Goal: Task Accomplishment & Management: Use online tool/utility

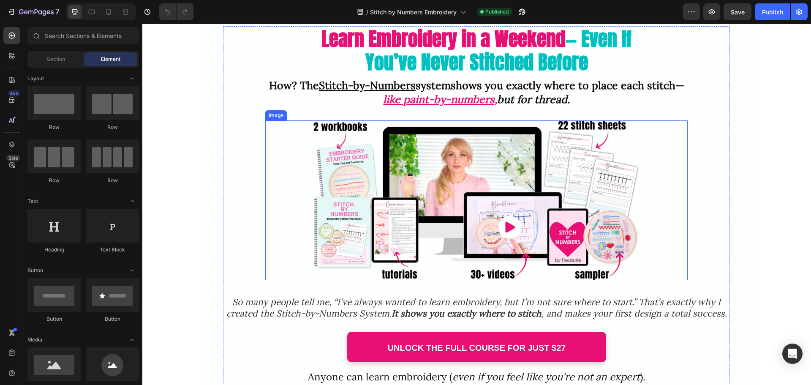
scroll to position [85, 0]
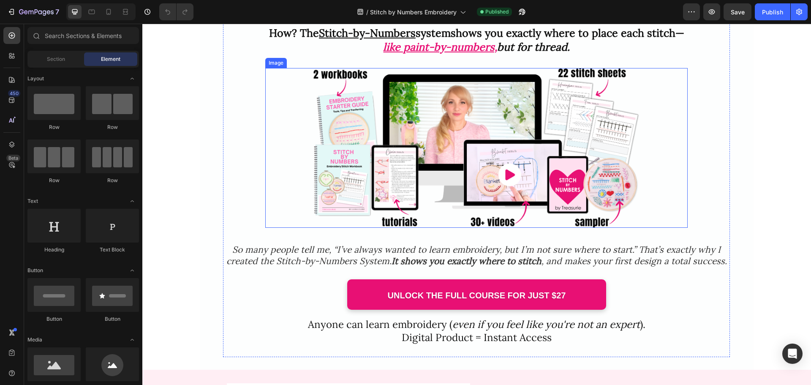
click at [532, 185] on img at bounding box center [476, 147] width 380 height 159
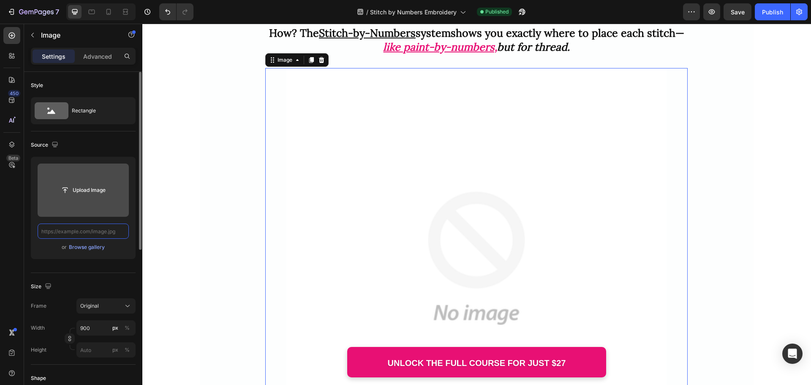
scroll to position [0, 0]
click at [85, 191] on input "file" at bounding box center [83, 190] width 58 height 14
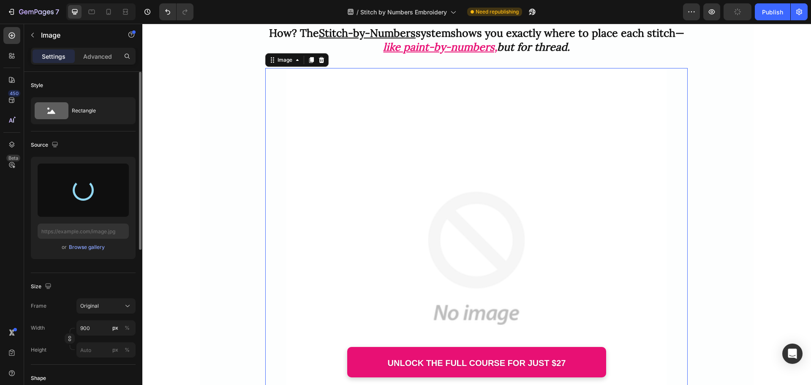
type input "https://cdn.shopify.com/s/files/1/0320/5285/files/gempages_568083811162653633-1…"
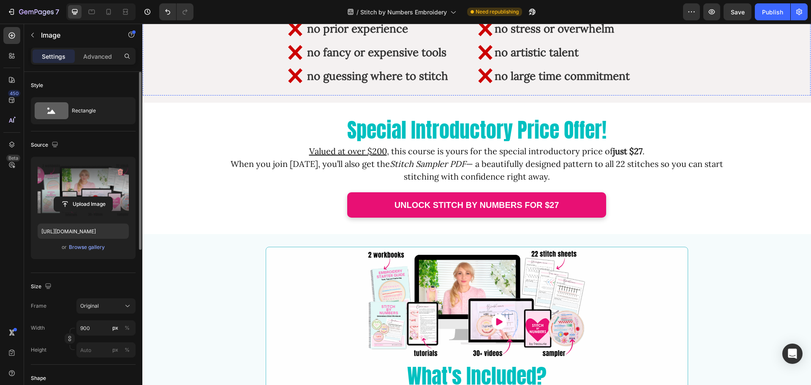
scroll to position [1479, 0]
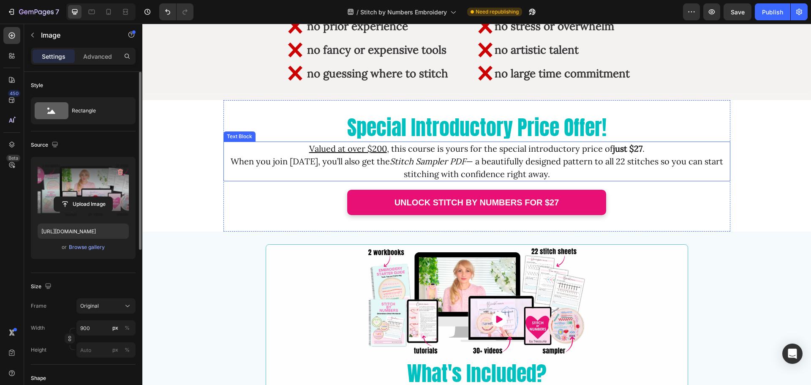
click at [387, 148] on p "Valued at over $200 , this course is yours for the special introductory price o…" at bounding box center [476, 161] width 505 height 38
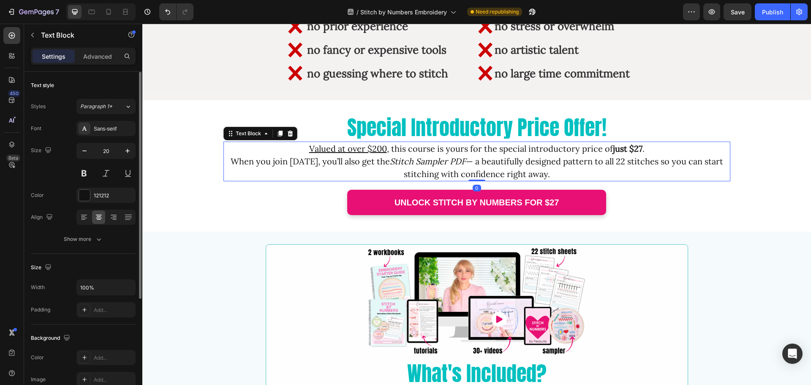
click at [376, 147] on u "Valued at over $200" at bounding box center [348, 148] width 78 height 11
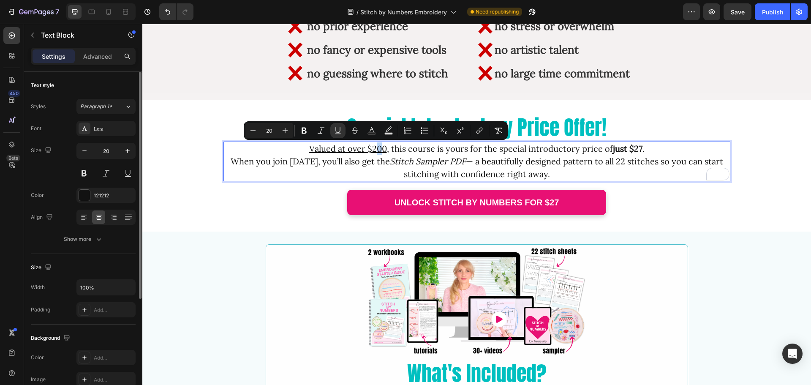
drag, startPoint x: 374, startPoint y: 147, endPoint x: 379, endPoint y: 147, distance: 5.6
click at [379, 147] on u "Valued at over $200" at bounding box center [348, 148] width 78 height 11
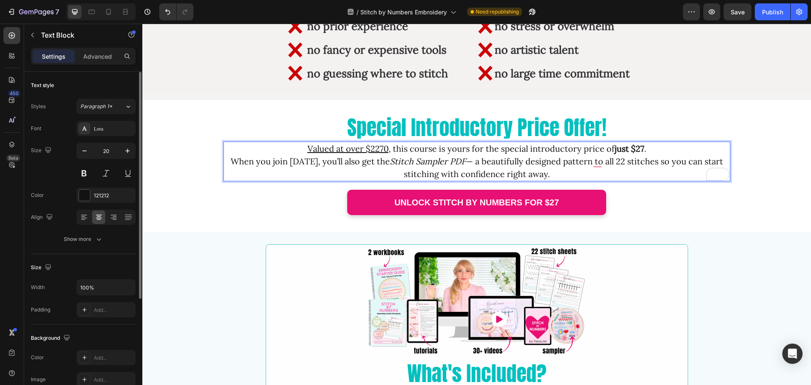
click at [386, 147] on p "Valued at over $2270 , this course is yours for the special introductory price …" at bounding box center [476, 161] width 505 height 38
click at [360, 163] on p "Valued at over $227 , this course is yours for the special introductory price o…" at bounding box center [476, 161] width 505 height 38
click at [372, 162] on p "Valued at over $227 , this course is yours for the special introductory price o…" at bounding box center [476, 161] width 505 height 38
click at [371, 162] on p "Valued at over $227 , this course is yours for the special introductory price o…" at bounding box center [476, 161] width 505 height 38
click at [368, 161] on p "Valued at over $227 , this course is yours for the special introductory price o…" at bounding box center [476, 161] width 505 height 38
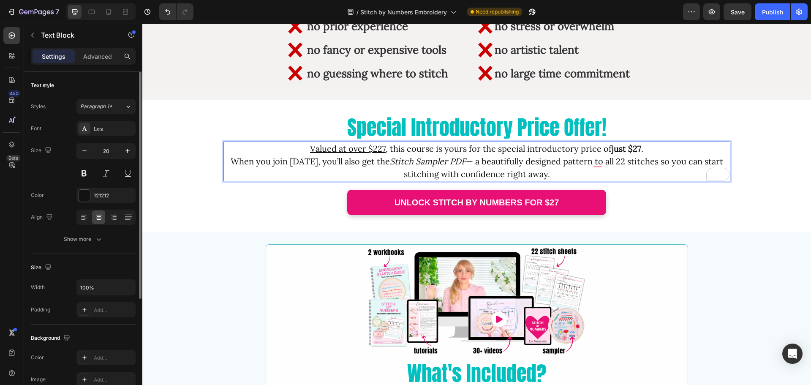
click at [270, 162] on p "Valued at over $227 , this course is yours for the special introductory price o…" at bounding box center [476, 161] width 505 height 38
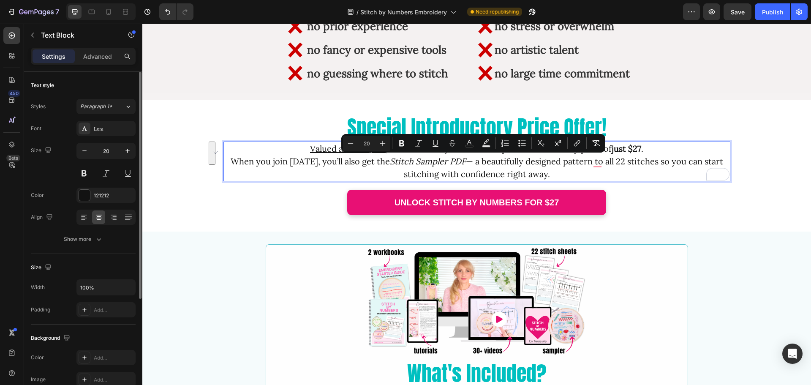
click at [517, 164] on p "Valued at over $227 , this course is yours for the special introductory price o…" at bounding box center [476, 161] width 505 height 38
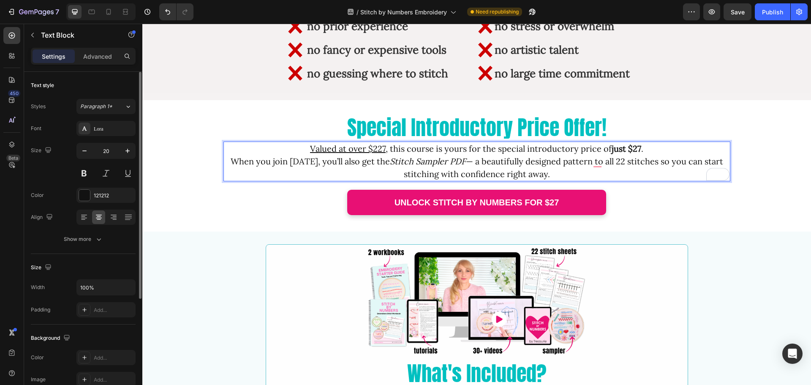
click at [240, 161] on p "Valued at over $227 , this course is yours for the special introductory price o…" at bounding box center [476, 161] width 505 height 38
drag, startPoint x: 234, startPoint y: 161, endPoint x: 249, endPoint y: 165, distance: 15.4
click at [262, 164] on p "Valued at over $227 , this course is yours for the special introductory price o…" at bounding box center [476, 161] width 505 height 38
drag, startPoint x: 231, startPoint y: 161, endPoint x: 308, endPoint y: 163, distance: 77.4
click at [308, 163] on p "Valued at over $227 , this course is yours for the special introductory price o…" at bounding box center [476, 161] width 505 height 38
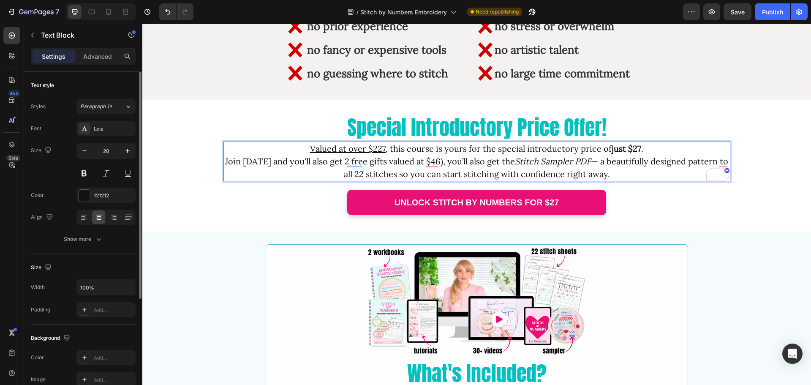
click at [382, 161] on p "Valued at over $227 , this course is yours for the special introductory price o…" at bounding box center [476, 161] width 505 height 38
click at [439, 162] on p "Valued at over $227 , this course is yours for the special introductory price o…" at bounding box center [476, 161] width 505 height 38
click at [435, 162] on p "Valued at over $227 , this course is yours for the special introductory price o…" at bounding box center [476, 161] width 505 height 38
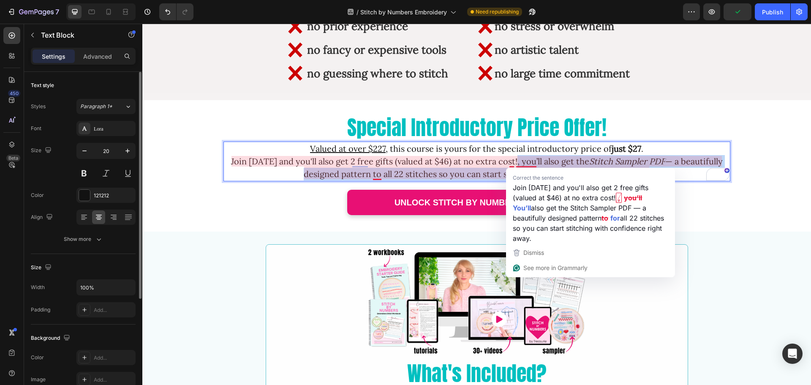
drag, startPoint x: 511, startPoint y: 161, endPoint x: 625, endPoint y: 171, distance: 114.1
click at [625, 171] on p "Valued at over $227 , this course is yours for the special introductory price o…" at bounding box center [476, 161] width 505 height 38
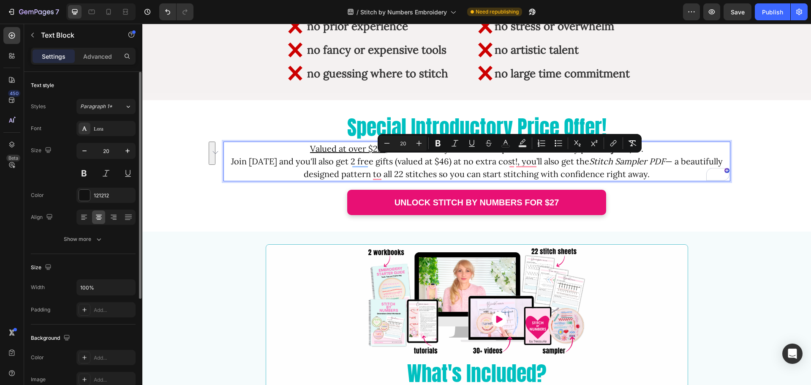
click at [653, 173] on p "Valued at over $227 , this course is yours for the special introductory price o…" at bounding box center [476, 161] width 505 height 38
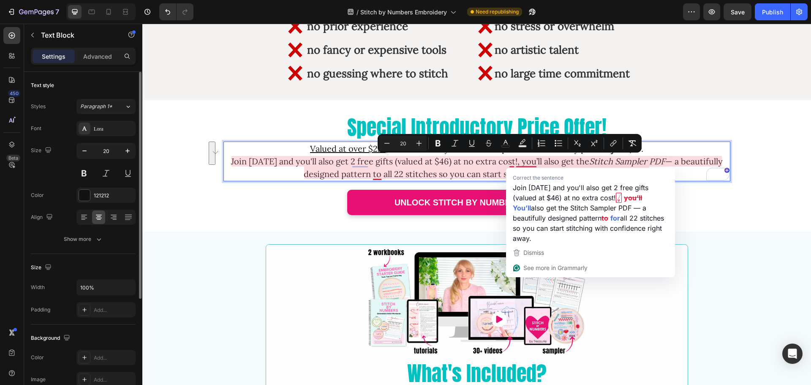
drag, startPoint x: 647, startPoint y: 178, endPoint x: 515, endPoint y: 163, distance: 133.1
click at [515, 163] on p "Valued at over $227 , this course is yours for the special introductory price o…" at bounding box center [476, 161] width 505 height 38
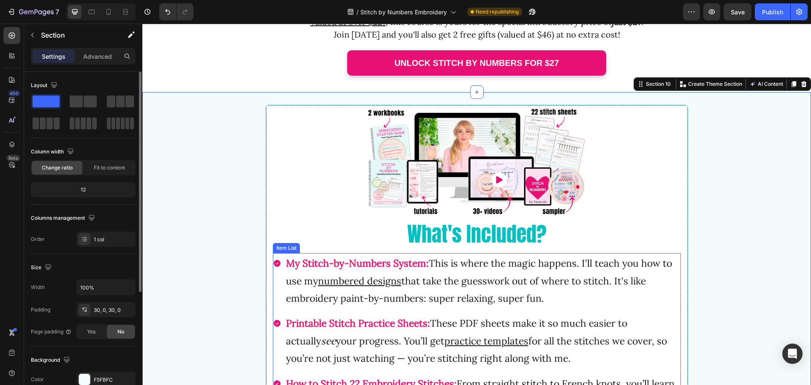
scroll to position [1648, 0]
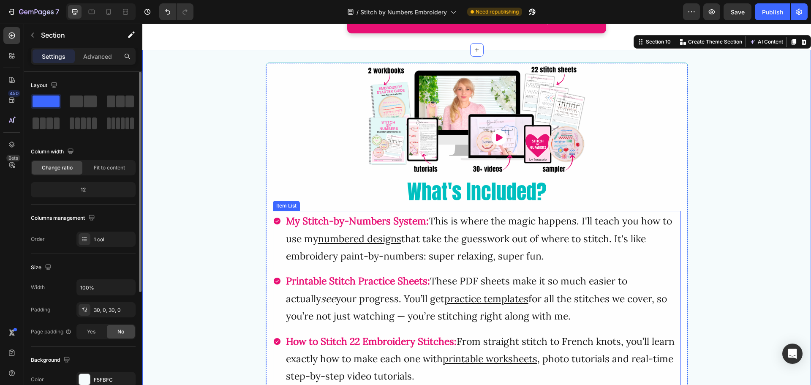
click at [286, 219] on strong "My Stitch-by-Numbers System:" at bounding box center [357, 221] width 143 height 12
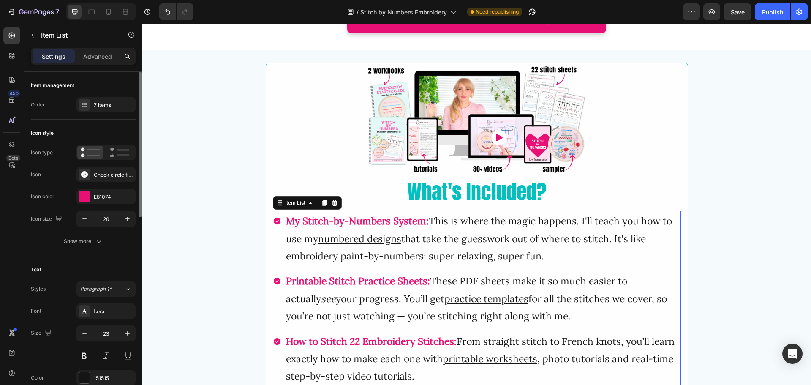
click at [286, 221] on strong "My Stitch-by-Numbers System:" at bounding box center [357, 221] width 143 height 12
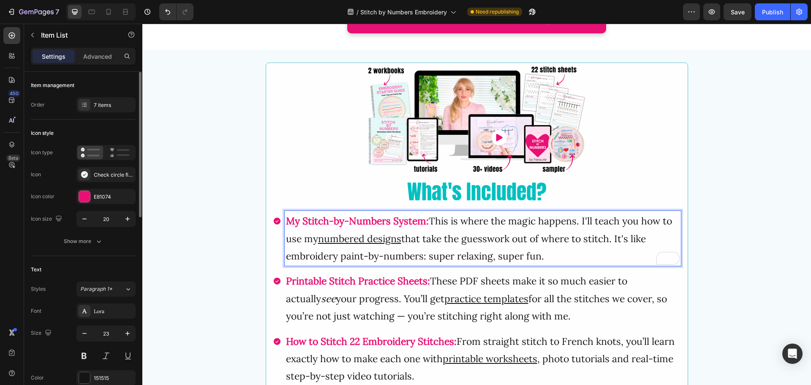
click at [405, 223] on strong "My Stitch-by-Numbers System:" at bounding box center [357, 221] width 143 height 12
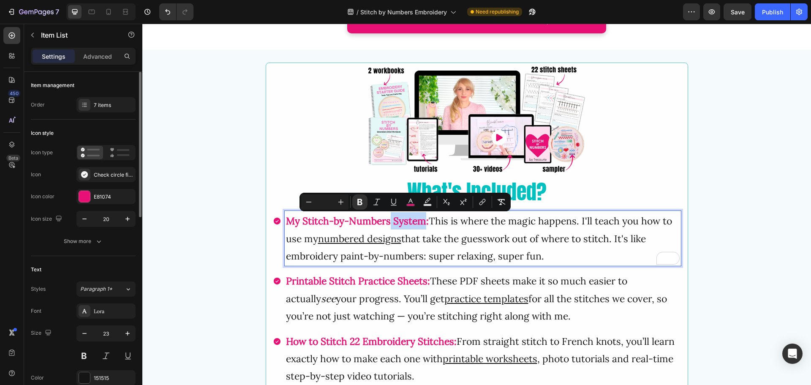
drag, startPoint x: 389, startPoint y: 220, endPoint x: 423, endPoint y: 225, distance: 34.6
click at [423, 225] on strong "My Stitch-by-Numbers System:" at bounding box center [357, 221] width 143 height 12
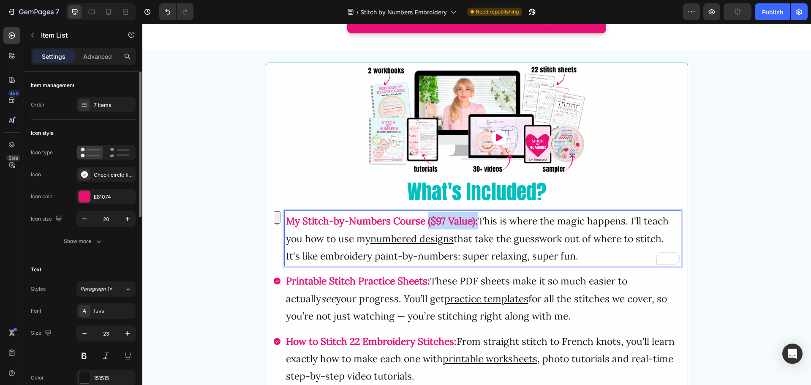
drag, startPoint x: 424, startPoint y: 223, endPoint x: 476, endPoint y: 223, distance: 52.4
click at [476, 223] on strong "My Stitch-by-Numbers Course ($97 Value):" at bounding box center [382, 221] width 192 height 12
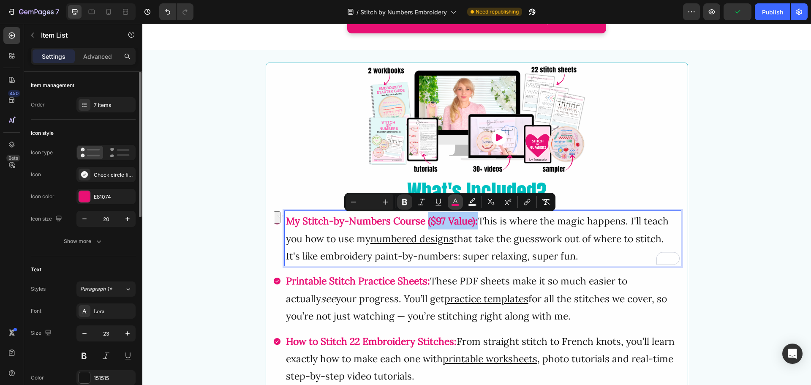
click at [455, 203] on icon "Editor contextual toolbar" at bounding box center [455, 202] width 8 height 8
type input "E81074"
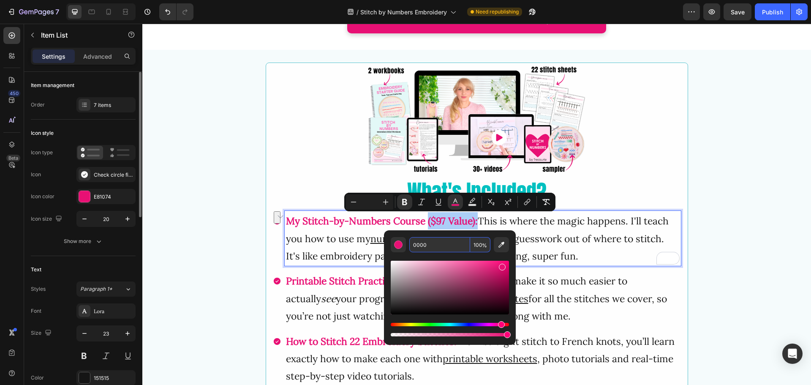
type input "00000"
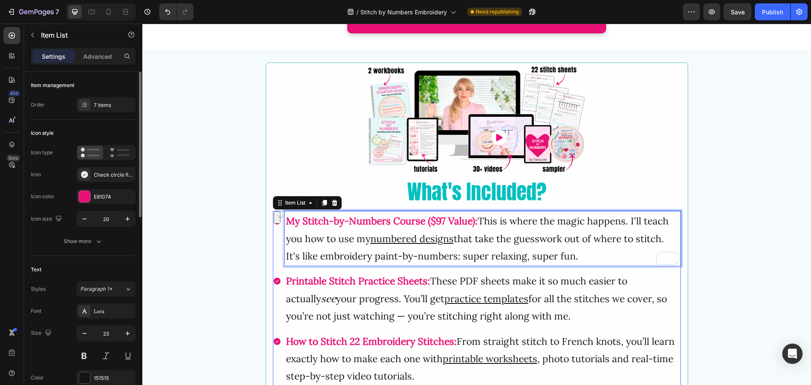
click at [497, 218] on span "This is where the magic happens. I'll teach you how to use my numbered designs …" at bounding box center [477, 238] width 383 height 47
click at [428, 220] on strong "My Stitch-by-Numbers Course ($97 Value):" at bounding box center [382, 221] width 192 height 12
click at [427, 224] on strong "My Stitch-by-Numbers Course ($97 Value):" at bounding box center [382, 221] width 192 height 12
drag, startPoint x: 427, startPoint y: 224, endPoint x: 476, endPoint y: 225, distance: 48.6
click at [476, 225] on strong "My Stitch-by-Numbers Course ($97 Value):" at bounding box center [382, 221] width 192 height 12
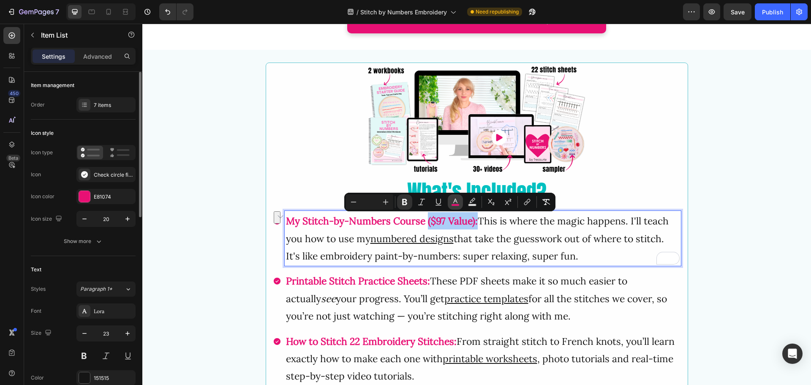
click at [458, 202] on icon "Editor contextual toolbar" at bounding box center [455, 202] width 8 height 8
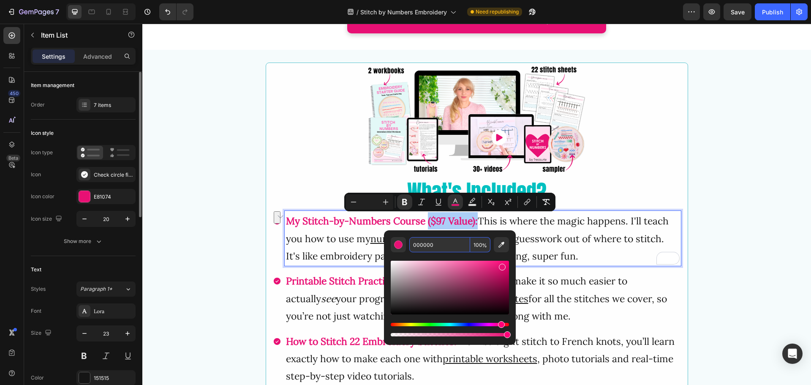
type input "000000"
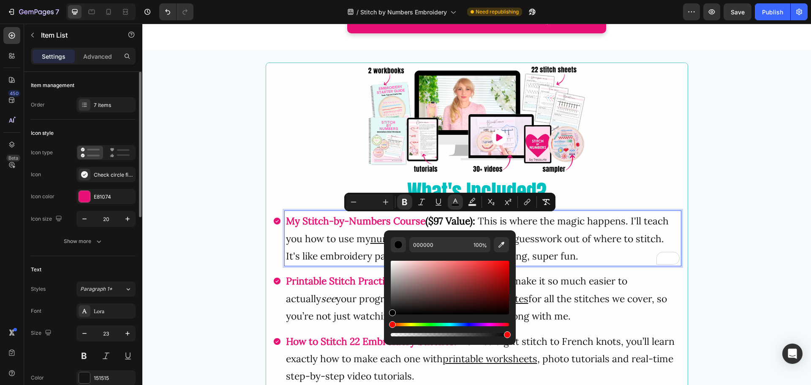
click at [365, 242] on span "This is where the magic happens. I'll teach you how to use my numbered designs …" at bounding box center [477, 238] width 383 height 47
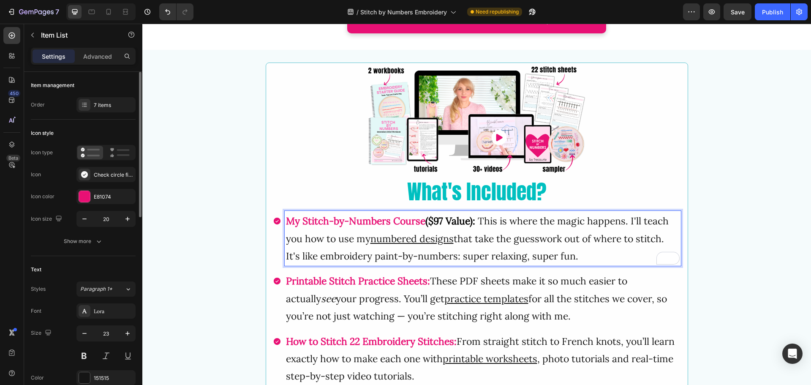
click at [424, 221] on strong "My Stitch-by-Numbers Course" at bounding box center [355, 221] width 139 height 12
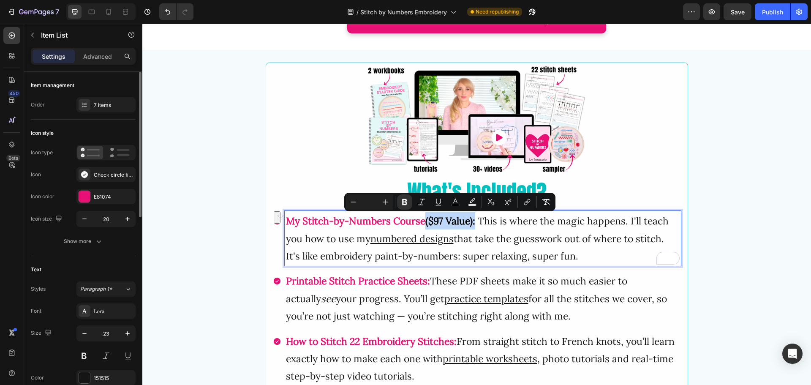
drag, startPoint x: 425, startPoint y: 223, endPoint x: 474, endPoint y: 222, distance: 49.0
click at [474, 222] on strong "($97 Value):" at bounding box center [450, 221] width 50 height 12
copy strong "($97 Value)"
click at [431, 280] on span "These PDF sheets make it so much easier to actually see your progress. You’ll g…" at bounding box center [476, 298] width 381 height 47
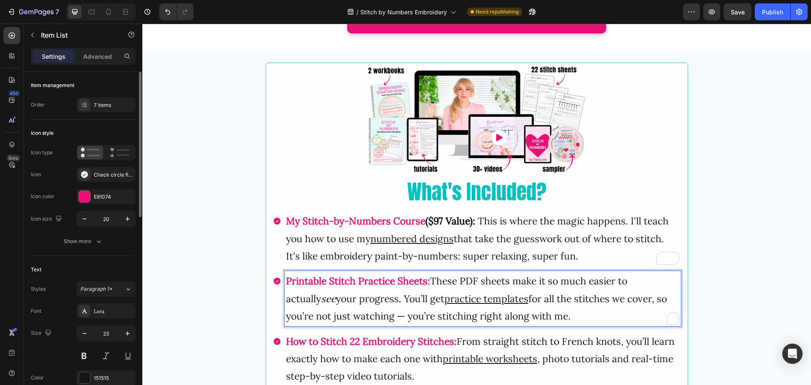
click at [424, 282] on strong "Printable Stitch Practice Sheets:" at bounding box center [358, 281] width 144 height 12
click at [428, 284] on strong "($97 Value)" at bounding box center [451, 281] width 47 height 12
click at [428, 285] on strong "($97 Value)" at bounding box center [451, 281] width 47 height 12
click at [475, 284] on strong "($97 Value)" at bounding box center [451, 281] width 47 height 12
click at [477, 286] on strong ":" at bounding box center [476, 281] width 3 height 12
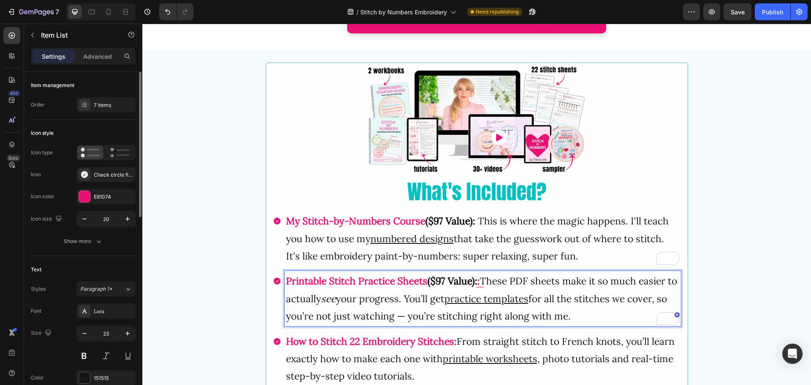
click at [480, 281] on strong ":" at bounding box center [478, 281] width 3 height 12
click at [349, 282] on strong "Printable Stitch Practice Sheets" at bounding box center [357, 281] width 142 height 12
click at [330, 279] on strong "Printable Stitch Practice Sheets" at bounding box center [357, 281] width 142 height 12
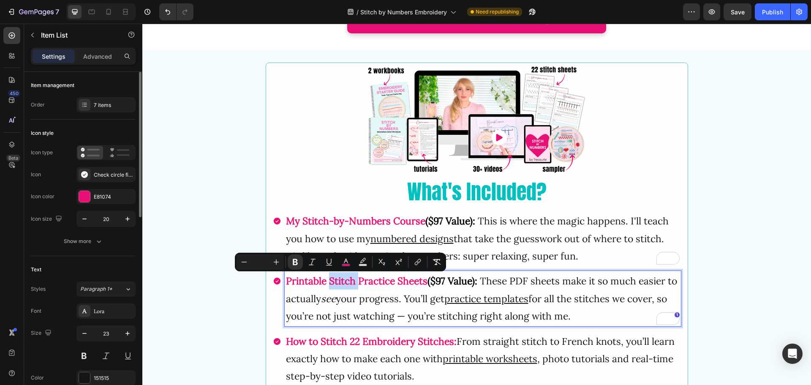
drag, startPoint x: 328, startPoint y: 282, endPoint x: 355, endPoint y: 281, distance: 26.6
click at [355, 281] on strong "Printable Stitch Practice Sheets" at bounding box center [357, 281] width 142 height 12
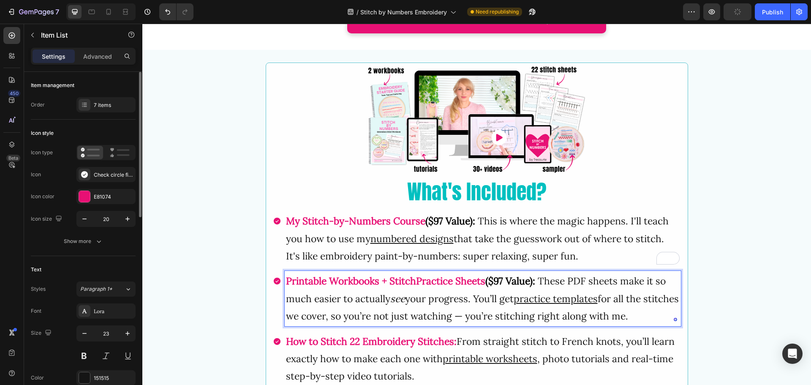
click at [452, 284] on strong "Printable Workbooks + StitchPractice Sheets" at bounding box center [385, 281] width 199 height 12
click at [477, 283] on strong "($97 Value):" at bounding box center [474, 281] width 50 height 12
click at [463, 281] on strong "($97 Value):" at bounding box center [474, 281] width 50 height 12
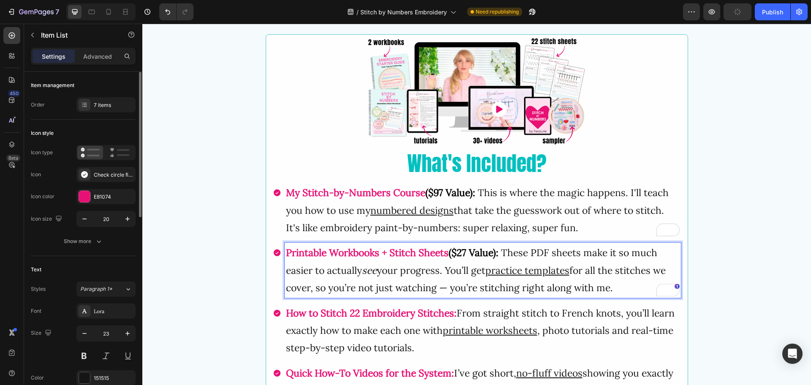
scroll to position [1690, 0]
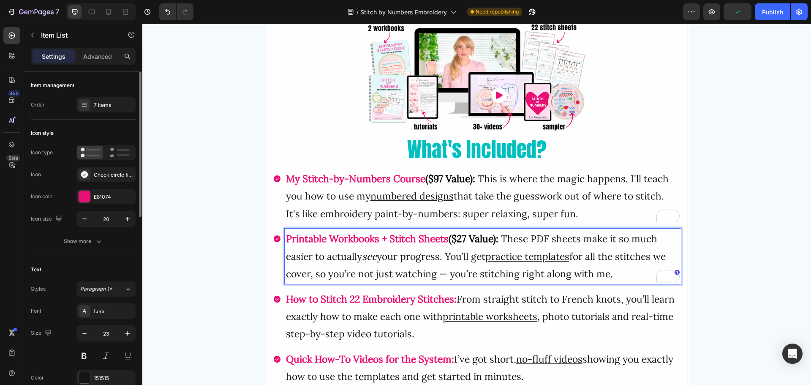
click at [360, 297] on strong "22 Embroidery Stitches:" at bounding box center [403, 299] width 107 height 12
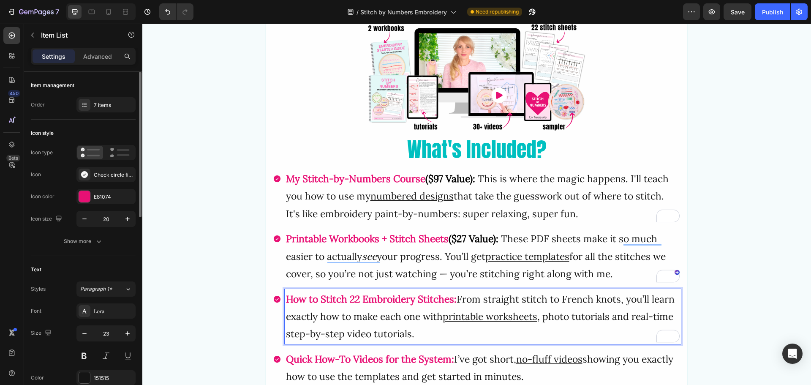
click at [440, 300] on strong "22 Embroidery Stitches:" at bounding box center [403, 299] width 107 height 12
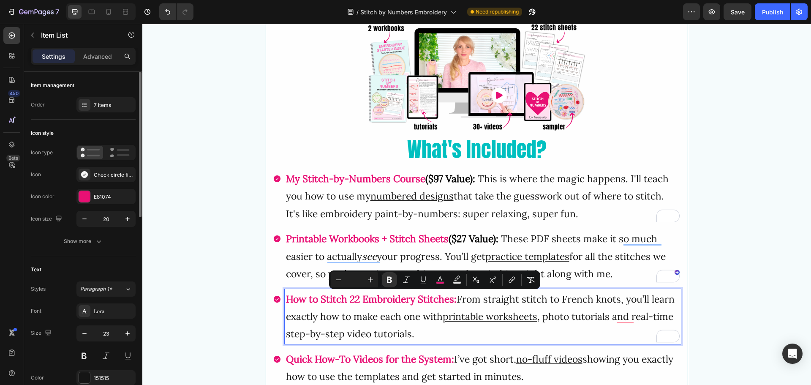
click at [365, 305] on p "How to Stitch 22 Embroidery Stitches: From straight stitch to French knots, you…" at bounding box center [483, 316] width 394 height 52
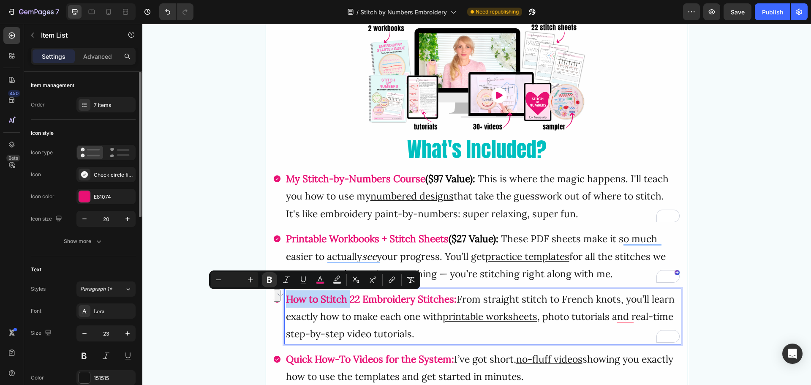
drag, startPoint x: 286, startPoint y: 300, endPoint x: 348, endPoint y: 301, distance: 61.7
click at [348, 301] on p "How to Stitch 22 Embroidery Stitches: From straight stitch to French knots, you…" at bounding box center [483, 316] width 394 height 52
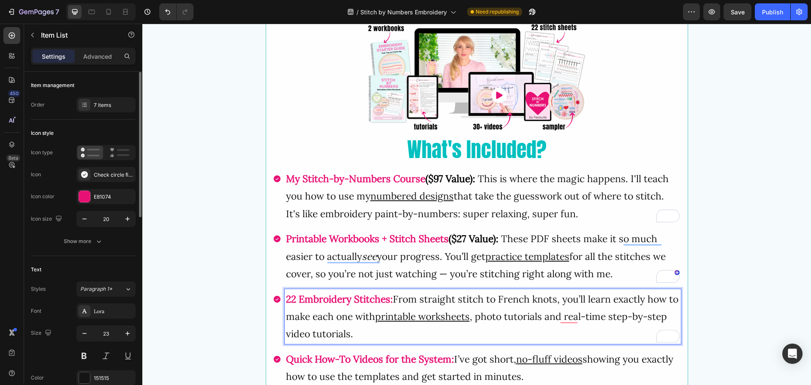
click at [389, 301] on strong "22 Embroidery Stitches:" at bounding box center [339, 299] width 107 height 12
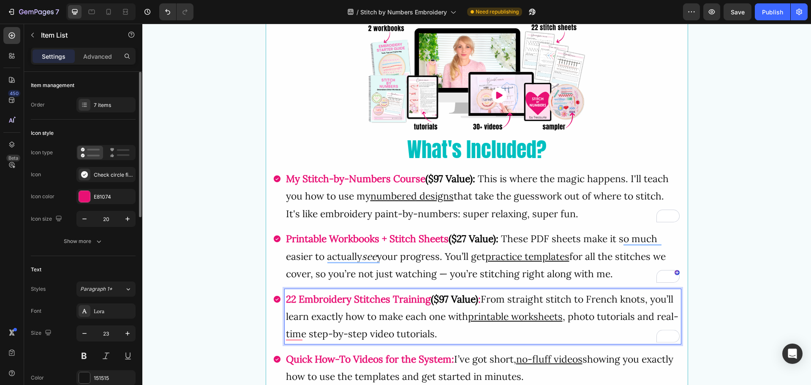
click at [446, 300] on strong "($97 Value)" at bounding box center [454, 299] width 47 height 12
click at [457, 298] on strong "($297 Value)" at bounding box center [457, 299] width 52 height 12
click at [454, 300] on strong "($297 Value)" at bounding box center [457, 299] width 52 height 12
click at [481, 299] on strong ":" at bounding box center [480, 299] width 3 height 12
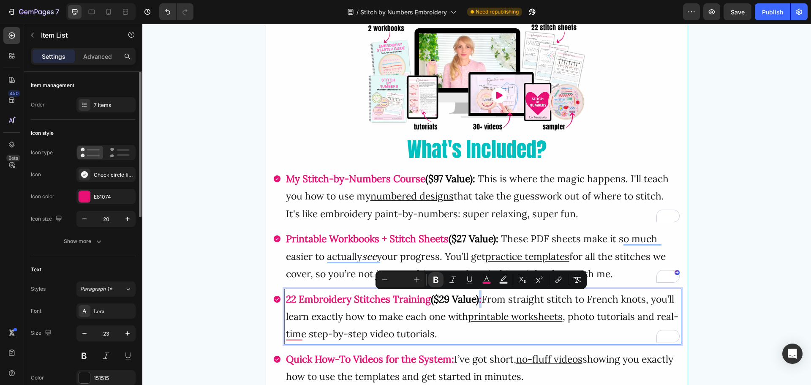
click at [480, 302] on strong ":" at bounding box center [480, 299] width 3 height 12
click at [480, 303] on p "22 Embroidery Stitches Training ($29 Value) : From straight stitch to French kn…" at bounding box center [483, 316] width 394 height 52
click at [488, 281] on icon "Editor contextual toolbar" at bounding box center [487, 279] width 8 height 8
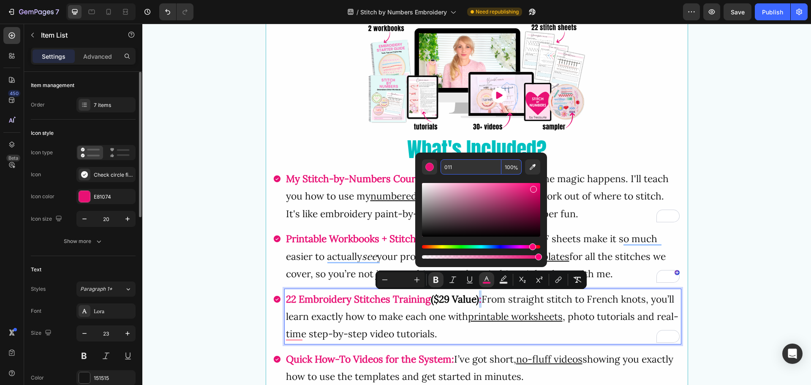
type input "001111"
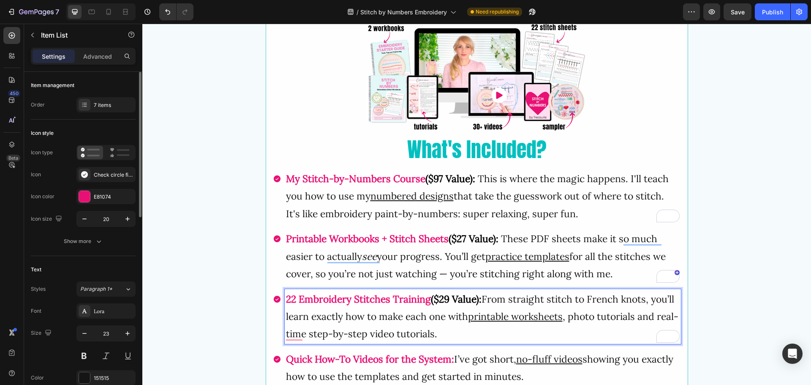
scroll to position [1732, 0]
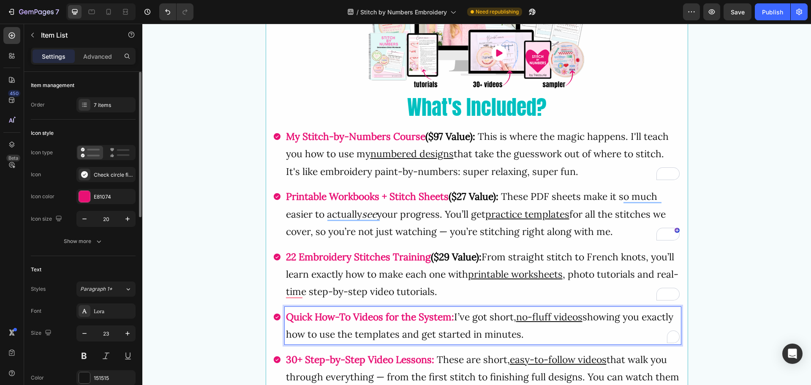
click at [317, 323] on p "Quick How-To Videos for the System: I’ve got short, no-fluff videos showing you…" at bounding box center [483, 325] width 394 height 35
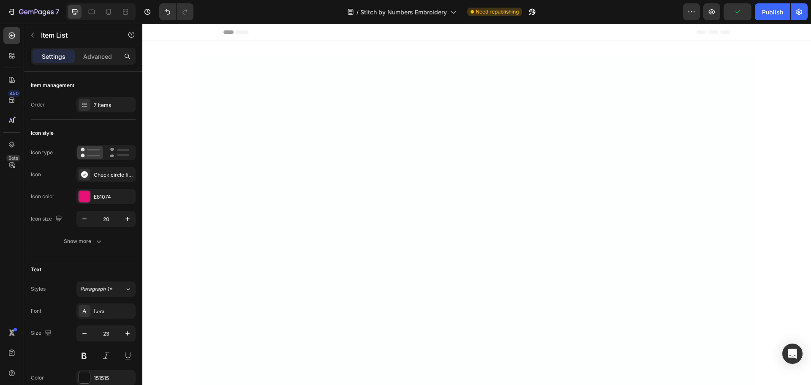
scroll to position [1901, 0]
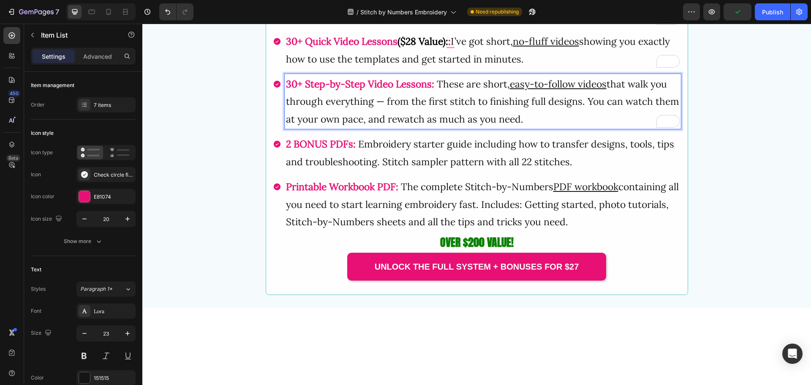
click at [357, 90] on strong "30+ Step-by-Step Video Lessons:" at bounding box center [360, 84] width 148 height 12
click at [286, 90] on strong "30+ Step-by-Step Video Lessons:" at bounding box center [360, 84] width 148 height 12
click at [328, 232] on div "My Stitch-by-Numbers Course ($97 Value): This is where the magic happens. I'll …" at bounding box center [477, 41] width 408 height 381
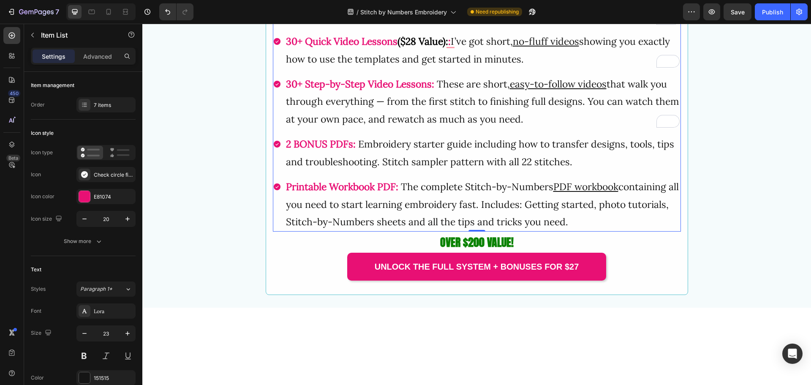
click at [325, 193] on strong "Printable Workbook PDF:" at bounding box center [342, 186] width 112 height 12
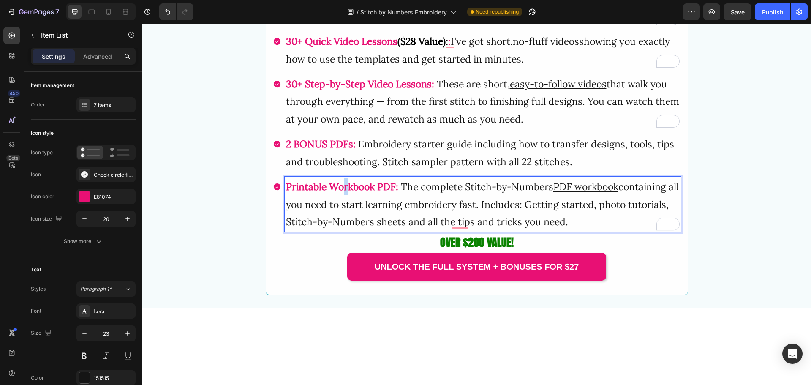
click at [344, 193] on strong "Printable Workbook PDF:" at bounding box center [342, 186] width 112 height 12
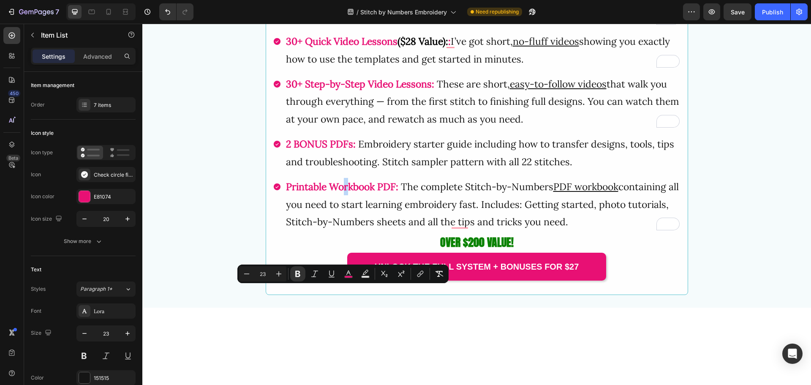
click at [281, 232] on div "Printable Workbook PDF: The complete Stitch-by-Numbers PDF workbook containing …" at bounding box center [477, 204] width 408 height 55
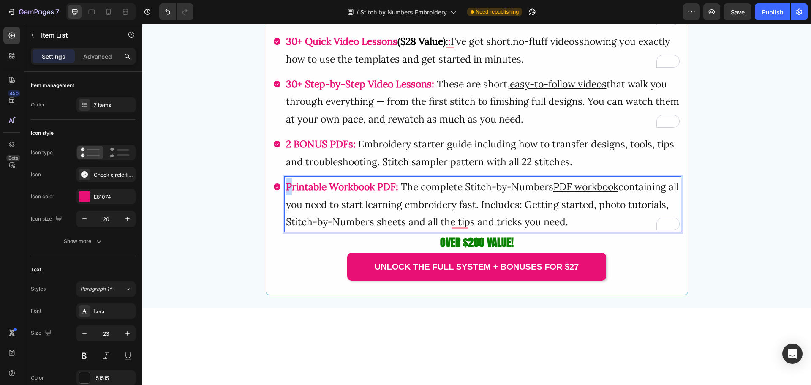
drag, startPoint x: 284, startPoint y: 294, endPoint x: 292, endPoint y: 294, distance: 7.2
click at [289, 193] on strong "Printable Workbook PDF:" at bounding box center [342, 186] width 112 height 12
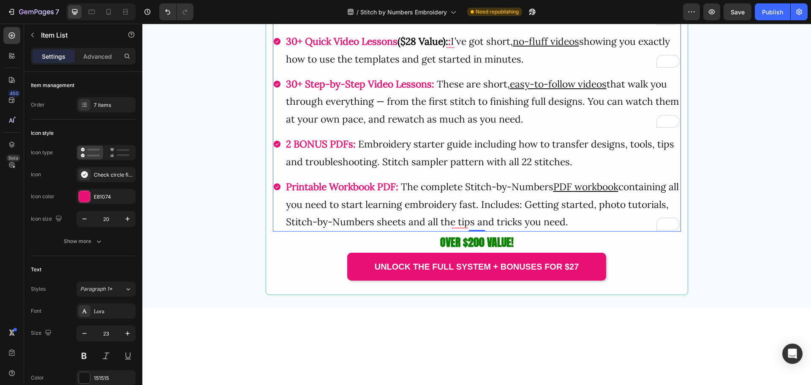
click at [330, 193] on strong "Printable Workbook PDF:" at bounding box center [342, 186] width 112 height 12
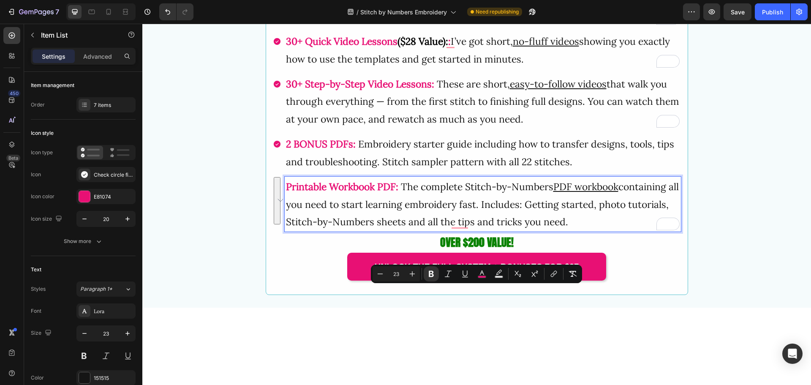
drag, startPoint x: 284, startPoint y: 292, endPoint x: 615, endPoint y: 326, distance: 333.0
click at [615, 230] on p "Printable Workbook PDF: The complete Stitch-by-Numbers PDF workbook containing …" at bounding box center [483, 204] width 394 height 52
click at [349, 193] on strong "Printable Workbook PDF:" at bounding box center [342, 186] width 112 height 12
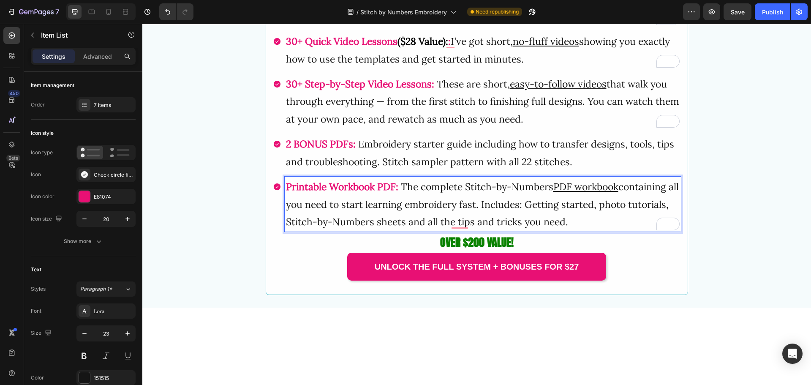
click at [286, 150] on strong "2 BONUS PDFs:" at bounding box center [321, 144] width 70 height 12
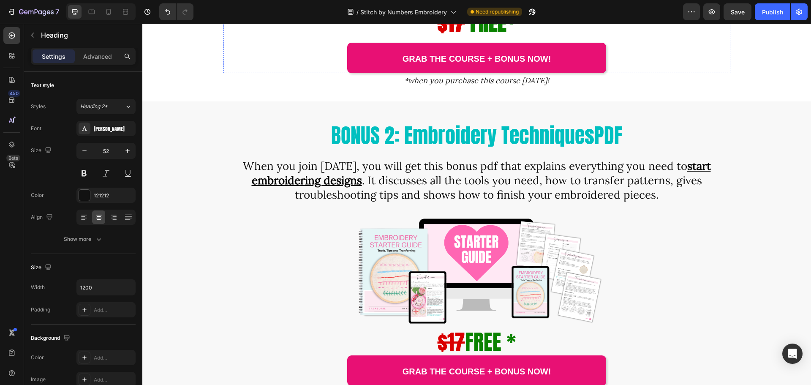
scroll to position [2493, 0]
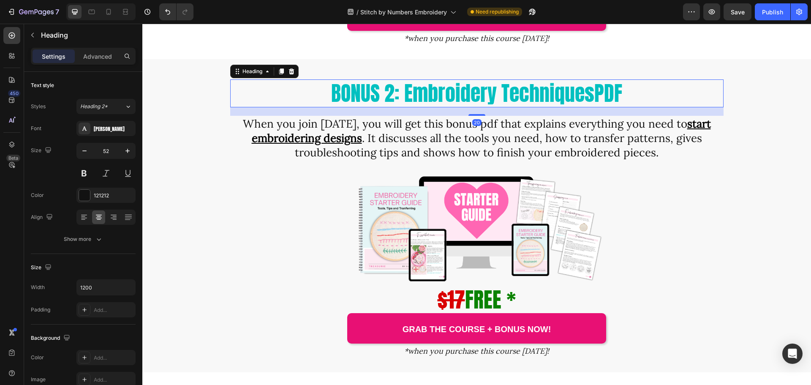
drag, startPoint x: 445, startPoint y: 220, endPoint x: 403, endPoint y: 218, distance: 41.9
click at [443, 109] on span "BONUS 2: Embroidery TechniquesPDF" at bounding box center [476, 93] width 291 height 30
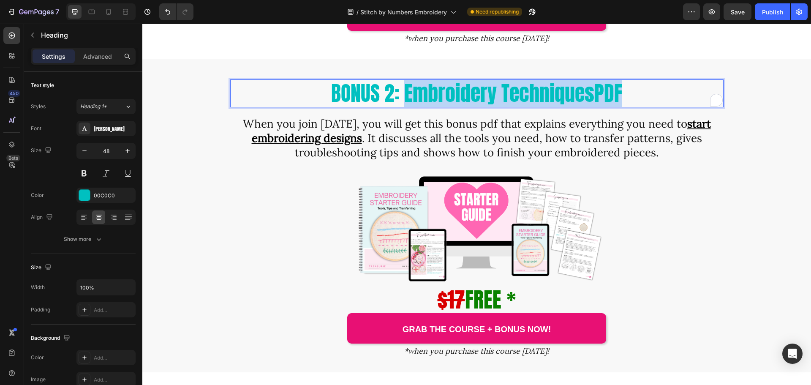
drag, startPoint x: 403, startPoint y: 216, endPoint x: 622, endPoint y: 213, distance: 218.5
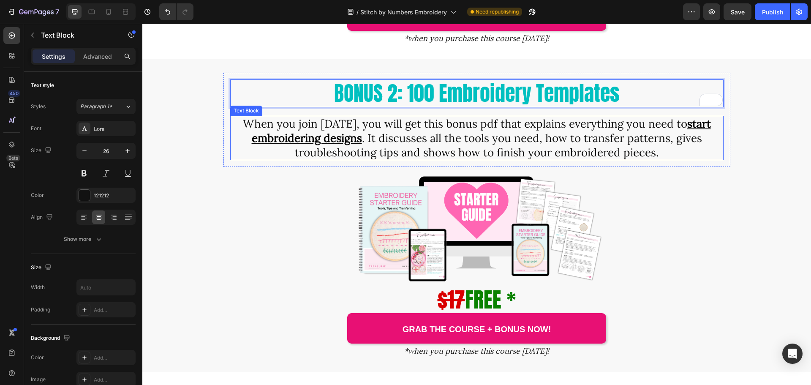
click at [495, 131] on span "When you join today, you will get this bonus pdf that explains everything you n…" at bounding box center [465, 124] width 445 height 14
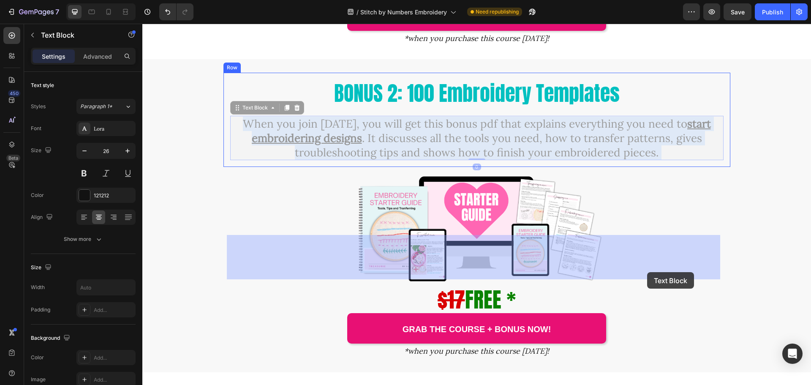
drag, startPoint x: 493, startPoint y: 244, endPoint x: 569, endPoint y: 255, distance: 76.4
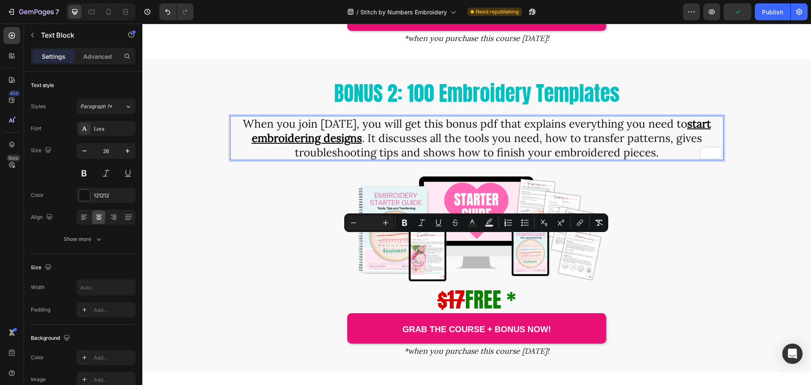
drag, startPoint x: 494, startPoint y: 243, endPoint x: 655, endPoint y: 267, distance: 163.3
click at [655, 159] on p "When you join today, you will get this bonus pdf that explains everything you n…" at bounding box center [477, 138] width 492 height 43
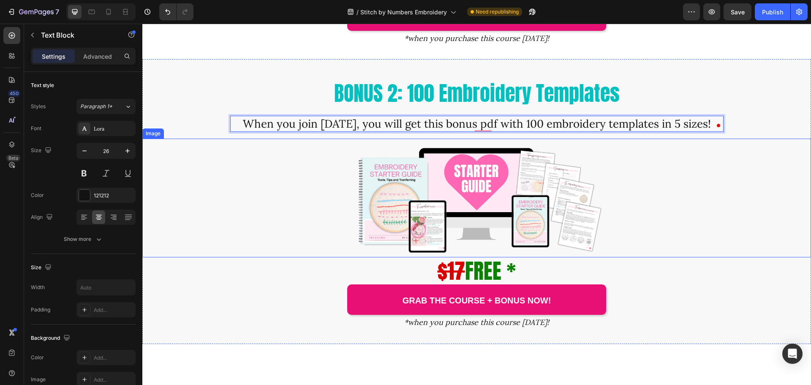
click at [488, 258] on img at bounding box center [477, 198] width 254 height 119
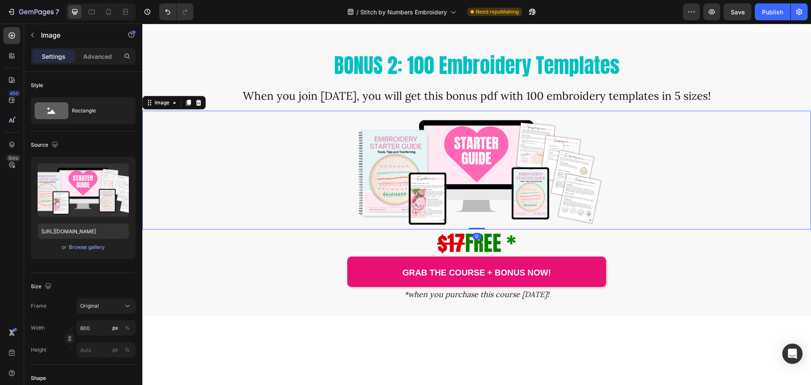
scroll to position [2535, 0]
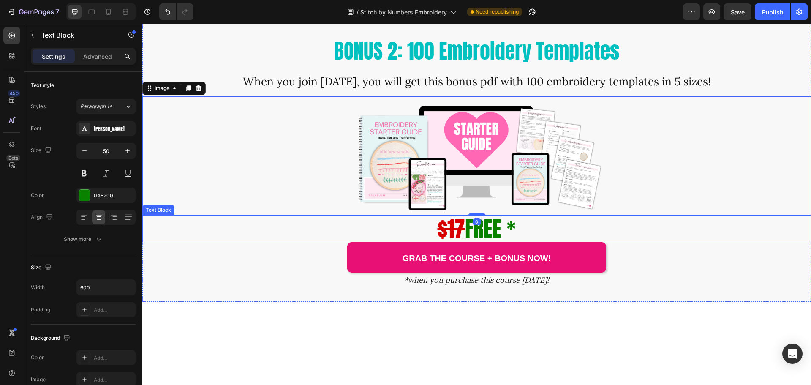
click at [447, 244] on s "$17" at bounding box center [451, 229] width 27 height 32
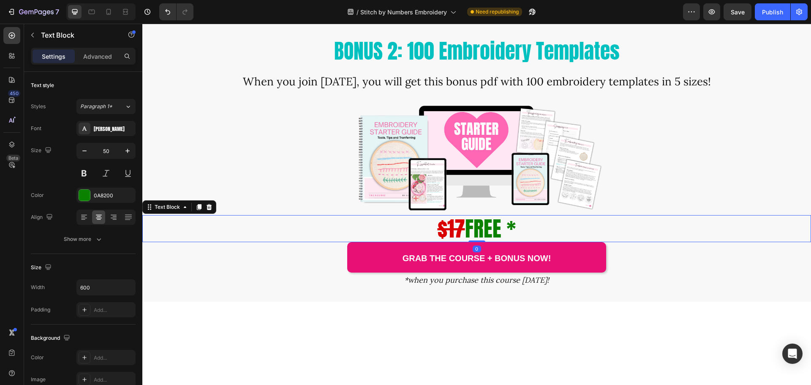
click at [446, 244] on s "$17" at bounding box center [451, 229] width 27 height 32
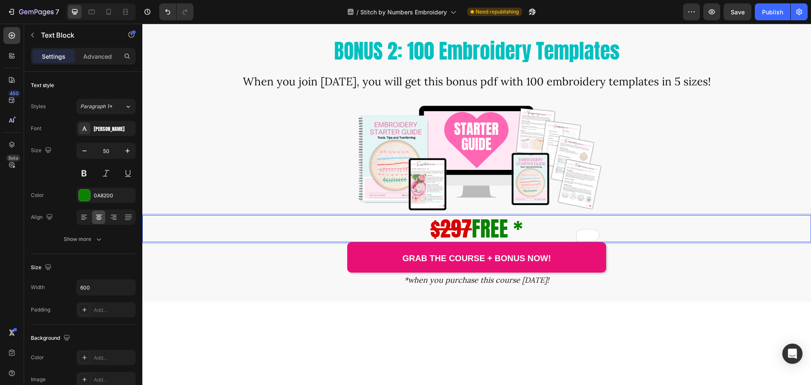
click at [466, 244] on s "$297" at bounding box center [451, 229] width 41 height 32
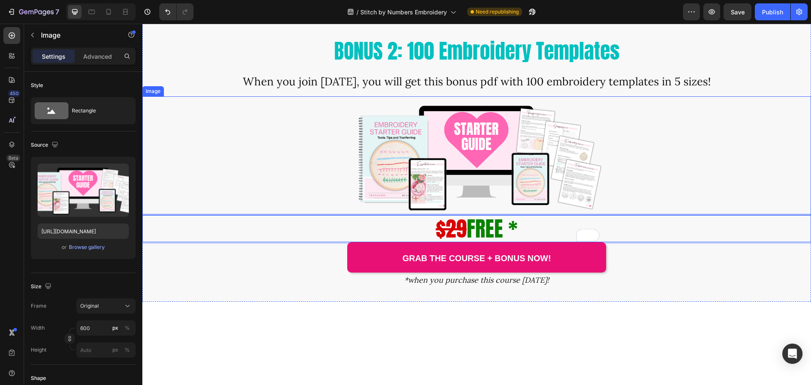
click at [443, 215] on img at bounding box center [477, 155] width 254 height 119
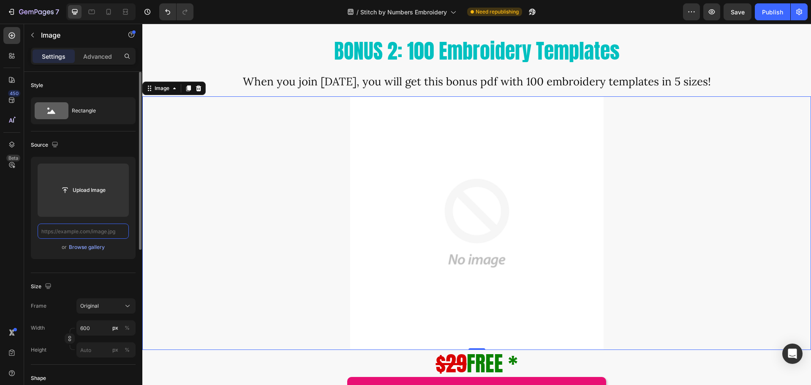
scroll to position [0, 0]
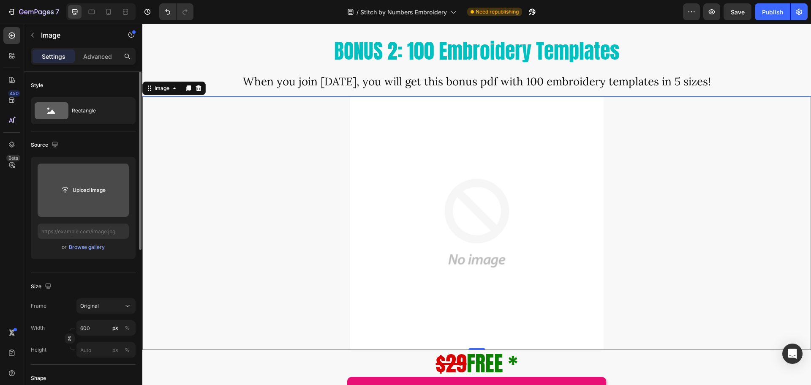
click at [85, 195] on input "file" at bounding box center [83, 190] width 58 height 14
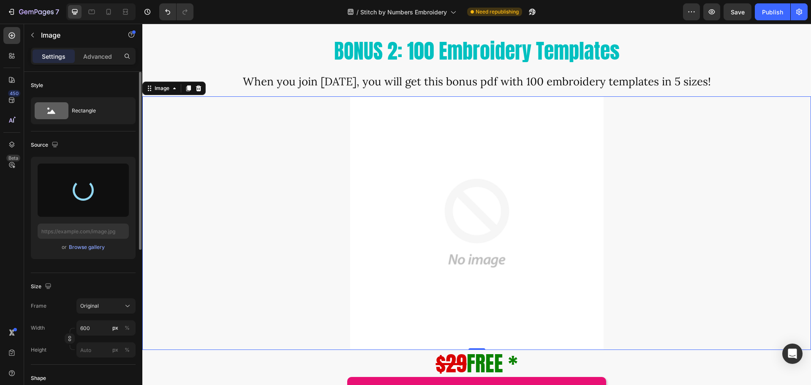
type input "https://cdn.shopify.com/s/files/1/0320/5285/files/gempages_568083811162653633-c…"
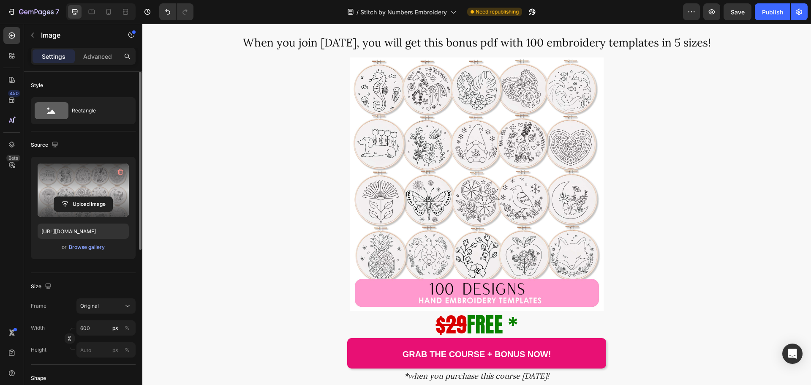
scroll to position [2577, 0]
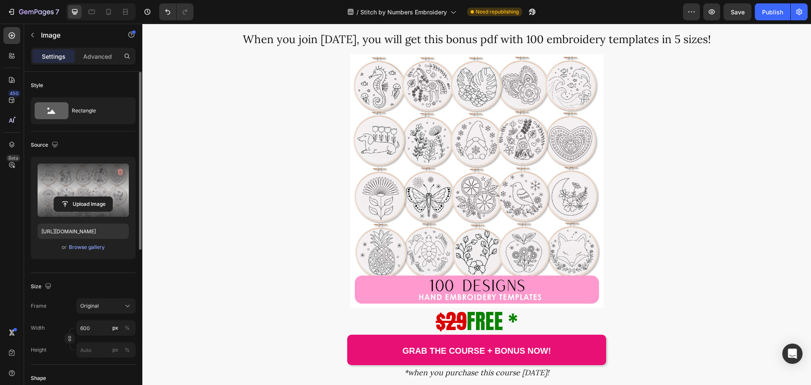
click at [480, 253] on img at bounding box center [477, 181] width 254 height 254
click at [118, 171] on icon "button" at bounding box center [120, 172] width 8 height 8
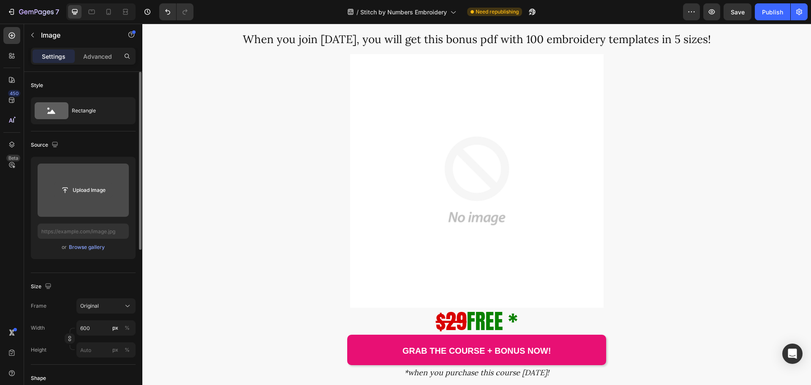
click at [89, 191] on input "file" at bounding box center [83, 190] width 58 height 14
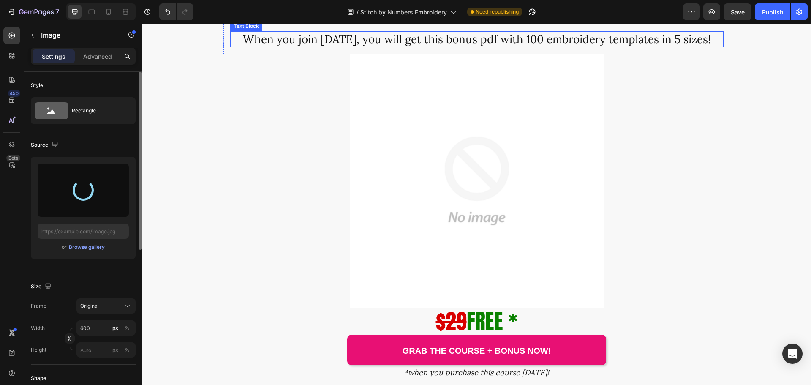
type input "https://cdn.shopify.com/s/files/1/0320/5285/files/gempages_568083811162653633-2…"
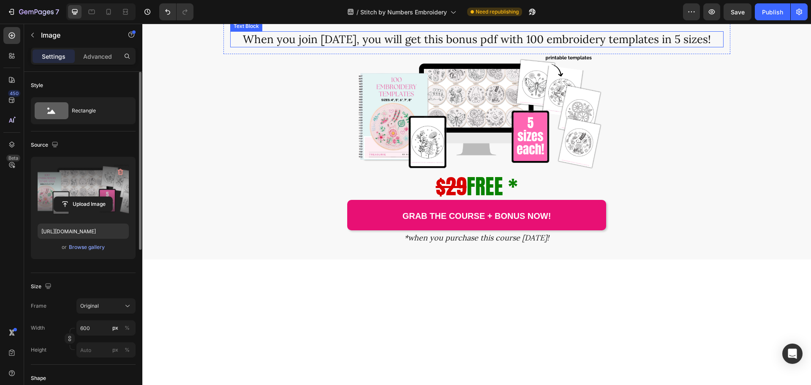
click at [701, 46] on span "When you join today, you will get this bonus pdf with 100 embroidery templates …" at bounding box center [477, 39] width 468 height 14
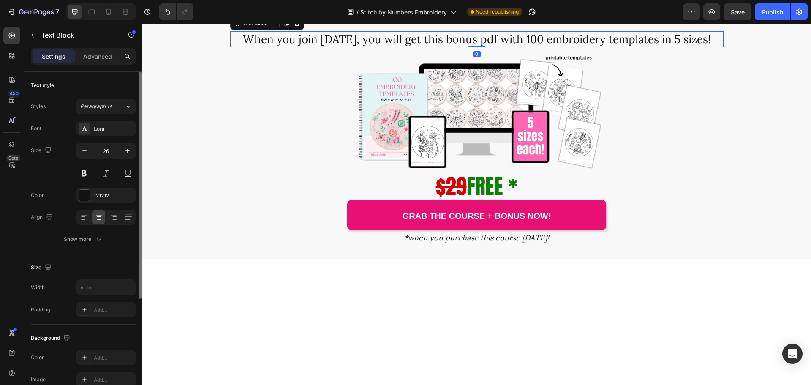
click at [700, 46] on span "When you join today, you will get this bonus pdf with 100 embroidery templates …" at bounding box center [477, 39] width 468 height 14
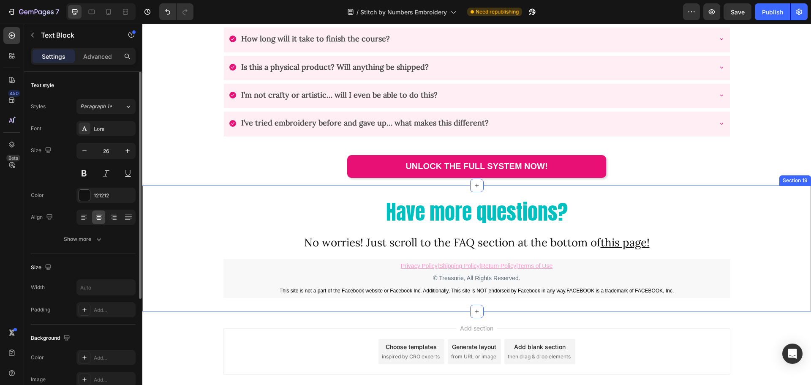
scroll to position [3848, 0]
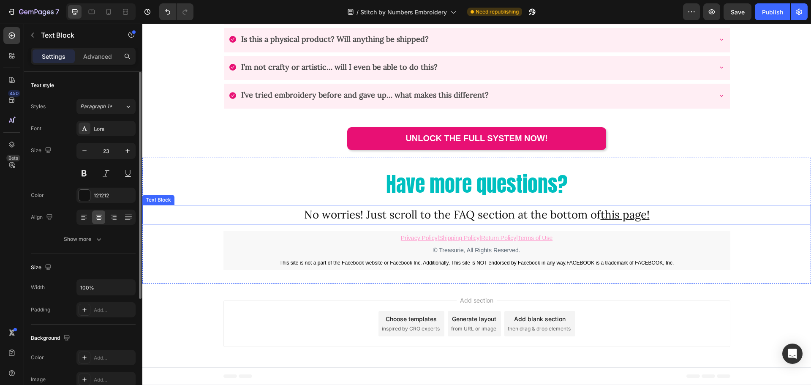
click at [660, 215] on p "No worries! Just scroll to the FAQ section at the bottom of this page!" at bounding box center [476, 215] width 667 height 18
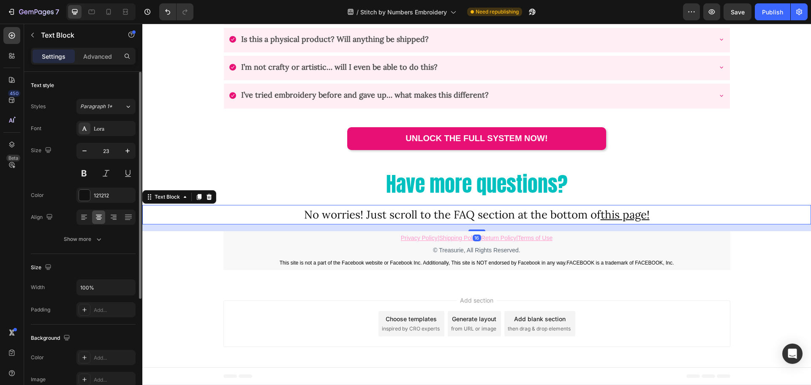
click at [660, 216] on p "No worries! Just scroll to the FAQ section at the bottom of this page!" at bounding box center [476, 215] width 667 height 18
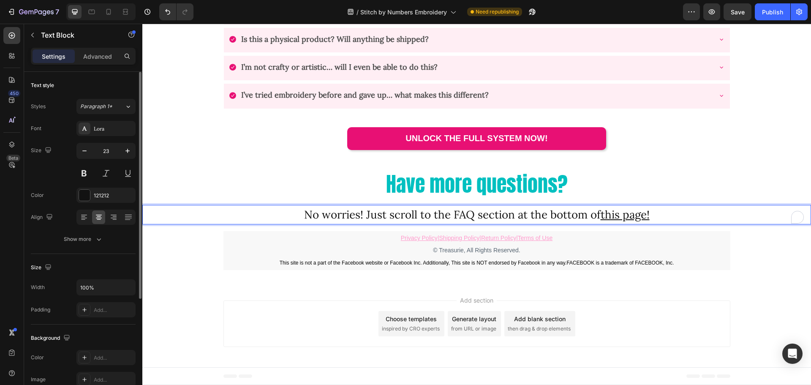
click at [660, 216] on p "No worries! Just scroll to the FAQ section at the bottom of this page!" at bounding box center [476, 215] width 667 height 18
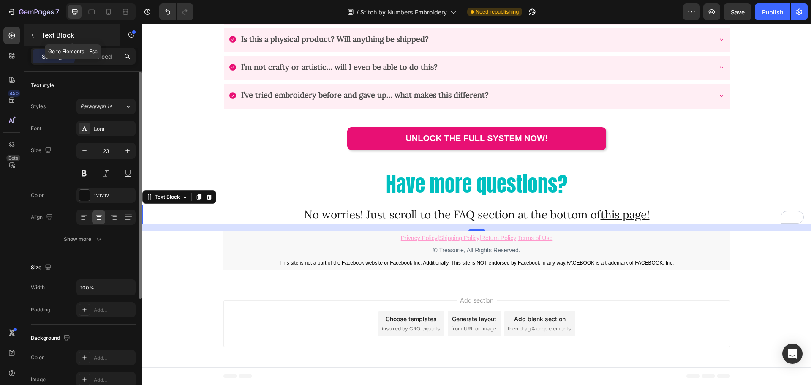
click at [35, 33] on icon "button" at bounding box center [32, 35] width 7 height 7
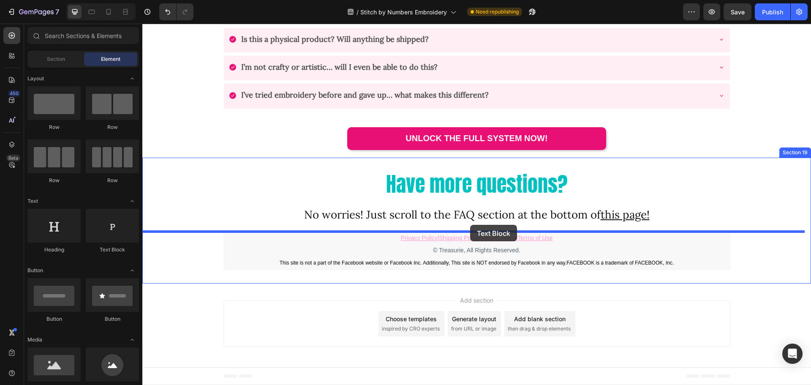
drag, startPoint x: 256, startPoint y: 257, endPoint x: 489, endPoint y: 228, distance: 234.3
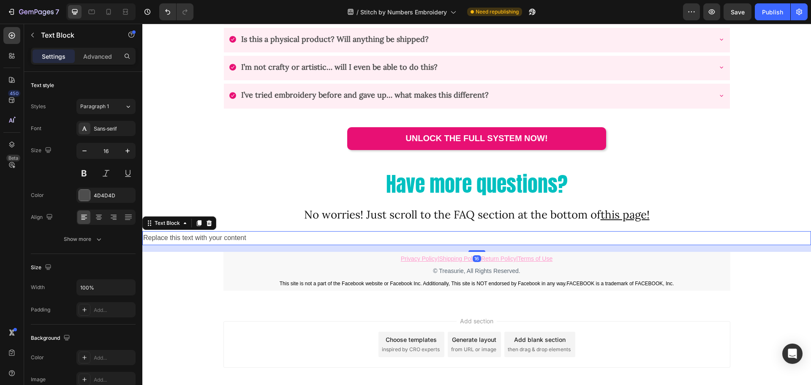
click at [474, 239] on div "Replace this text with your content" at bounding box center [476, 238] width 669 height 14
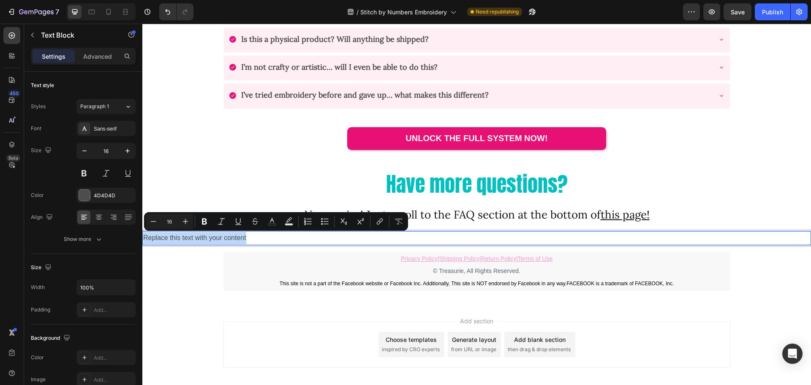
drag, startPoint x: 255, startPoint y: 238, endPoint x: 145, endPoint y: 235, distance: 110.3
click at [145, 235] on p "Replace this text with your content" at bounding box center [476, 238] width 667 height 12
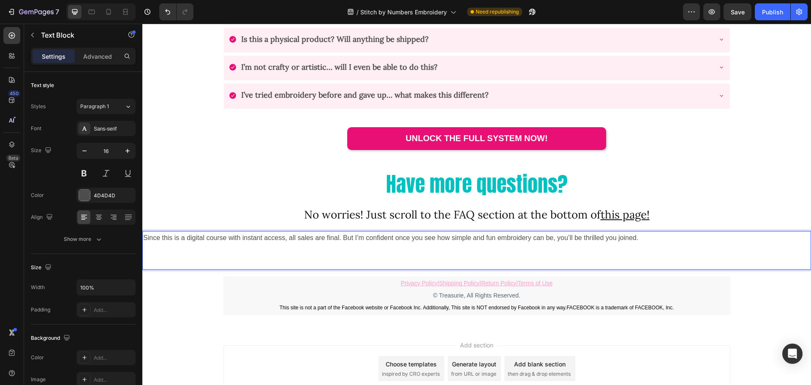
click at [437, 237] on p "Since this is a digital course with instant access, all sales are final. But I’…" at bounding box center [476, 238] width 667 height 12
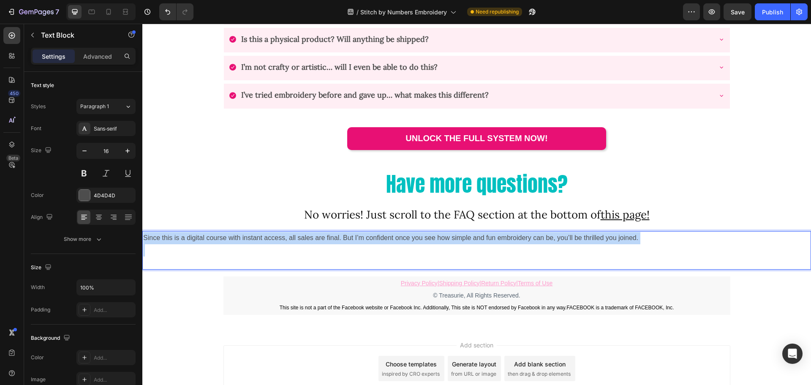
click at [437, 237] on p "Since this is a digital course with instant access, all sales are final. But I’…" at bounding box center [476, 238] width 667 height 12
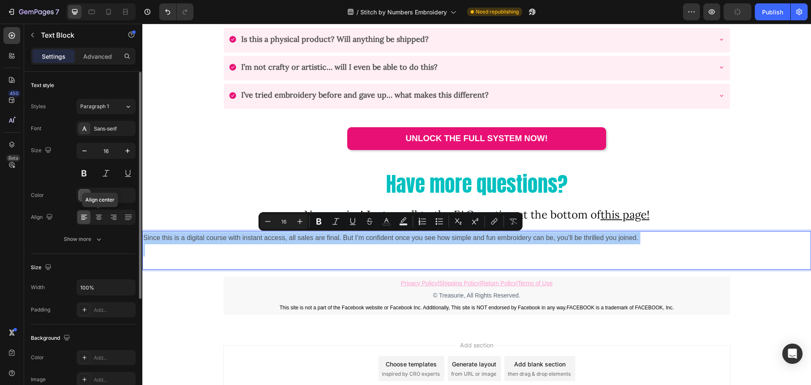
drag, startPoint x: 100, startPoint y: 218, endPoint x: 129, endPoint y: 226, distance: 30.4
click at [100, 218] on icon at bounding box center [99, 218] width 6 height 1
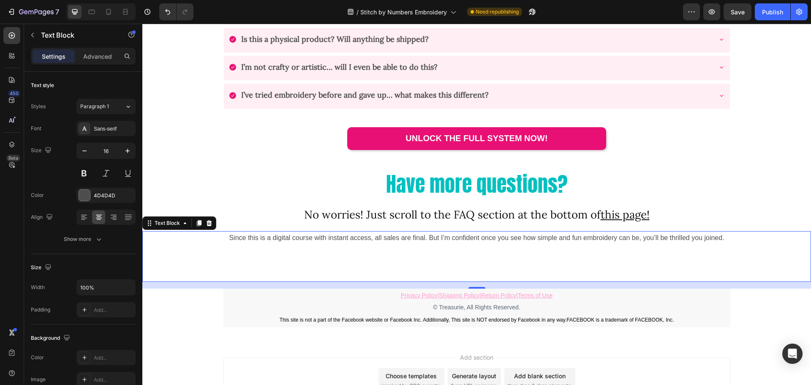
drag, startPoint x: 335, startPoint y: 254, endPoint x: 343, endPoint y: 254, distance: 7.2
click at [336, 254] on p "Rich Text Editor. Editing area: main" at bounding box center [476, 262] width 667 height 36
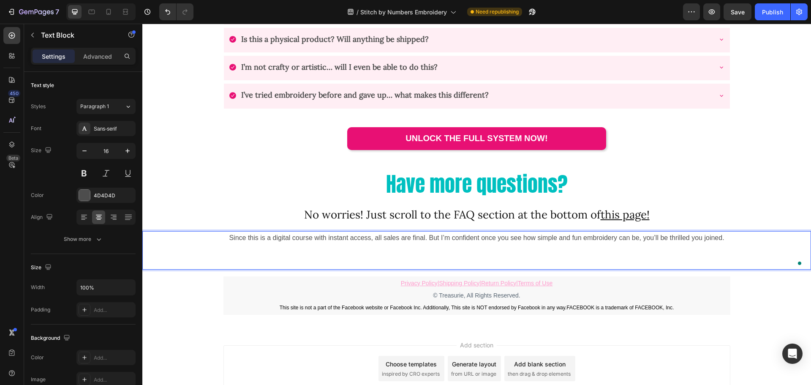
click at [499, 248] on p "Since this is a digital course with instant access, all sales are final. But I’…" at bounding box center [476, 250] width 667 height 36
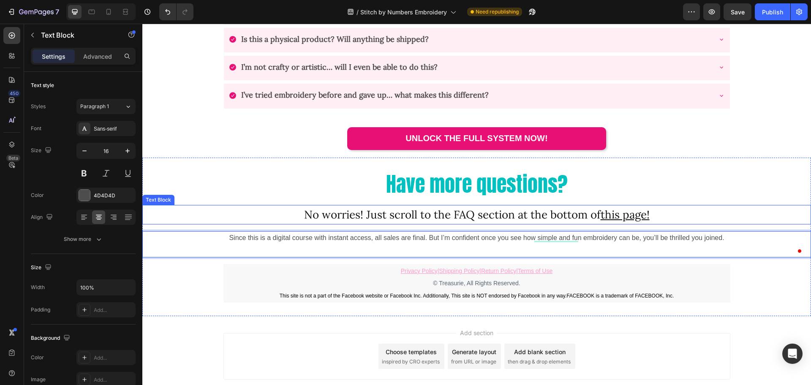
click at [669, 196] on h2 "Have more questions?" at bounding box center [476, 184] width 669 height 27
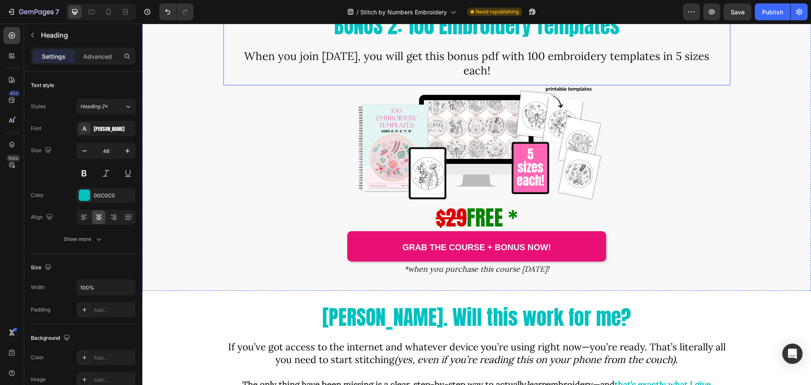
scroll to position [2580, 0]
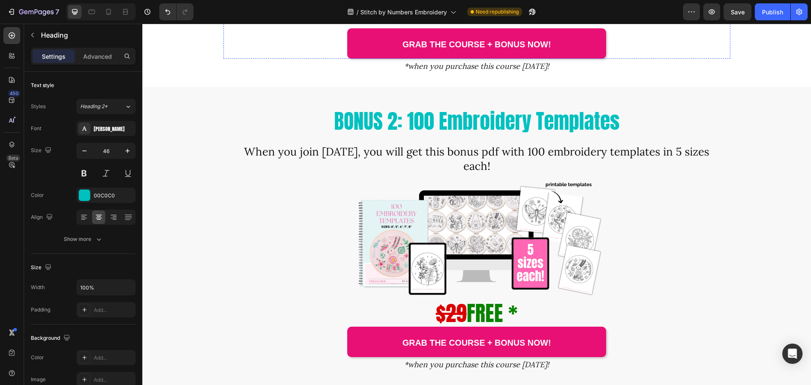
scroll to position [2496, 0]
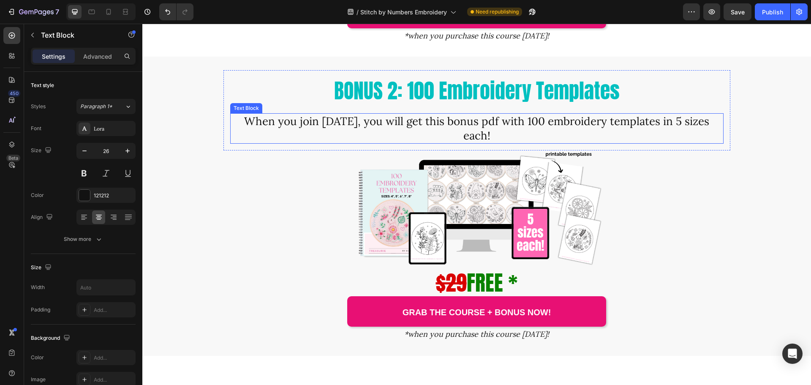
click at [720, 144] on div "When you join [DATE], you will get this bonus pdf with 100 embroidery templates…" at bounding box center [477, 128] width 494 height 30
click at [718, 143] on p "When you join [DATE], you will get this bonus pdf with 100 embroidery templates…" at bounding box center [477, 128] width 492 height 29
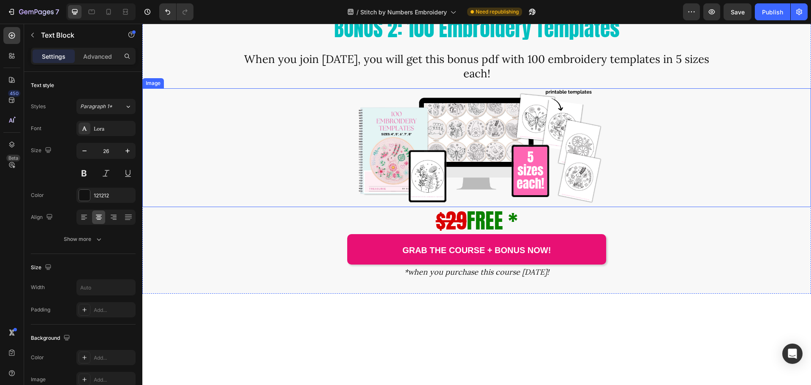
scroll to position [2622, 0]
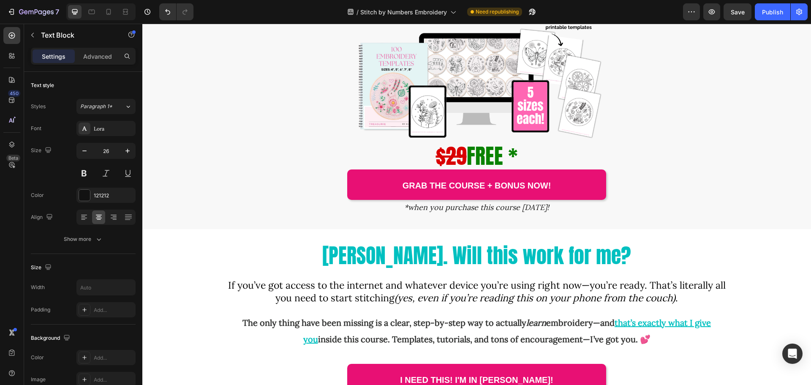
click at [451, 16] on span "When you join [DATE], you will get this bonus pdf with 100 embroidery templates…" at bounding box center [476, 1] width 465 height 28
click at [450, 16] on span "When you join [DATE], you will get this bonus pdf with 100 embroidery templates…" at bounding box center [476, 1] width 465 height 28
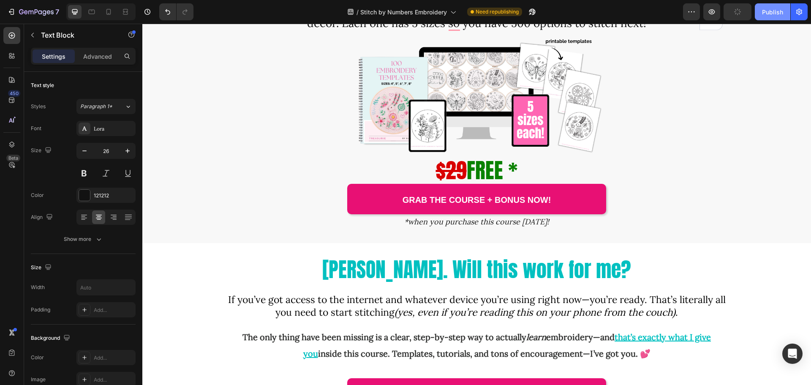
click at [768, 12] on div "Publish" at bounding box center [772, 12] width 21 height 9
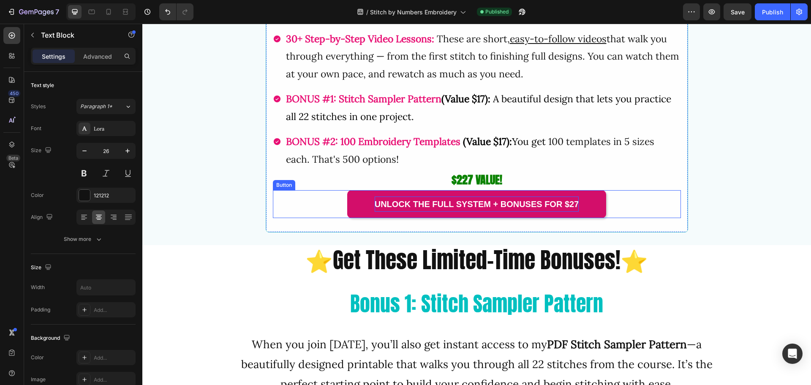
scroll to position [1946, 0]
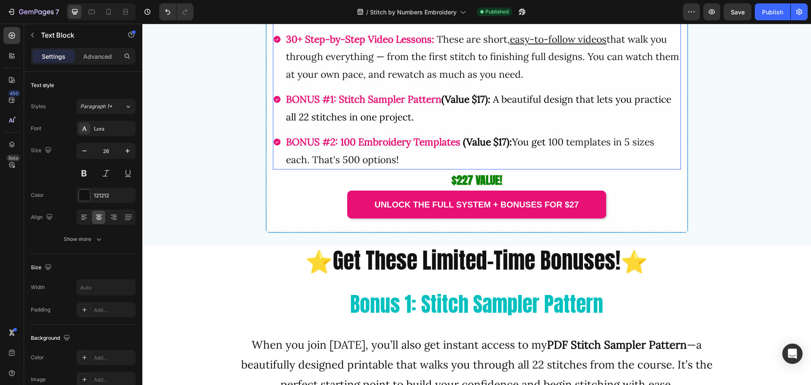
click at [498, 148] on strong "(Value $17):" at bounding box center [487, 142] width 49 height 12
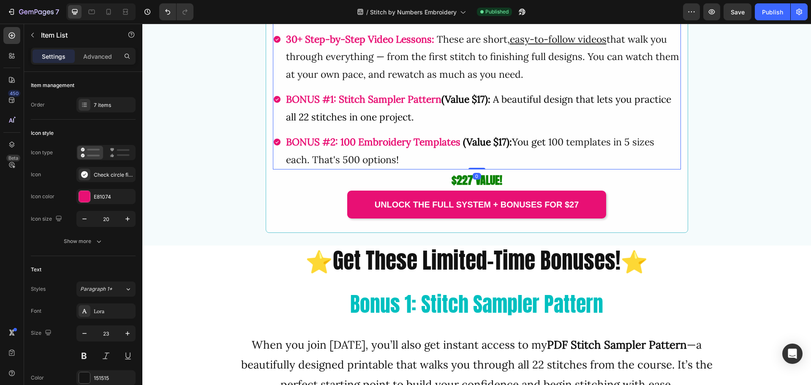
click at [505, 148] on strong "(Value $17):" at bounding box center [487, 142] width 49 height 12
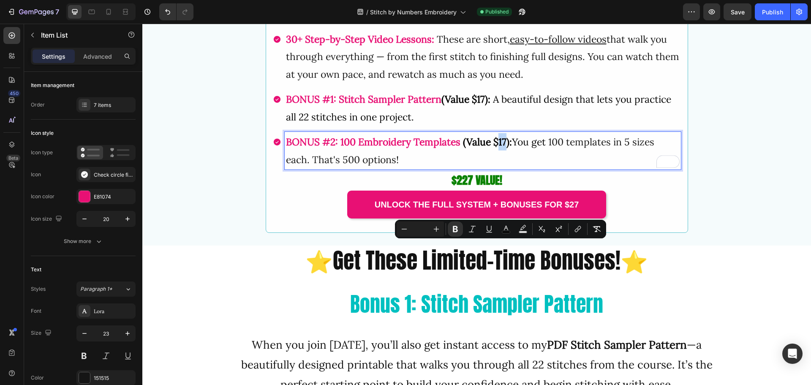
drag, startPoint x: 499, startPoint y: 248, endPoint x: 503, endPoint y: 250, distance: 4.8
click at [503, 148] on strong "(Value $17):" at bounding box center [487, 142] width 49 height 12
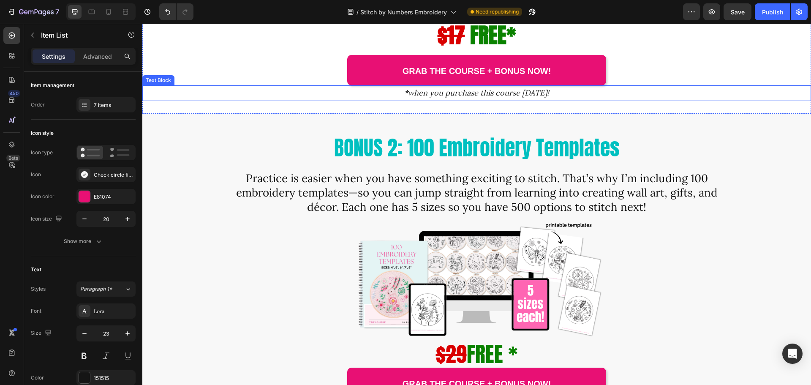
scroll to position [2496, 0]
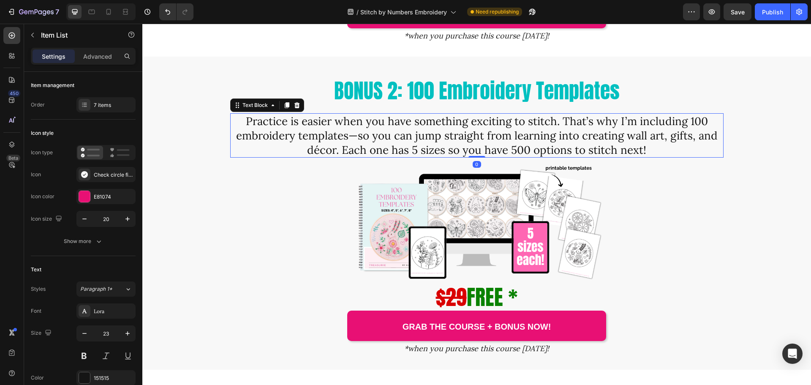
click at [446, 157] on span "Practice is easier when you have something exciting to stitch. That’s why I’m i…" at bounding box center [477, 135] width 482 height 43
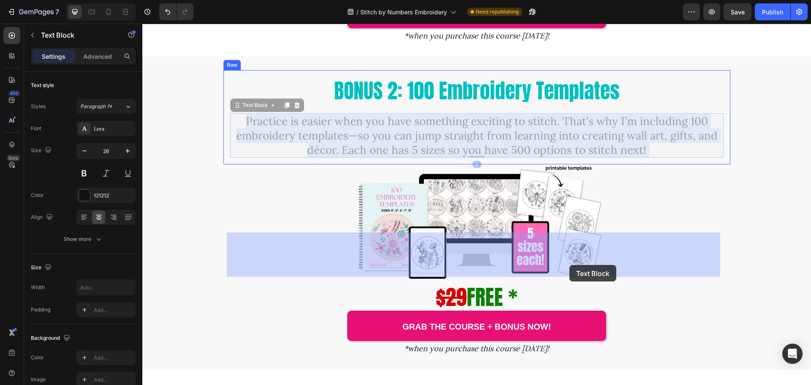
drag, startPoint x: 447, startPoint y: 270, endPoint x: 570, endPoint y: 265, distance: 122.2
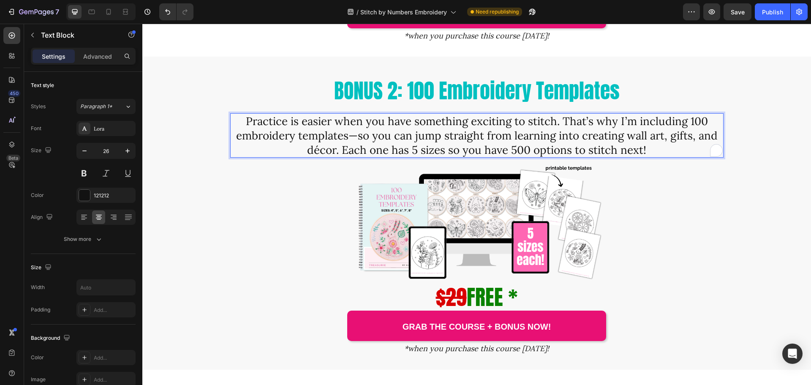
click at [460, 157] on span "Practice is easier when you have something exciting to stitch. That’s why I’m i…" at bounding box center [477, 135] width 482 height 43
click at [445, 157] on span "Practice is easier when you have something exciting to stitch. That’s why I’m i…" at bounding box center [477, 135] width 482 height 43
drag, startPoint x: 444, startPoint y: 268, endPoint x: 639, endPoint y: 267, distance: 195.2
click at [639, 157] on span "Practice is easier when you have something exciting to stitch. That’s why I’m i…" at bounding box center [477, 135] width 482 height 43
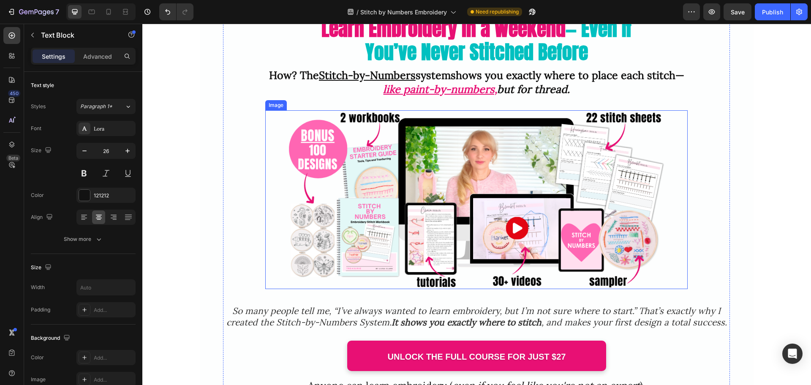
scroll to position [0, 0]
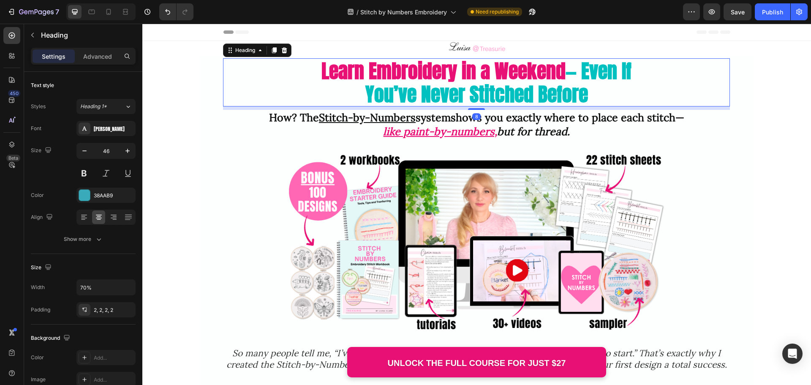
click at [615, 97] on h2 "Learn Embroidery in a Weekend — Even If You’ve Never Stitched Before" at bounding box center [476, 82] width 355 height 48
click at [607, 97] on h2 "Learn Embroidery in a Weekend — Even If You’ve Never Stitched Before" at bounding box center [476, 82] width 355 height 48
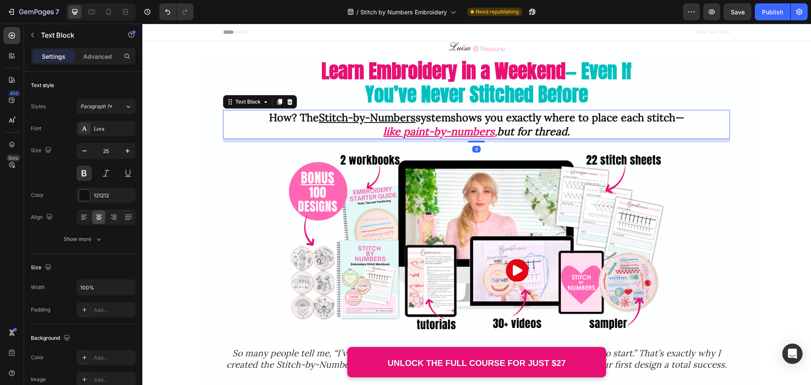
click at [570, 134] on p "How? The Stitch-by-Numbers system shows you exactly where to place each stitch—…" at bounding box center [476, 124] width 495 height 27
click at [575, 130] on p "How? The Stitch-by-Numbers system shows you exactly where to place each stitch—…" at bounding box center [476, 124] width 495 height 27
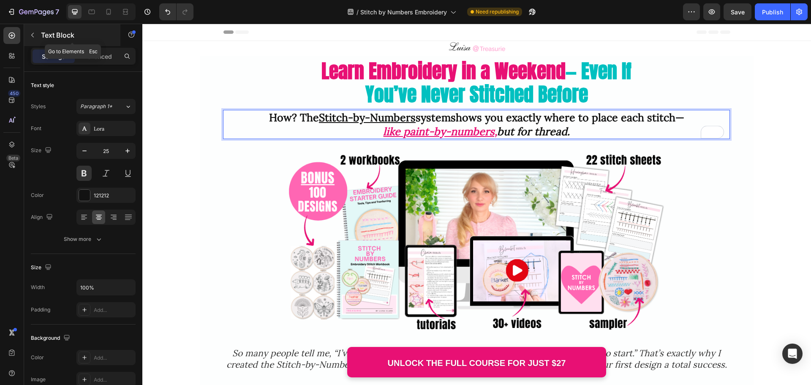
click at [30, 36] on icon "button" at bounding box center [32, 35] width 7 height 7
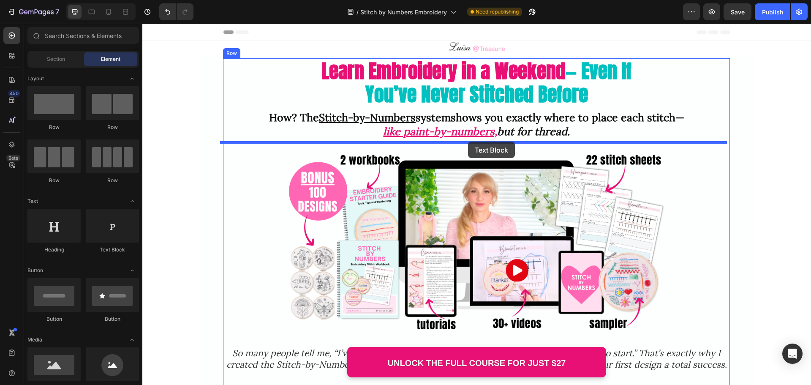
drag, startPoint x: 256, startPoint y: 258, endPoint x: 468, endPoint y: 142, distance: 241.5
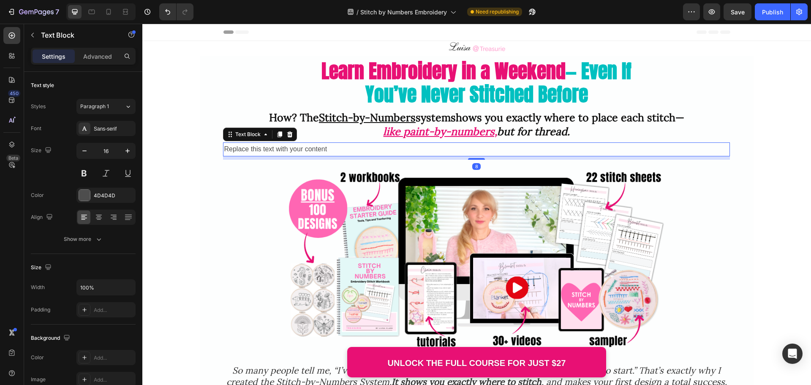
click at [484, 149] on div "Replace this text with your content" at bounding box center [476, 149] width 507 height 14
click at [484, 149] on p "Replace this text with your content" at bounding box center [476, 149] width 505 height 12
click at [225, 146] on p "oin today and get 2 free gifts worth $46 included at no extra cost!”" at bounding box center [476, 149] width 505 height 12
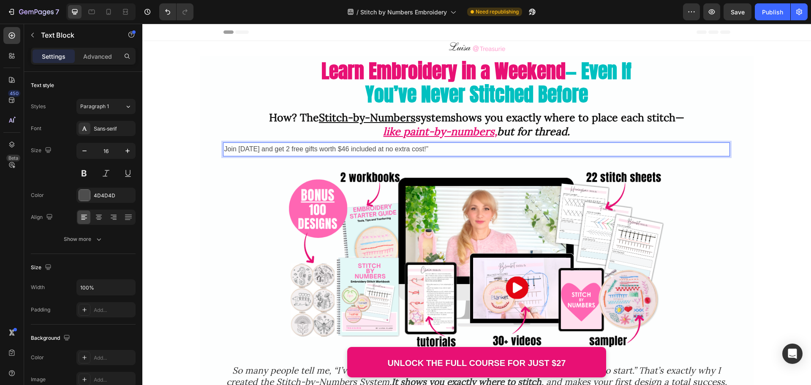
click at [255, 144] on p "Join [DATE] and get 2 free gifts worth $46 included at no extra cost!”" at bounding box center [476, 149] width 505 height 12
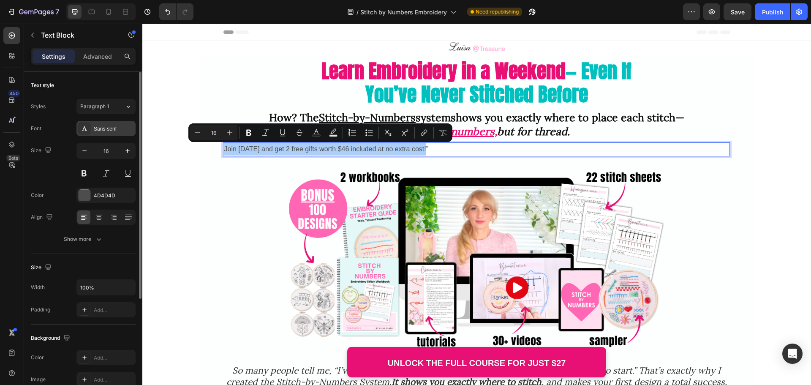
click at [115, 126] on div "Sans-serif" at bounding box center [114, 129] width 40 height 8
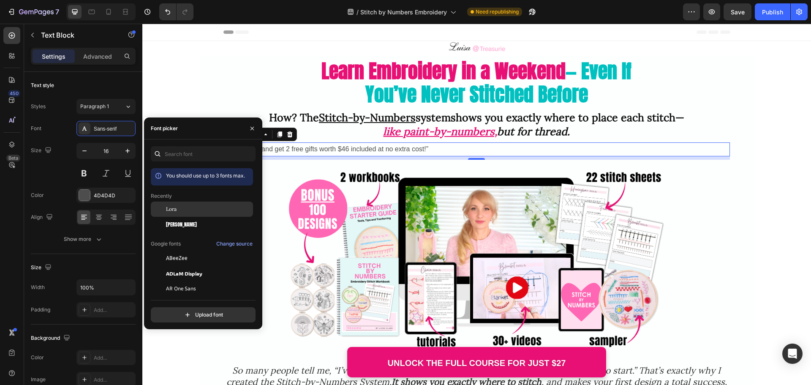
click at [176, 266] on div "Lora" at bounding box center [202, 273] width 102 height 15
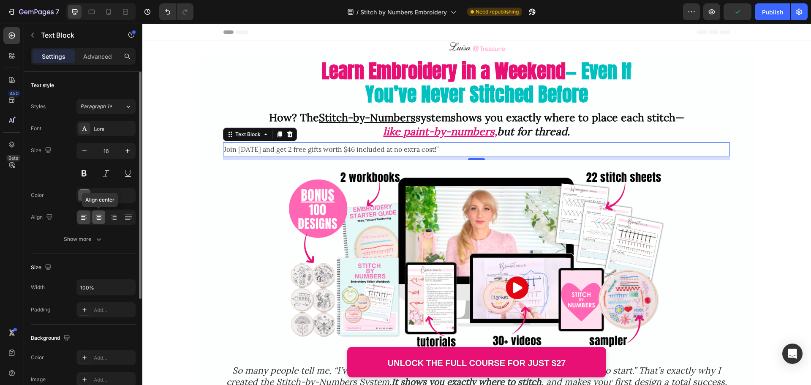
click at [99, 218] on icon at bounding box center [99, 218] width 6 height 1
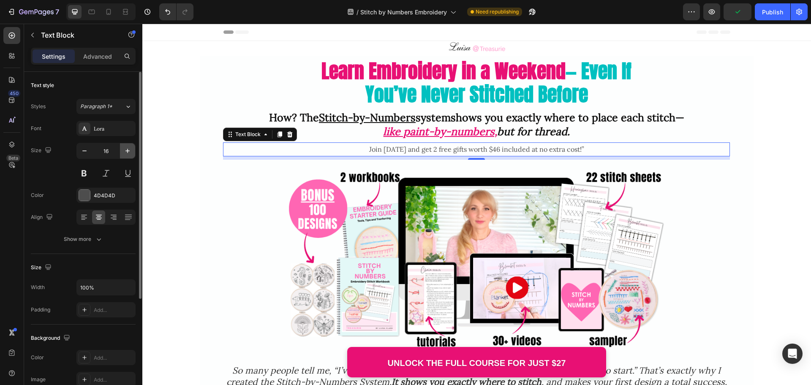
click at [130, 152] on icon "button" at bounding box center [127, 151] width 8 height 8
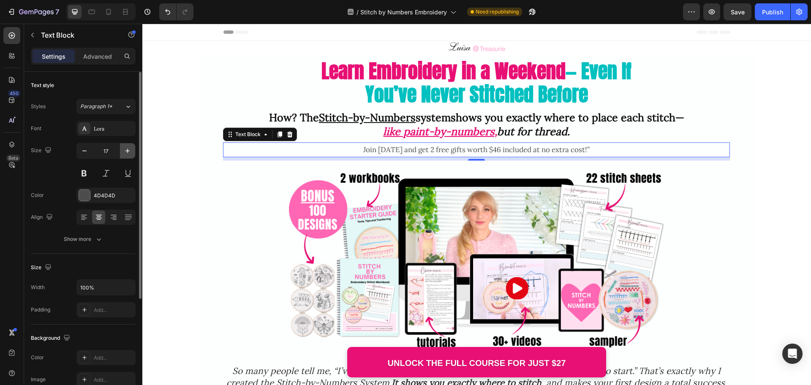
click at [132, 152] on button "button" at bounding box center [127, 150] width 15 height 15
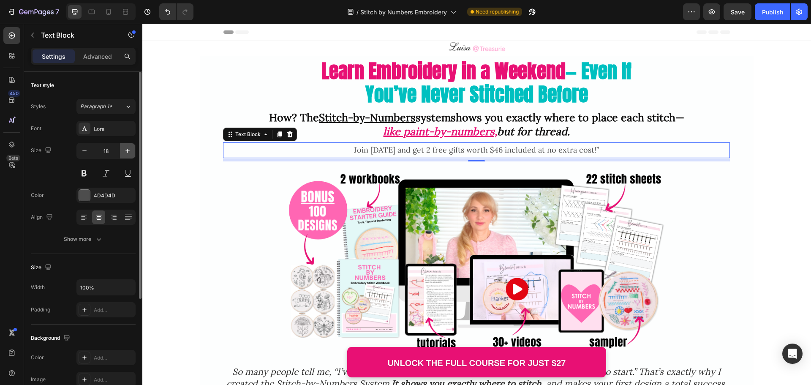
click at [132, 152] on button "button" at bounding box center [127, 150] width 15 height 15
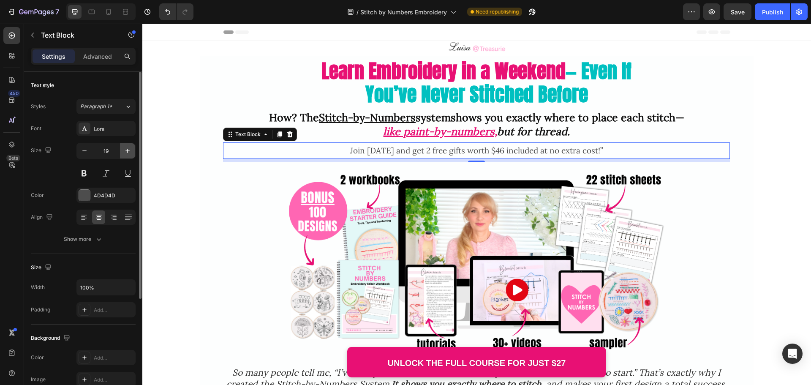
click at [133, 152] on button "button" at bounding box center [127, 150] width 15 height 15
type input "20"
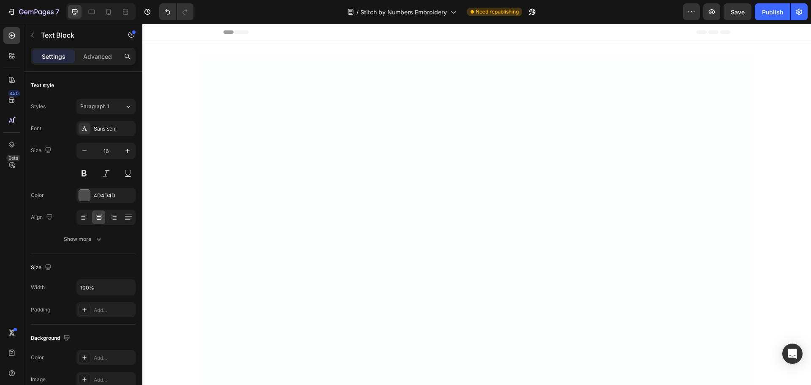
scroll to position [3929, 0]
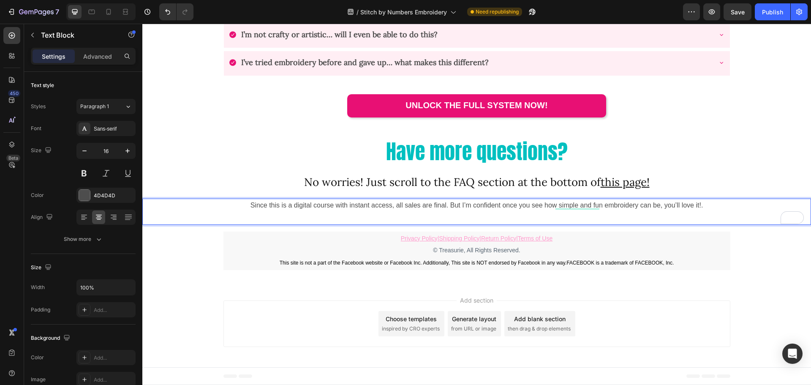
click at [708, 204] on p "Since this is a digital course with instant access, all sales are final. But I’…" at bounding box center [476, 211] width 667 height 25
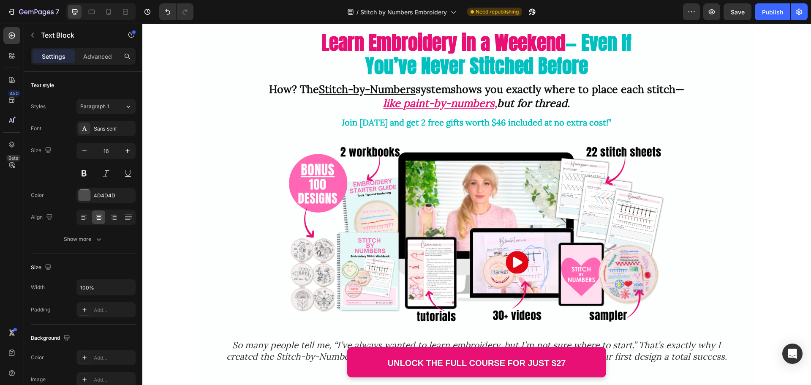
scroll to position [42, 0]
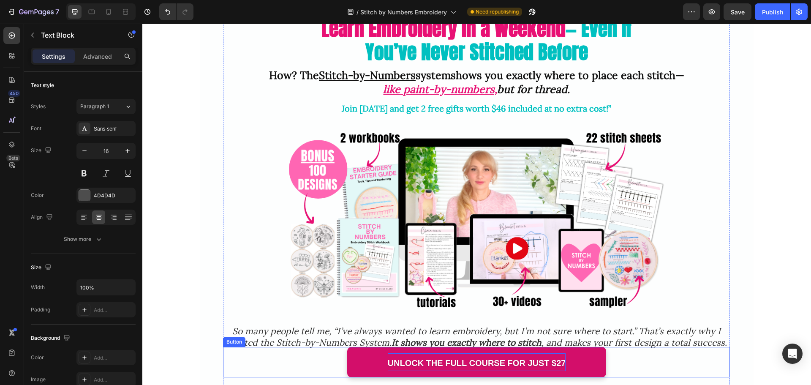
click at [434, 355] on p "Unlock the Full Course for Just $27" at bounding box center [477, 362] width 178 height 18
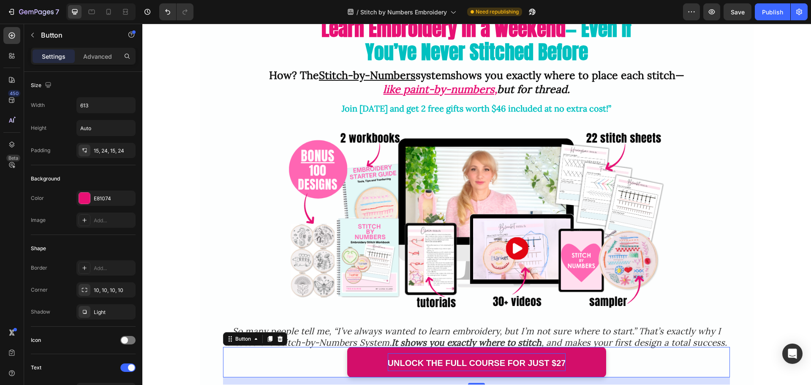
click at [435, 361] on span "Unlock the Full Course for Just $27" at bounding box center [477, 362] width 178 height 9
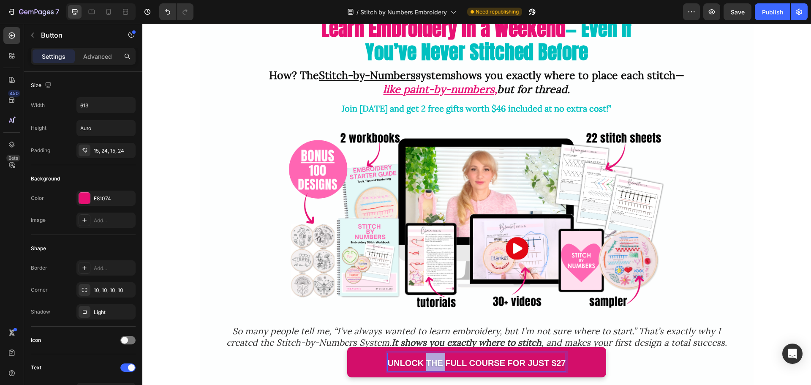
click at [435, 361] on span "Unlock the Full Course for Just $27" at bounding box center [477, 362] width 178 height 9
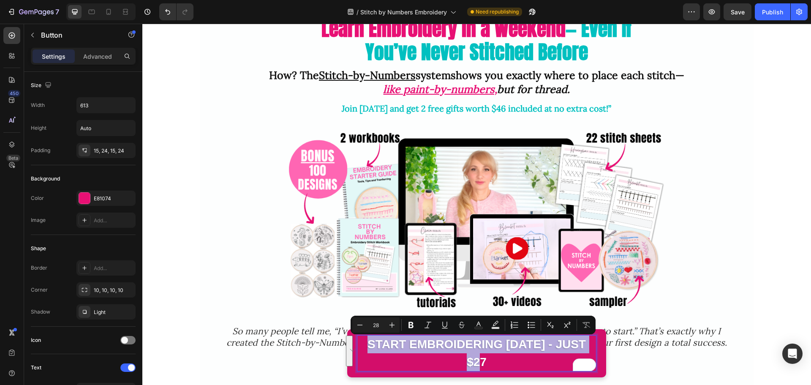
drag, startPoint x: 364, startPoint y: 341, endPoint x: 547, endPoint y: 350, distance: 183.2
click at [508, 357] on p "start embroidering [DATE] - just $27" at bounding box center [476, 352] width 239 height 35
click at [421, 349] on p "start embroidering [DATE] - just $27" at bounding box center [476, 352] width 239 height 35
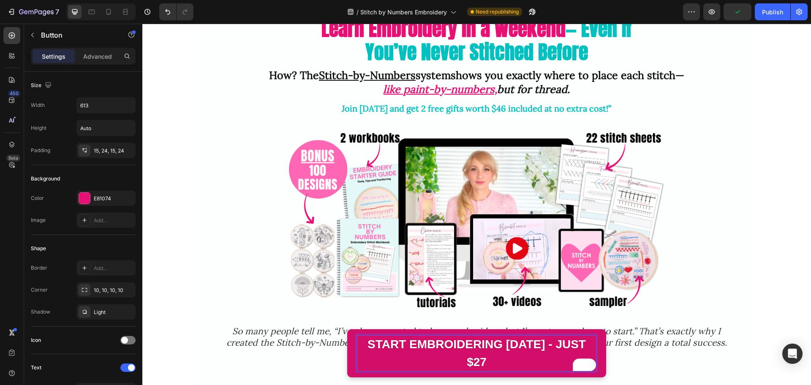
click at [360, 343] on p "start embroidering [DATE] - just $27" at bounding box center [476, 352] width 239 height 35
click at [437, 346] on p "start embroidering [DATE] - just $27" at bounding box center [476, 352] width 239 height 35
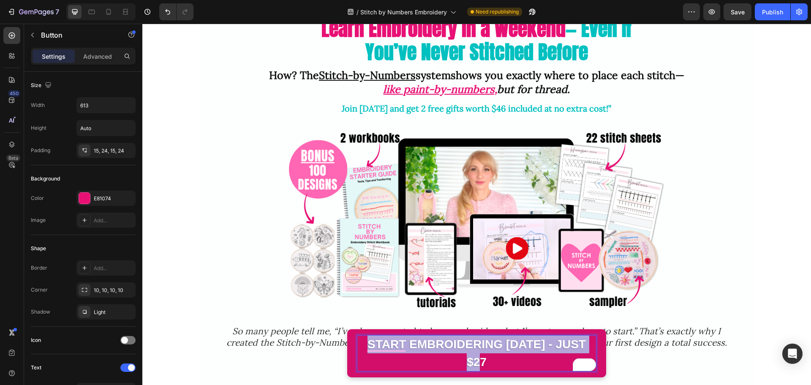
click at [437, 346] on p "start embroidering [DATE] - just $27" at bounding box center [476, 352] width 239 height 35
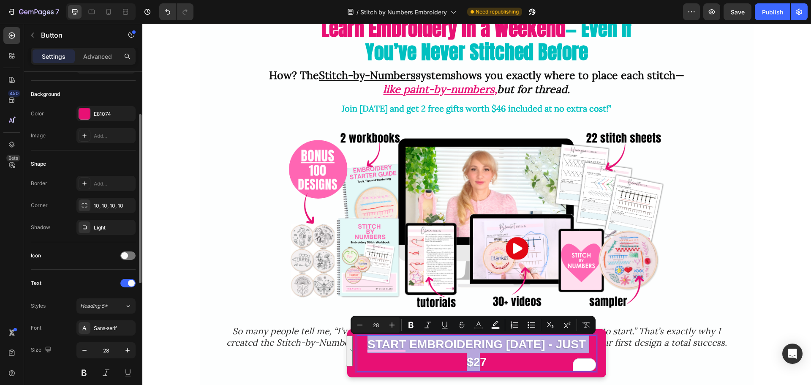
scroll to position [127, 0]
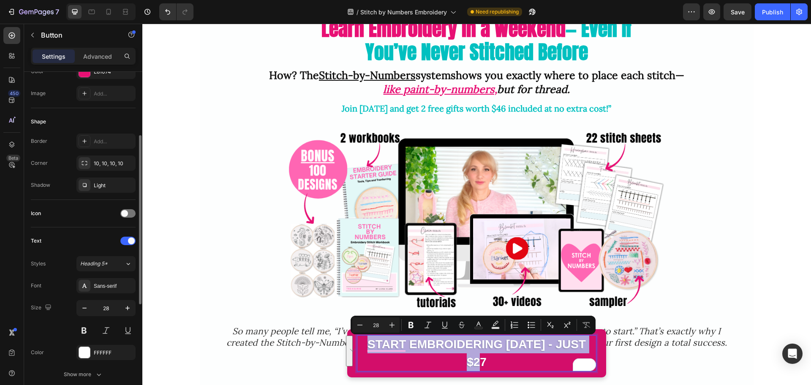
click at [421, 344] on p "start embroidering [DATE] - just $27" at bounding box center [476, 352] width 239 height 35
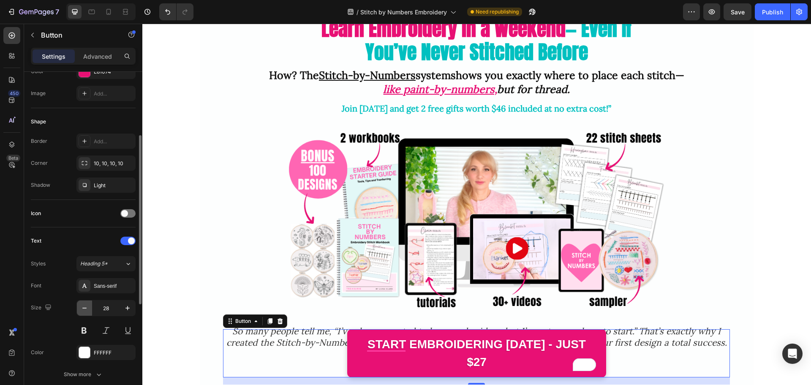
click at [86, 308] on icon "button" at bounding box center [84, 308] width 4 height 1
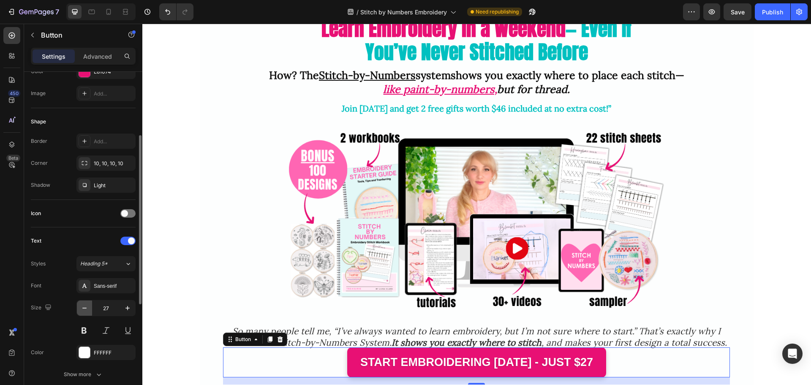
click at [86, 307] on icon "button" at bounding box center [84, 308] width 8 height 8
type input "26"
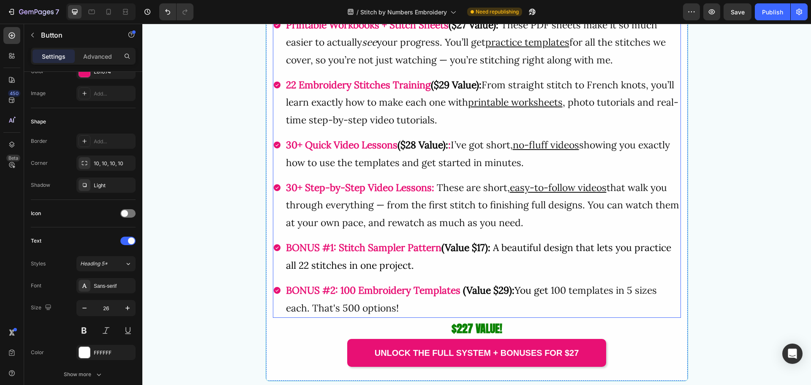
scroll to position [1944, 0]
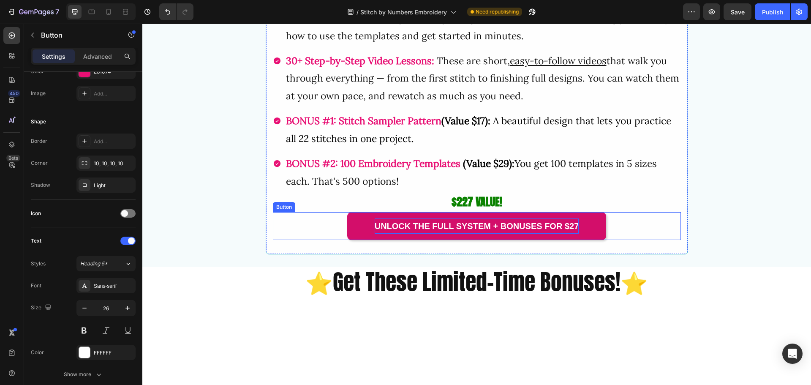
click at [453, 231] on span "Unlock the Full System + Bonuses for $27" at bounding box center [477, 225] width 205 height 9
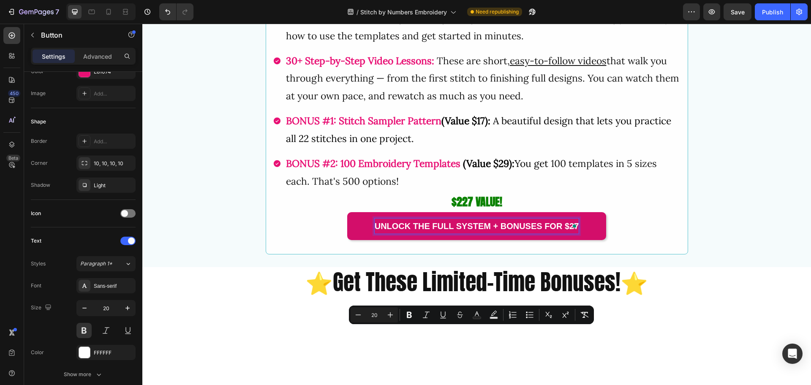
click at [433, 231] on span "Unlock the Full System + Bonuses for $27" at bounding box center [477, 225] width 205 height 9
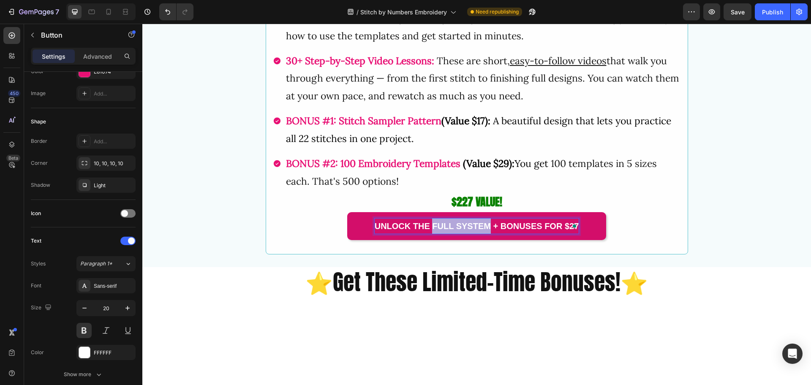
drag, startPoint x: 430, startPoint y: 333, endPoint x: 487, endPoint y: 332, distance: 56.6
click at [487, 231] on span "Unlock the Full System + Bonuses for $27" at bounding box center [477, 225] width 205 height 9
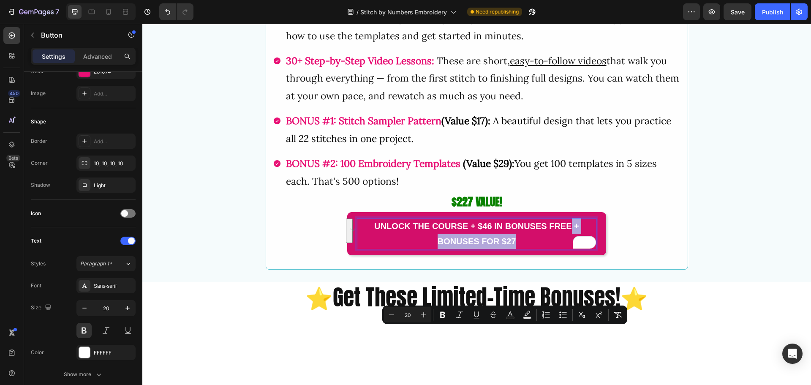
drag, startPoint x: 568, startPoint y: 333, endPoint x: 567, endPoint y: 344, distance: 10.6
click at [567, 249] on p "Unlock the course + $46 in bonuses free + Bonuses for $27" at bounding box center [476, 233] width 239 height 30
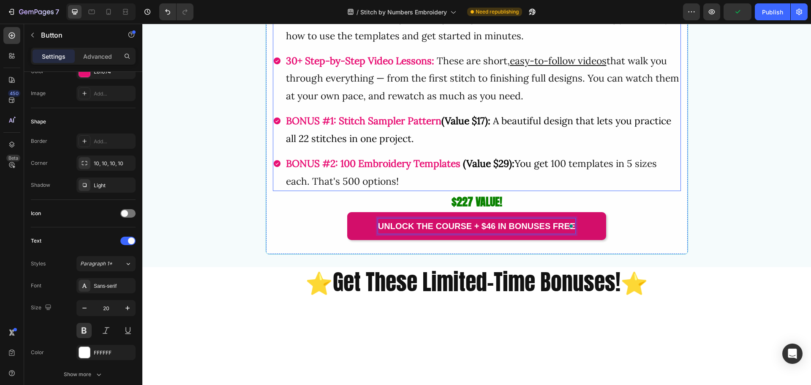
click at [570, 190] on p "BONUS #2: 100 Embroidery Templates (Value $29): You get 100 templates in 5 size…" at bounding box center [483, 172] width 394 height 35
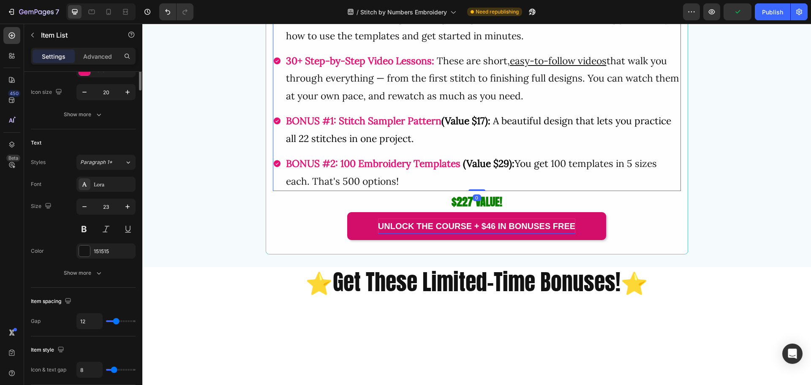
scroll to position [0, 0]
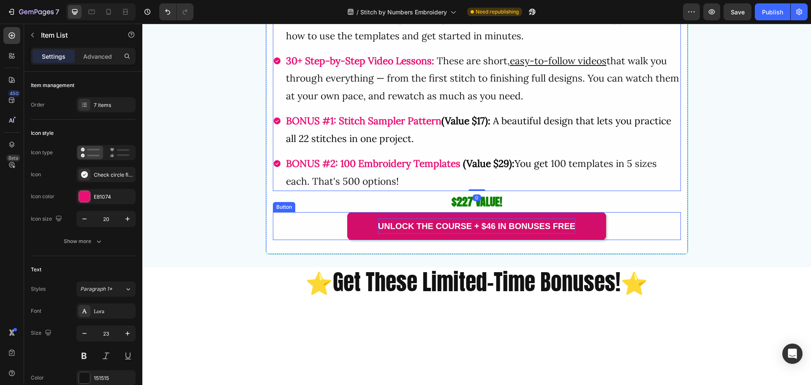
click at [557, 231] on span "Unlock the course + $46 in bonuses free" at bounding box center [476, 225] width 197 height 9
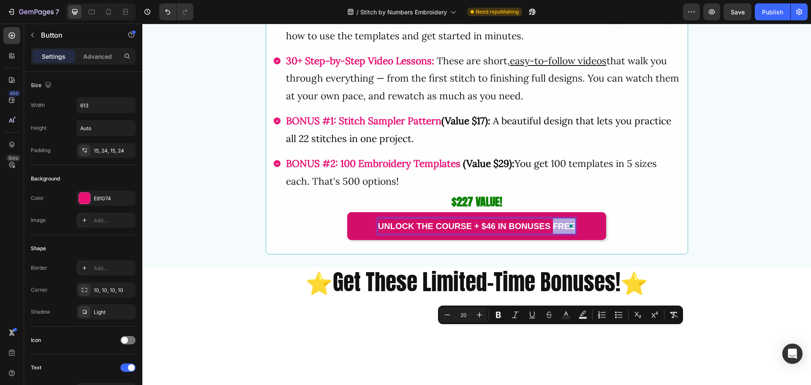
drag, startPoint x: 549, startPoint y: 330, endPoint x: 567, endPoint y: 328, distance: 18.3
click at [567, 234] on div "Unlock the course + $46 in bonuses free" at bounding box center [476, 225] width 197 height 15
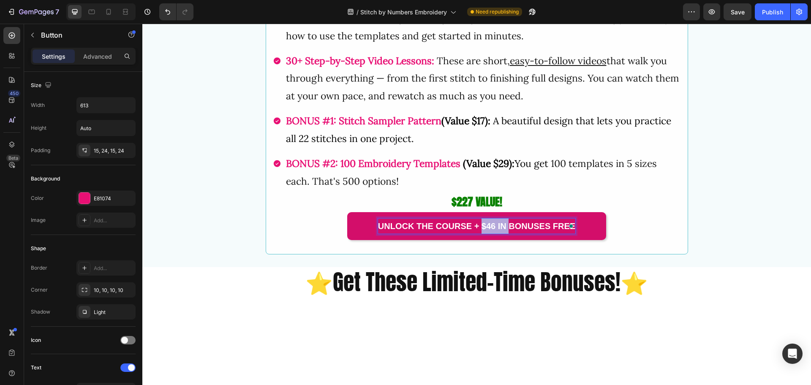
drag, startPoint x: 480, startPoint y: 332, endPoint x: 505, endPoint y: 332, distance: 24.9
click at [505, 231] on span "Unlock the course + $46 in bonuses free" at bounding box center [476, 225] width 197 height 9
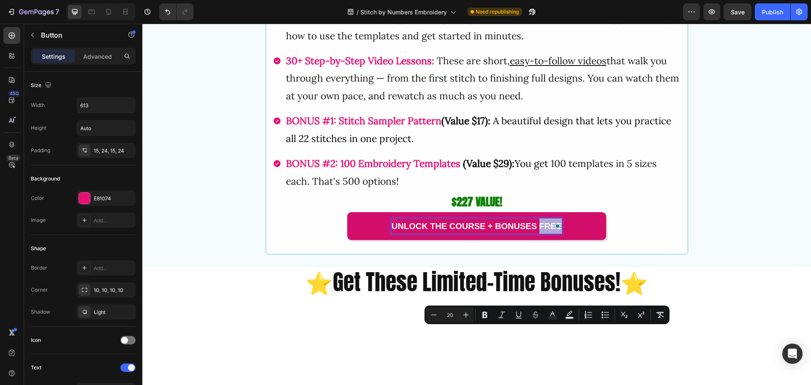
drag, startPoint x: 538, startPoint y: 332, endPoint x: 562, endPoint y: 332, distance: 23.7
click at [562, 240] on link "Unlock the course + bonuses free" at bounding box center [476, 226] width 259 height 28
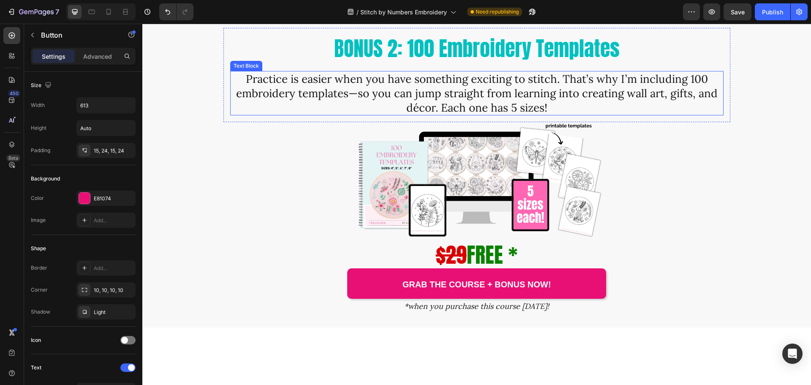
scroll to position [2493, 0]
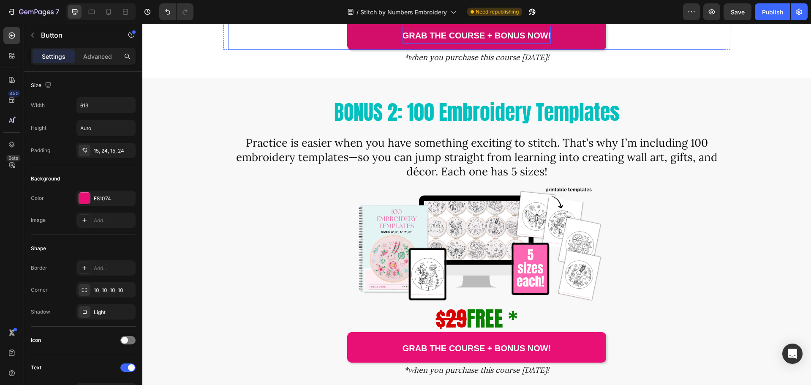
click at [526, 40] on strong "Grab the Course + Bonus Now!" at bounding box center [477, 35] width 149 height 9
click at [521, 40] on strong "Grab the Course + Bonus Now!" at bounding box center [477, 35] width 149 height 9
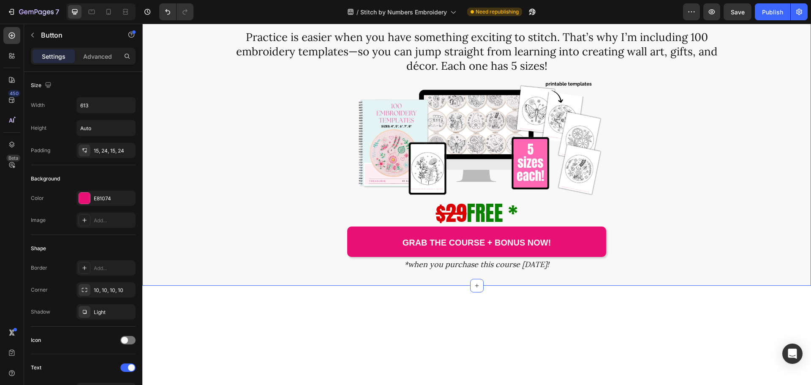
scroll to position [2535, 0]
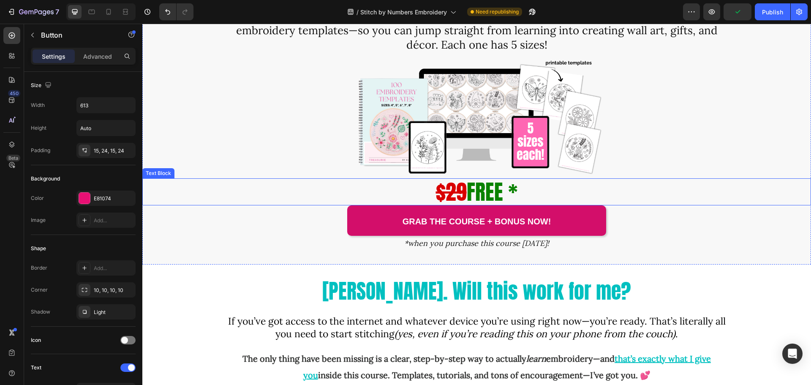
scroll to position [2662, 0]
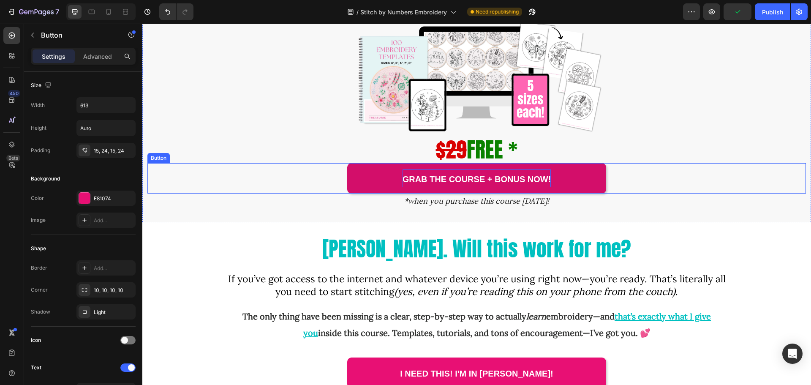
click at [492, 184] on strong "Grab the Course + Bonus Now!" at bounding box center [477, 179] width 149 height 9
click at [523, 184] on strong "Grab the Course + 2 Bonus Now!" at bounding box center [476, 179] width 155 height 9
click at [527, 184] on strong "Grab the Course + 2 Bonus Now!" at bounding box center [476, 179] width 155 height 9
click at [525, 184] on strong "Grab the Course + 2 Bonus Now!" at bounding box center [476, 179] width 155 height 9
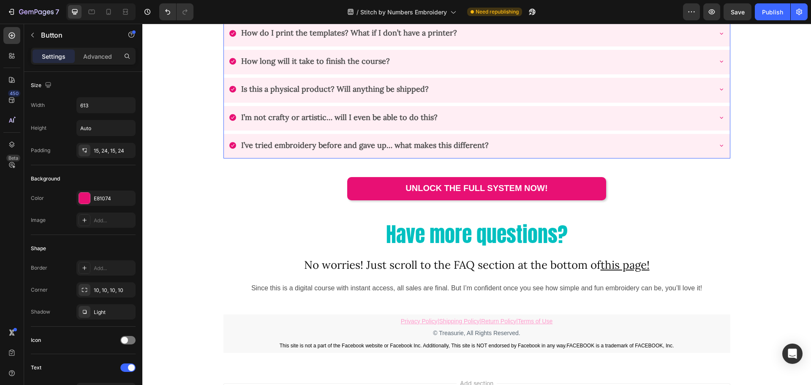
scroll to position [3887, 0]
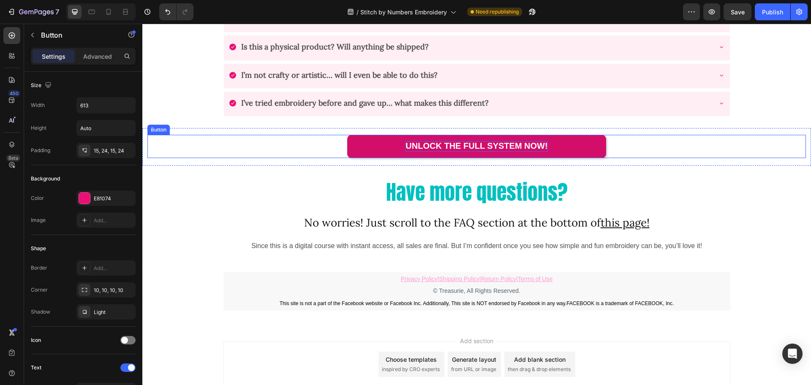
click at [492, 145] on strong "UNLOCK THE FULL SYSTEM NOW!" at bounding box center [477, 145] width 142 height 9
click at [519, 146] on strong "UNLOCK THE FULL SYSTEM NOW!" at bounding box center [477, 145] width 142 height 9
click at [590, 147] on strong "UNLOCK THE FULL SYSTEM and bonuses today NOW!" at bounding box center [476, 145] width 237 height 9
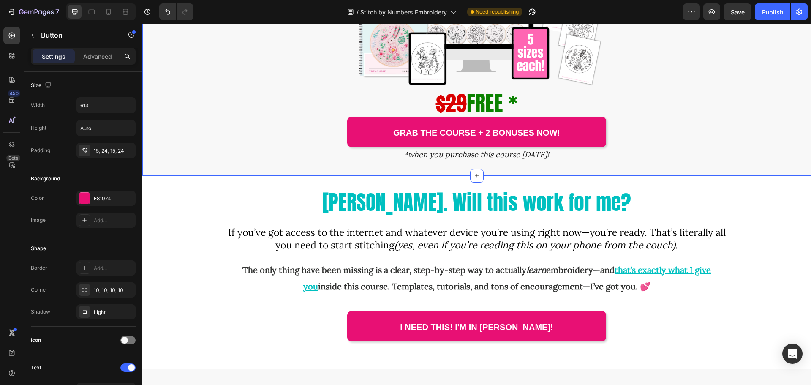
scroll to position [2620, 0]
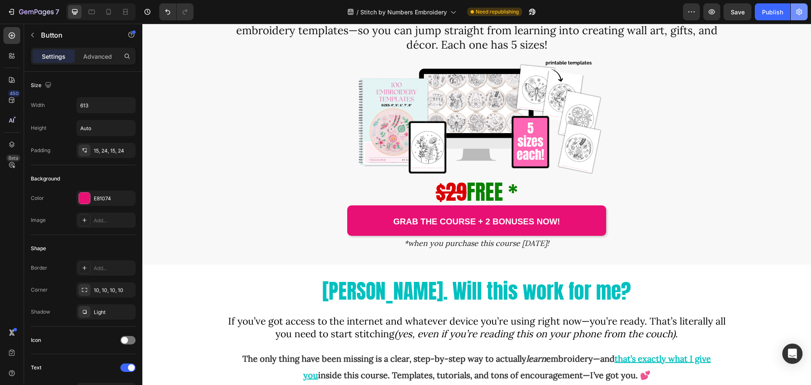
drag, startPoint x: 772, startPoint y: 15, endPoint x: 796, endPoint y: 19, distance: 24.5
click at [772, 15] on div "Publish" at bounding box center [772, 12] width 21 height 9
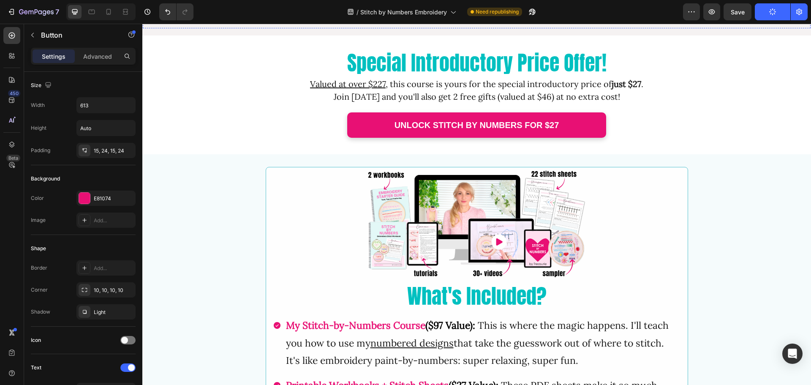
scroll to position [1563, 0]
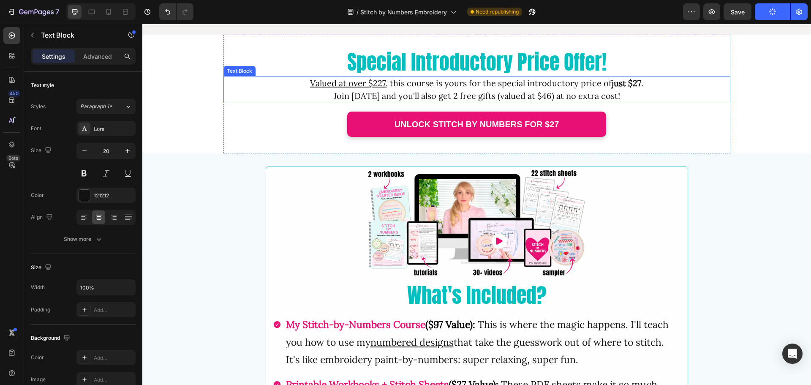
click at [501, 95] on p "Valued at over $227 , this course is yours for the special introductory price o…" at bounding box center [476, 89] width 505 height 25
click at [450, 94] on p "Valued at over $227 , this course is yours for the special introductory price o…" at bounding box center [476, 89] width 505 height 25
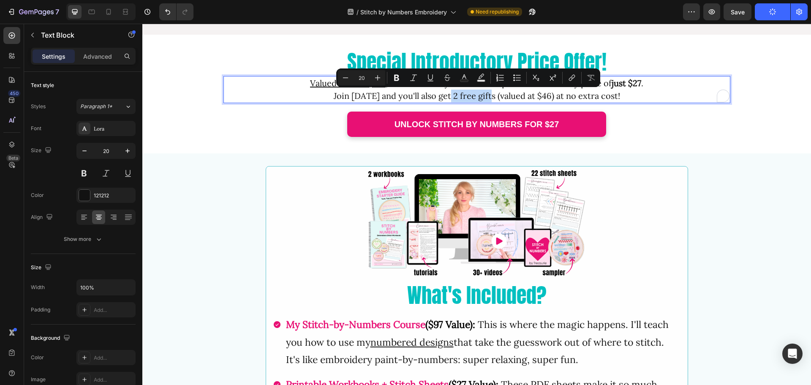
drag, startPoint x: 461, startPoint y: 97, endPoint x: 489, endPoint y: 97, distance: 28.3
click at [489, 97] on p "Valued at over $227 , this course is yours for the special introductory price o…" at bounding box center [476, 89] width 505 height 25
click at [396, 80] on icon "Editor contextual toolbar" at bounding box center [396, 78] width 5 height 6
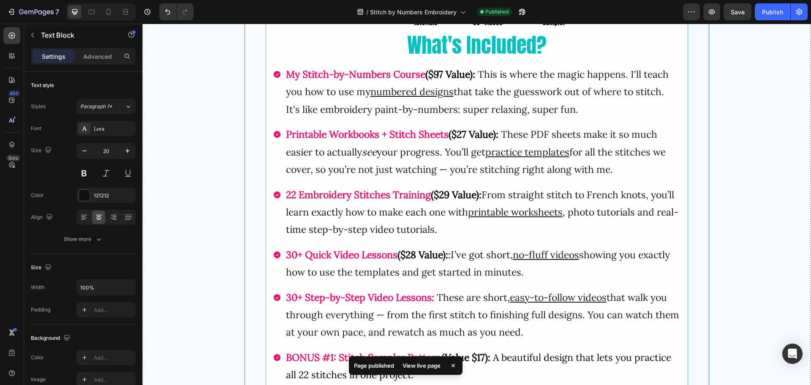
scroll to position [1817, 0]
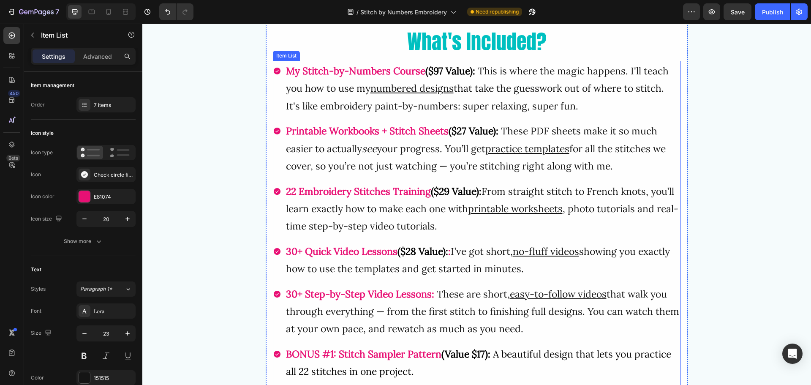
click at [455, 299] on span "These are short, easy-to-follow videos that walk you through everything — from …" at bounding box center [482, 311] width 393 height 47
click at [291, 55] on div "Item List" at bounding box center [296, 53] width 24 height 8
click at [388, 202] on span "From straight stitch to French knots, you’ll learn exactly how to make each one…" at bounding box center [482, 208] width 393 height 47
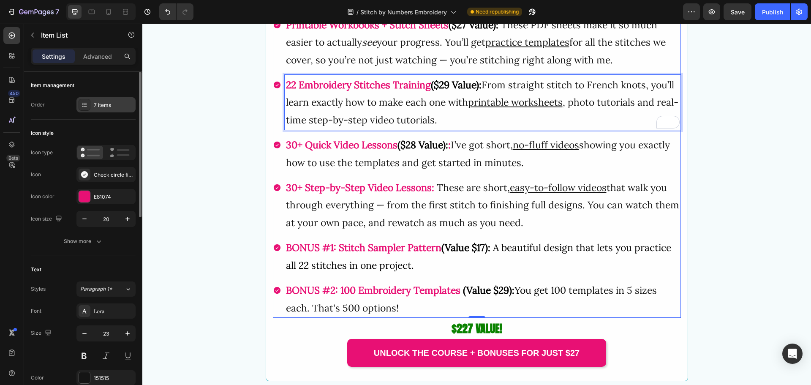
click at [95, 101] on div "7 items" at bounding box center [105, 104] width 59 height 15
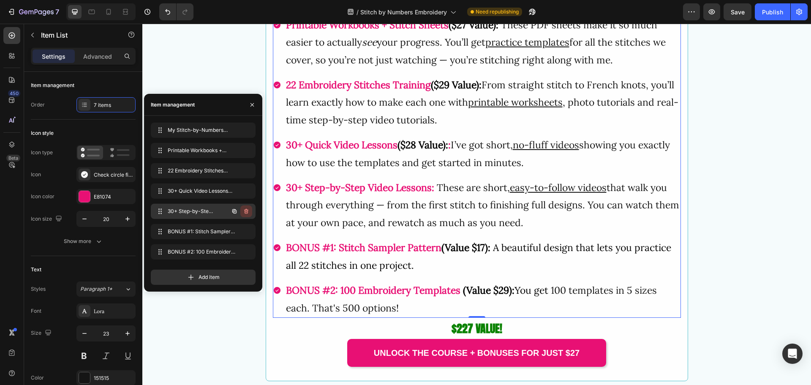
click at [245, 209] on icon "button" at bounding box center [246, 211] width 7 height 7
click at [242, 210] on div "Delete" at bounding box center [241, 211] width 16 height 8
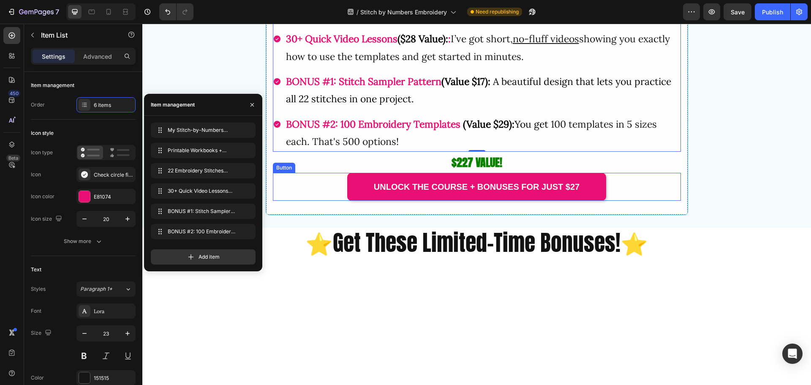
scroll to position [1944, 0]
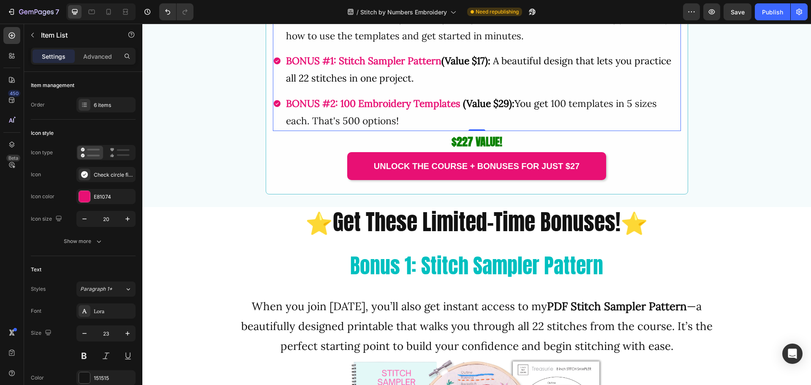
click at [473, 141] on div "0" at bounding box center [477, 137] width 8 height 7
click at [482, 150] on strong "$227 VALUE!" at bounding box center [477, 141] width 51 height 17
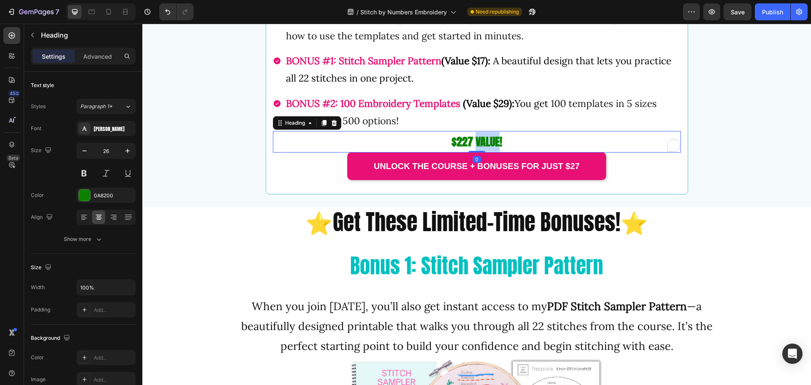
click at [488, 150] on strong "$227 VALUE!" at bounding box center [477, 141] width 51 height 17
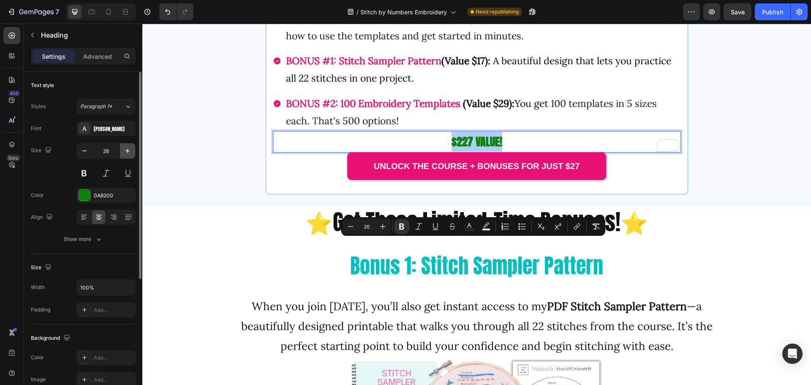
click at [127, 148] on icon "button" at bounding box center [127, 151] width 8 height 8
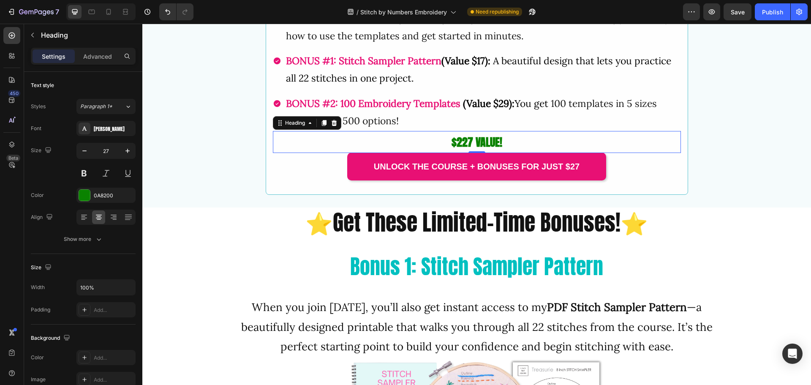
click at [445, 153] on p "$227 VALUE!" at bounding box center [477, 142] width 406 height 21
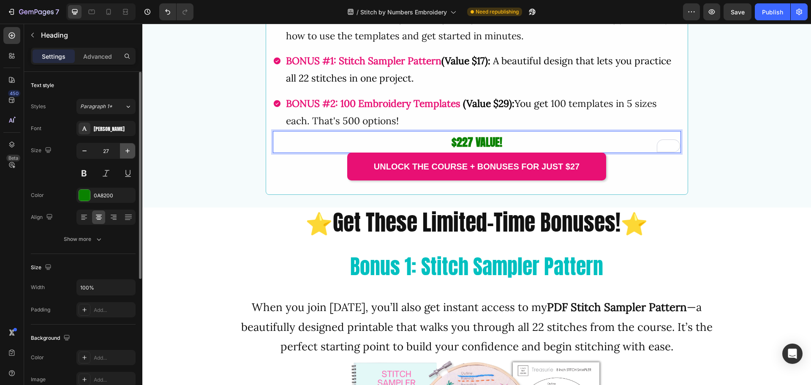
click at [128, 150] on icon "button" at bounding box center [127, 151] width 4 height 4
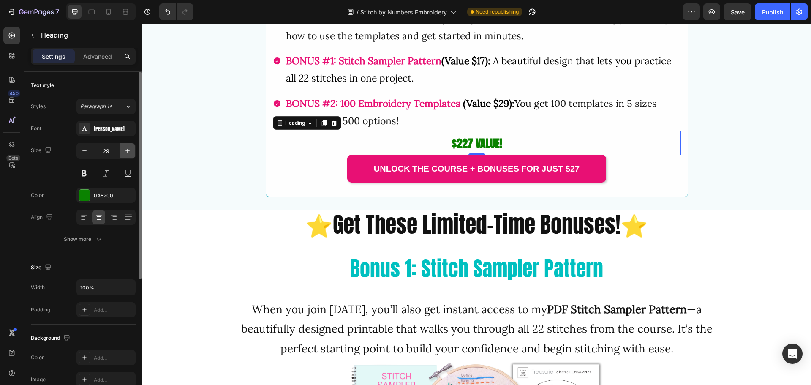
click at [128, 150] on icon "button" at bounding box center [127, 151] width 4 height 4
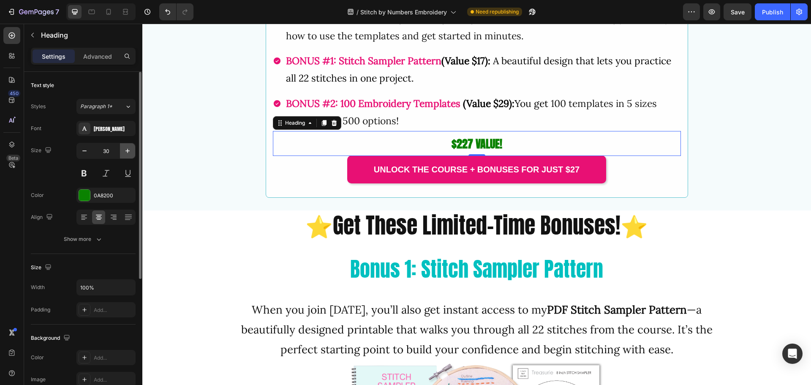
click at [128, 150] on icon "button" at bounding box center [127, 151] width 4 height 4
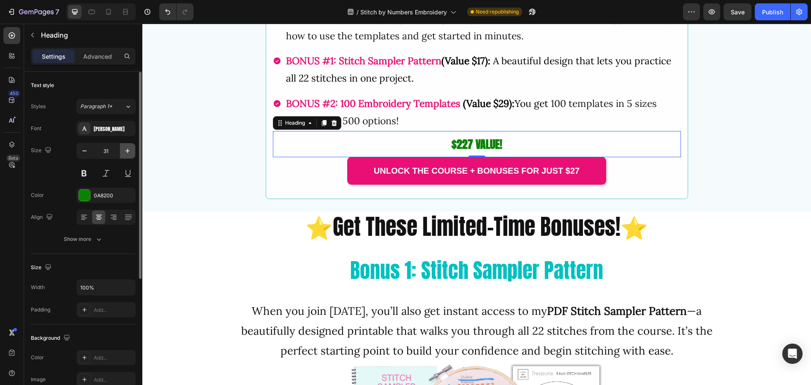
click at [128, 150] on icon "button" at bounding box center [127, 151] width 4 height 4
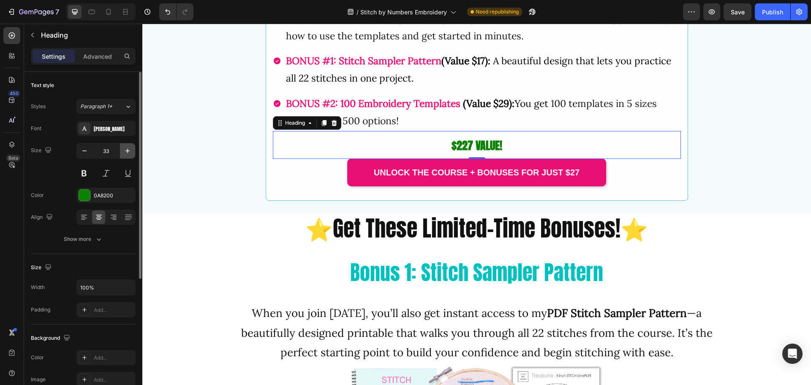
click at [128, 150] on icon "button" at bounding box center [127, 151] width 4 height 4
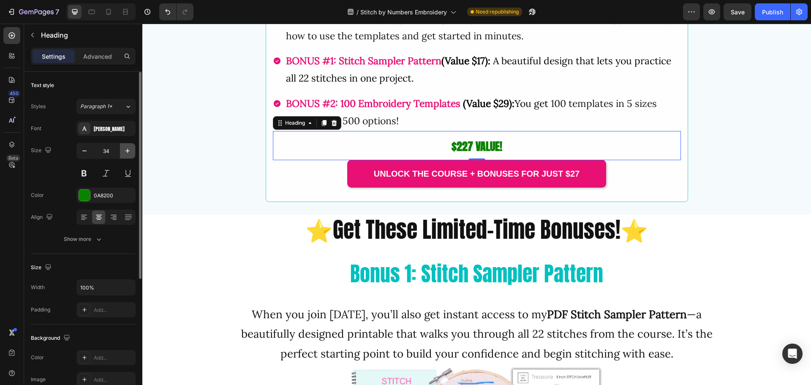
click at [126, 150] on icon "button" at bounding box center [127, 151] width 8 height 8
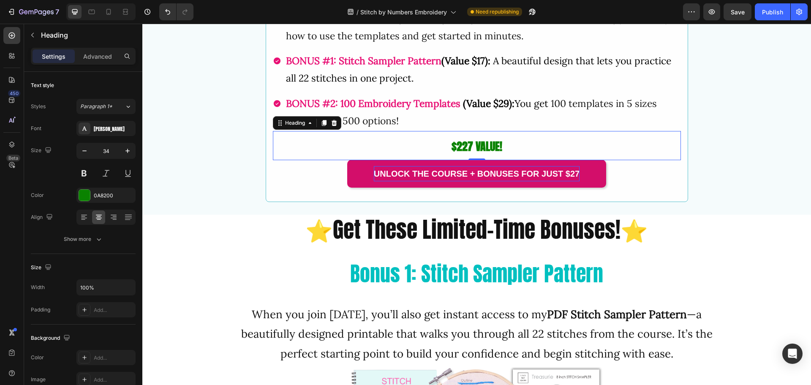
type input "35"
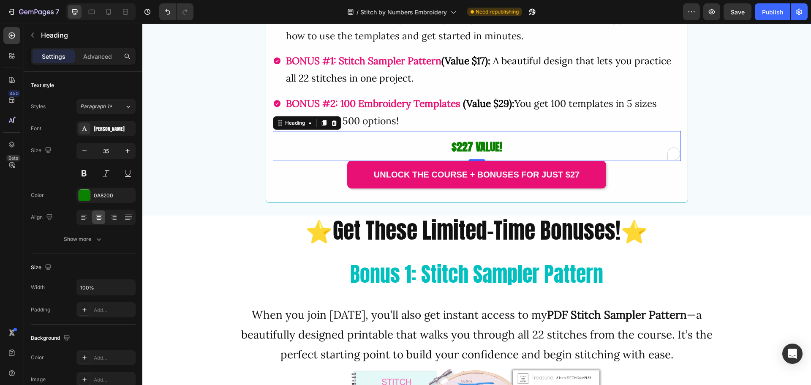
click at [488, 155] on strong "$227 VALUE!" at bounding box center [477, 146] width 51 height 17
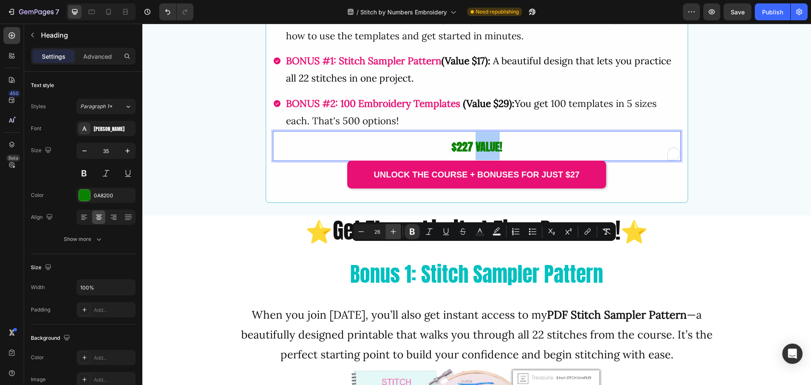
click at [394, 229] on icon "Editor contextual toolbar" at bounding box center [393, 231] width 8 height 8
type input "28"
click at [458, 155] on strong "$227" at bounding box center [463, 146] width 22 height 17
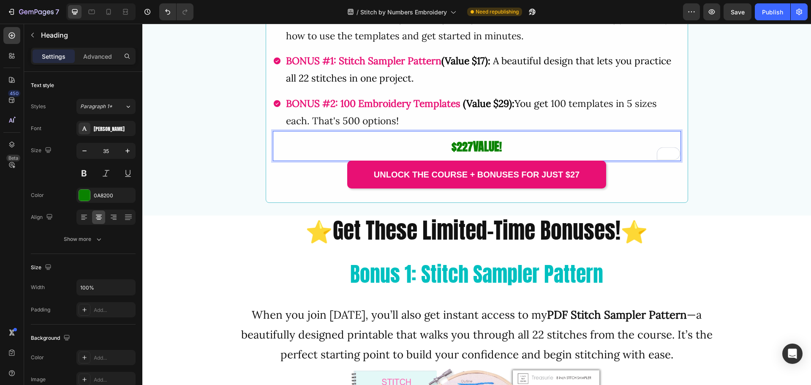
click at [458, 155] on strong "$227" at bounding box center [463, 146] width 22 height 17
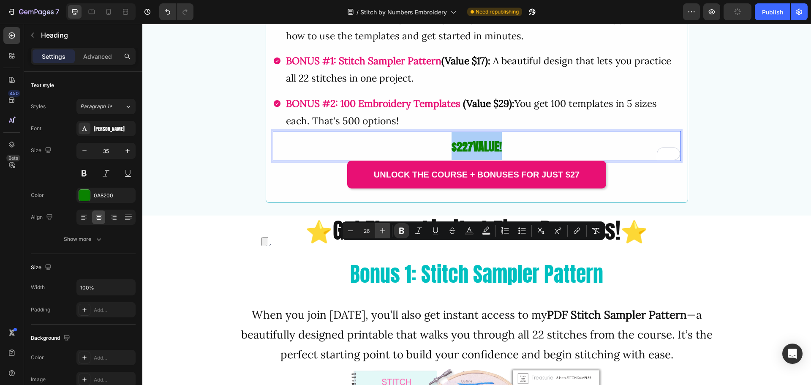
click at [382, 227] on icon "Editor contextual toolbar" at bounding box center [383, 230] width 8 height 8
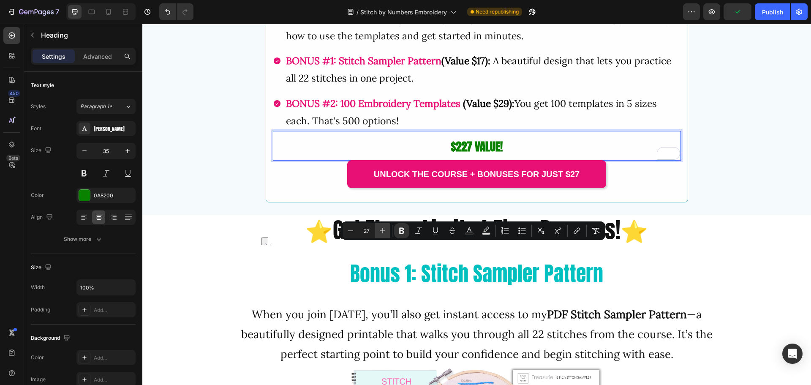
click at [382, 227] on icon "Editor contextual toolbar" at bounding box center [383, 230] width 8 height 8
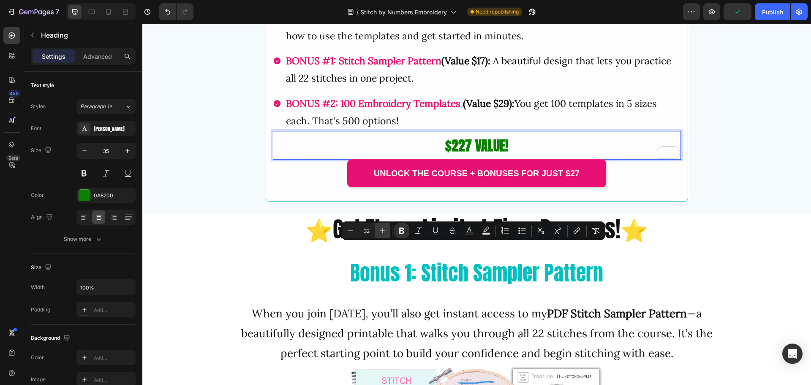
click at [382, 227] on icon "Editor contextual toolbar" at bounding box center [383, 230] width 8 height 8
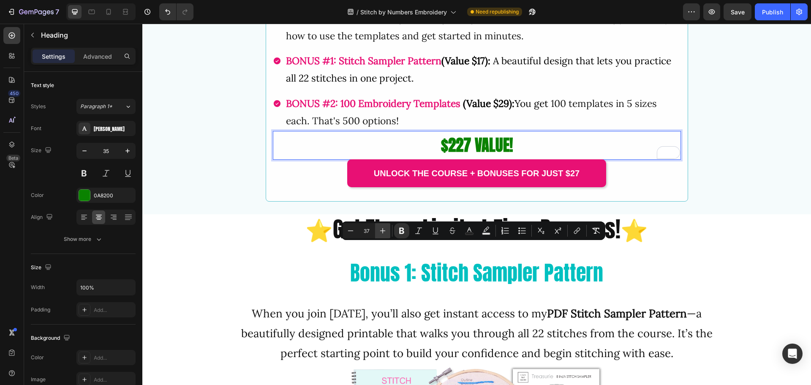
click at [382, 227] on icon "Editor contextual toolbar" at bounding box center [383, 230] width 8 height 8
type input "39"
click at [526, 159] on p "$227 VALUE!" at bounding box center [477, 145] width 406 height 27
click at [525, 159] on p "$227 VALUE!" at bounding box center [477, 145] width 406 height 27
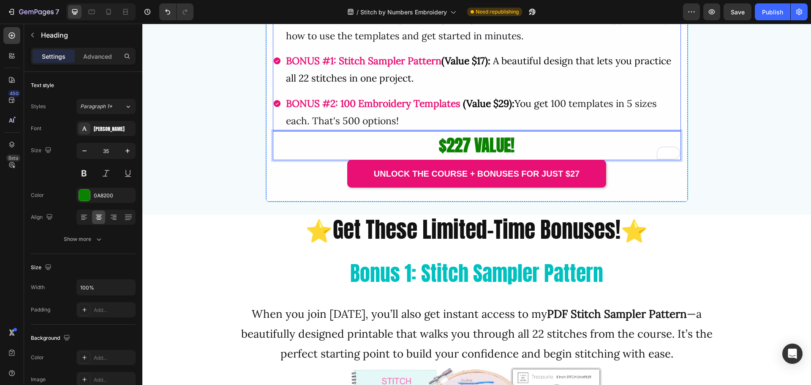
click at [530, 109] on span "(Value $29): You get" at bounding box center [507, 103] width 88 height 12
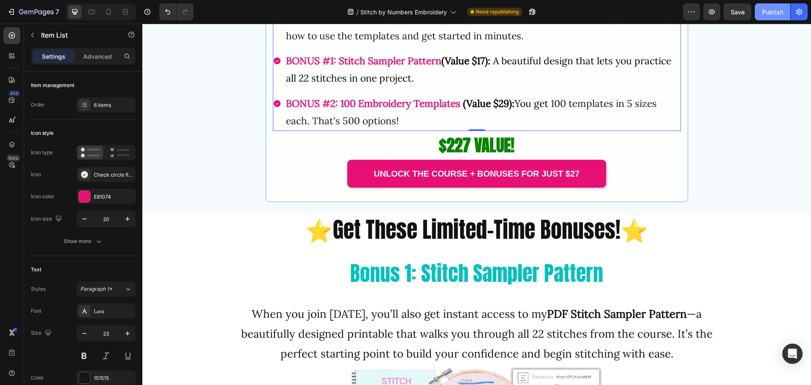
click at [767, 12] on div "Publish" at bounding box center [772, 12] width 21 height 9
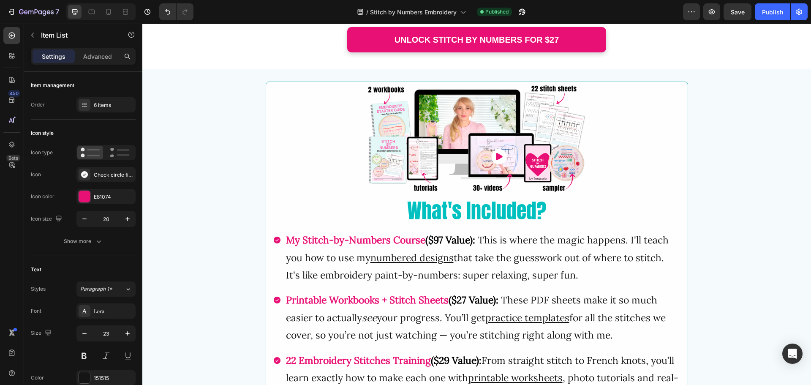
scroll to position [1606, 0]
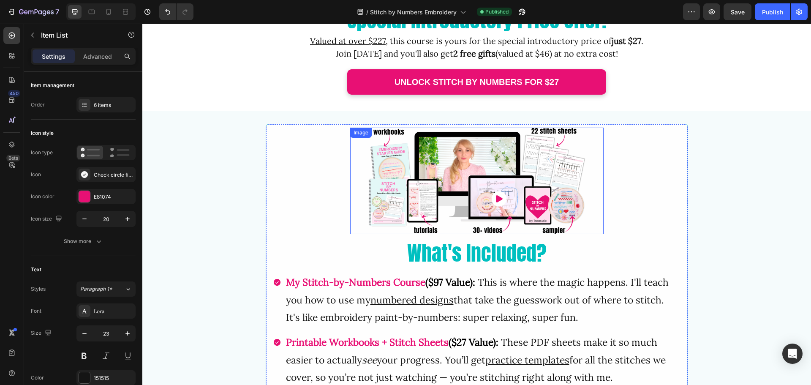
click at [448, 202] on img at bounding box center [477, 181] width 254 height 106
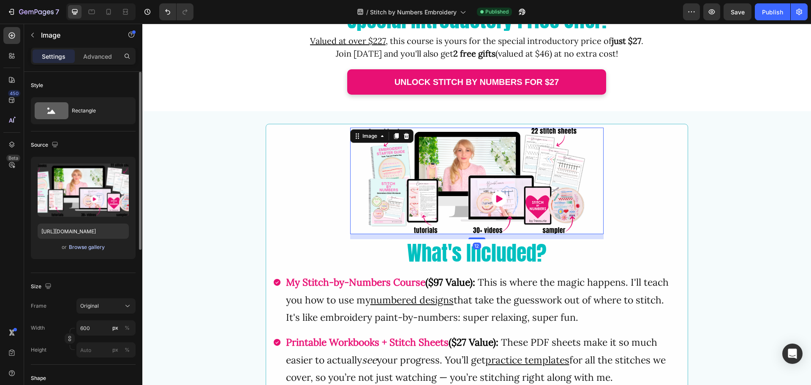
click at [87, 245] on div "Browse gallery" at bounding box center [87, 247] width 36 height 8
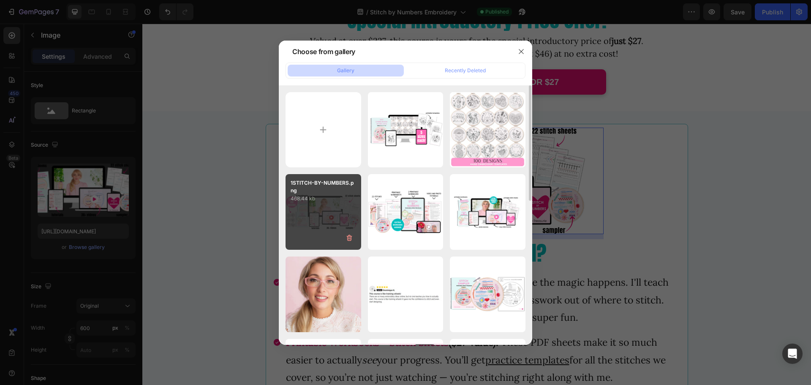
click at [318, 222] on div "1STITCH-BY-NUMBERS.png 468.44 kb" at bounding box center [324, 212] width 76 height 76
type input "https://cdn.shopify.com/s/files/1/0320/5285/files/gempages_568083811162653633-1…"
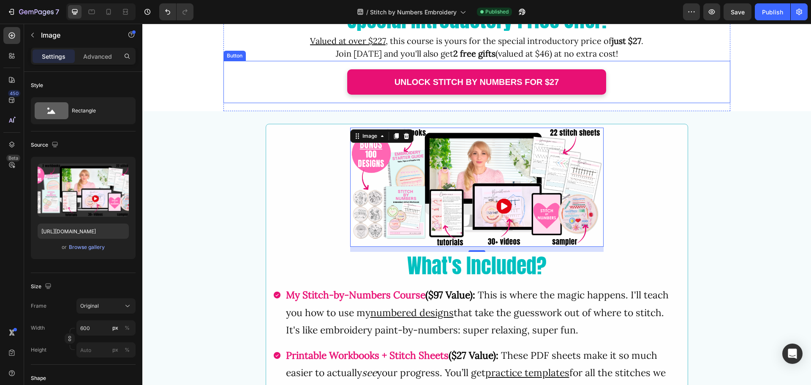
scroll to position [1437, 0]
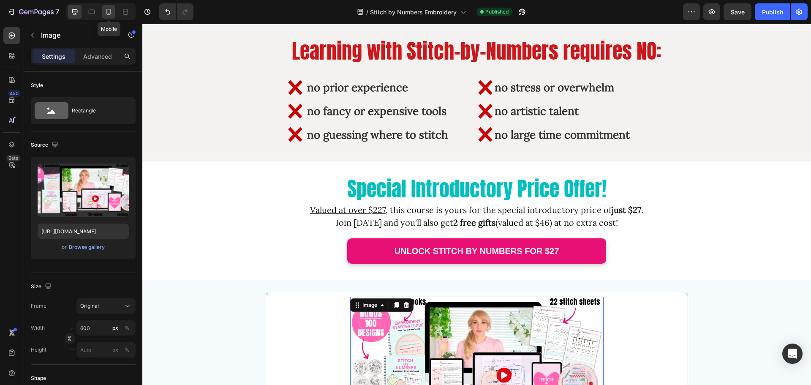
click at [113, 12] on div at bounding box center [109, 12] width 14 height 14
type input "100"
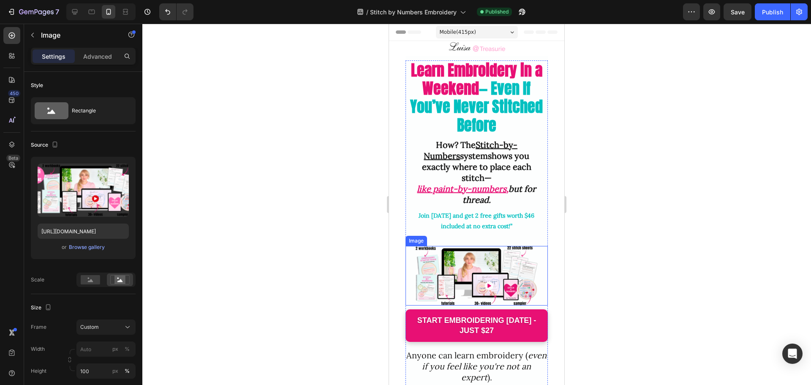
click at [438, 246] on img at bounding box center [477, 276] width 142 height 60
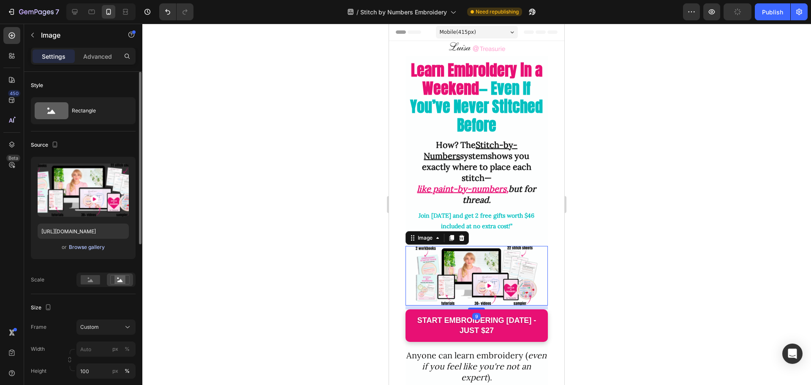
click at [81, 247] on div "Browse gallery" at bounding box center [87, 247] width 36 height 8
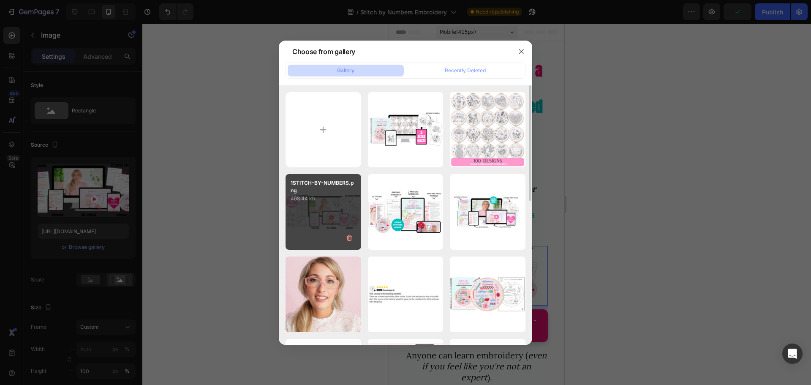
click at [309, 201] on p "468.44 kb" at bounding box center [323, 198] width 65 height 8
type input "https://cdn.shopify.com/s/files/1/0320/5285/files/gempages_568083811162653633-1…"
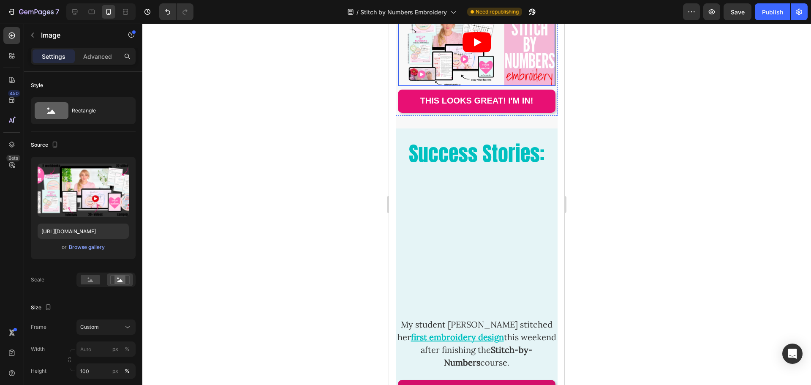
scroll to position [4099, 0]
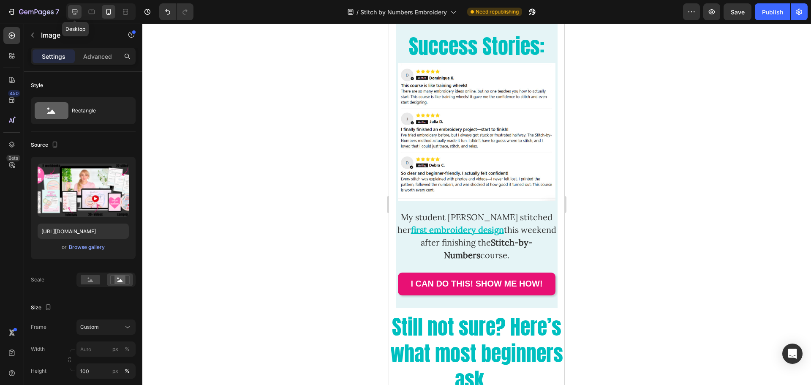
click at [73, 13] on icon at bounding box center [74, 11] width 5 height 5
type input "900"
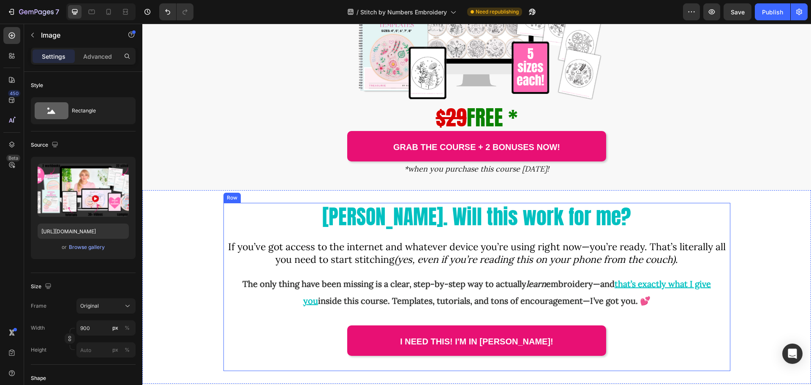
scroll to position [3296, 0]
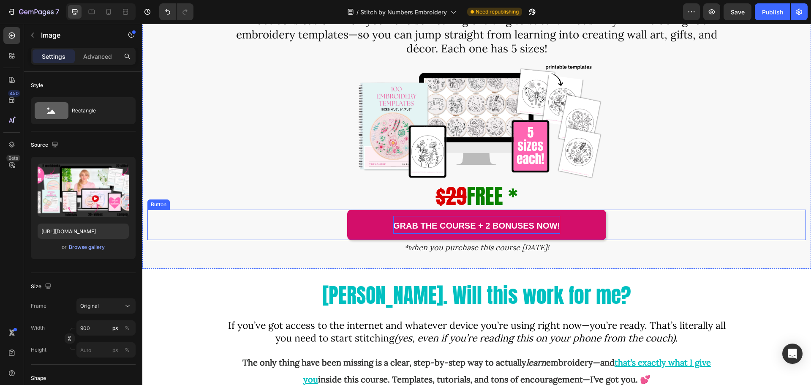
click at [489, 222] on strong "Grab the Course + 2 Bonuses Now!" at bounding box center [476, 225] width 167 height 9
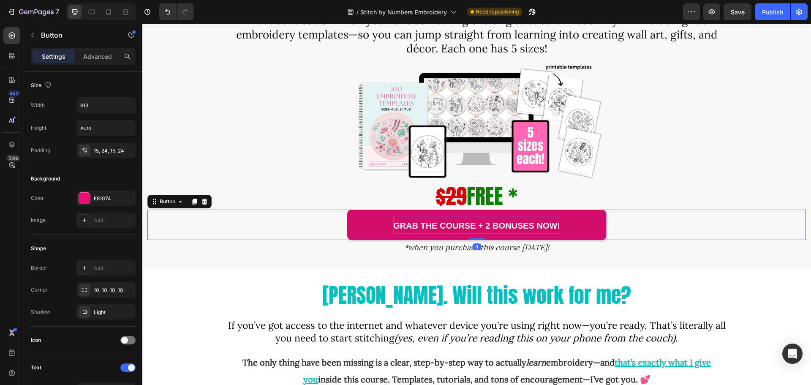
click at [488, 227] on strong "Grab the Course + 2 Bonuses Now!" at bounding box center [476, 225] width 167 height 9
click at [489, 226] on strong "Grab the Course + 2 Bonuses Now!" at bounding box center [476, 225] width 167 height 9
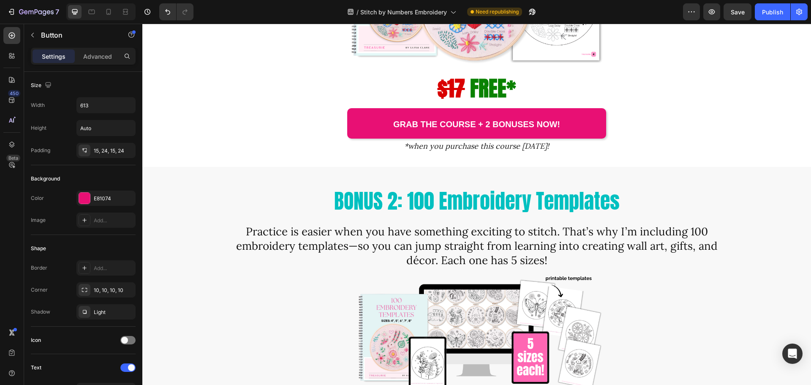
scroll to position [3063, 0]
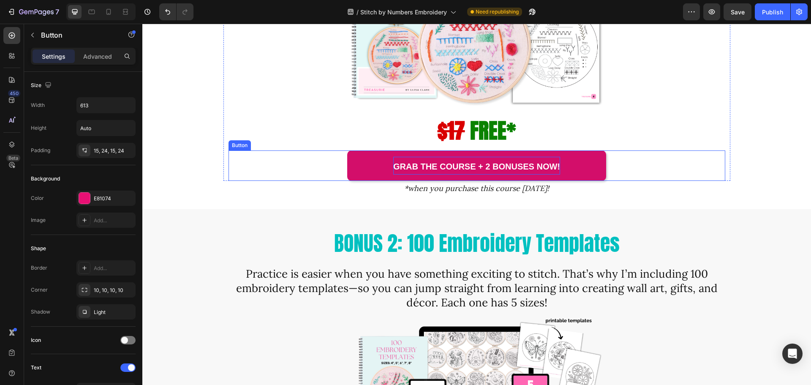
click at [489, 170] on strong "Grab the Course + 2 Bonuses Now!" at bounding box center [476, 166] width 167 height 9
click at [490, 166] on strong "Grab the Course + 2 Bonuses Now!" at bounding box center [476, 166] width 167 height 9
click at [768, 21] on div "7 / Stitch by Numbers Embroidery Need republishing Preview Save Publish" at bounding box center [405, 12] width 811 height 24
click at [768, 14] on div "Publish" at bounding box center [772, 12] width 21 height 9
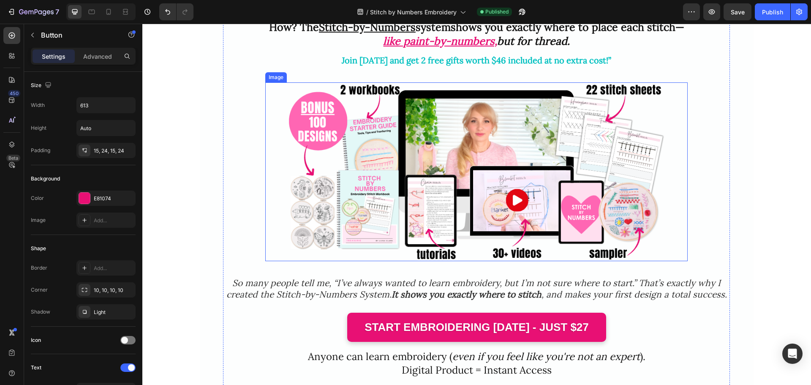
scroll to position [105, 0]
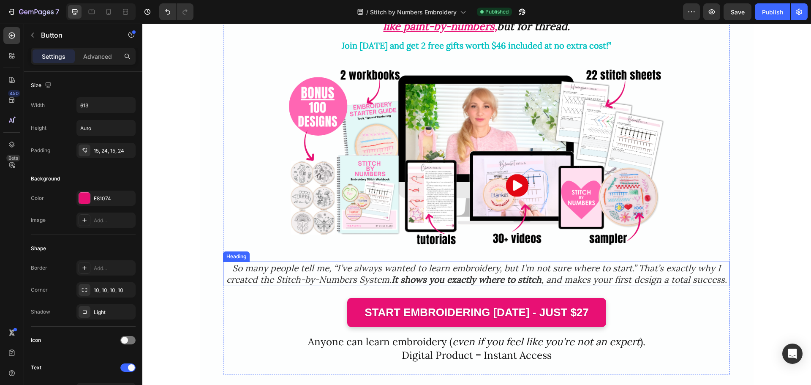
click at [284, 269] on h2 "So many people tell me, “I’ve always wanted to learn embroidery, but I’m not su…" at bounding box center [476, 274] width 507 height 25
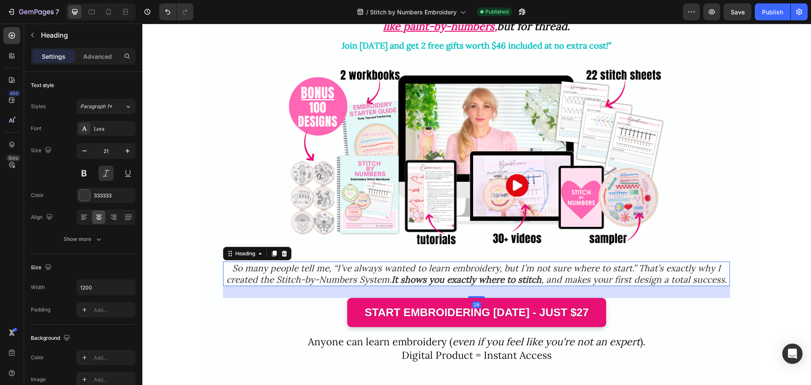
click at [284, 269] on h2 "So many people tell me, “I’ve always wanted to learn embroidery, but I’m not su…" at bounding box center [476, 274] width 507 height 25
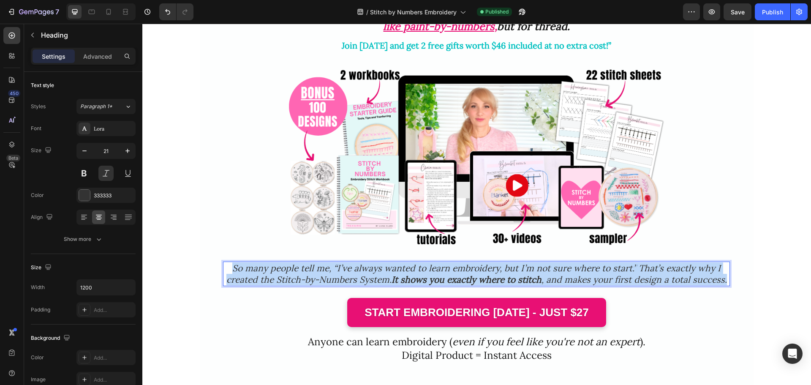
click at [284, 269] on p "So many people tell me, “I’ve always wanted to learn embroidery, but I’m not su…" at bounding box center [476, 273] width 505 height 23
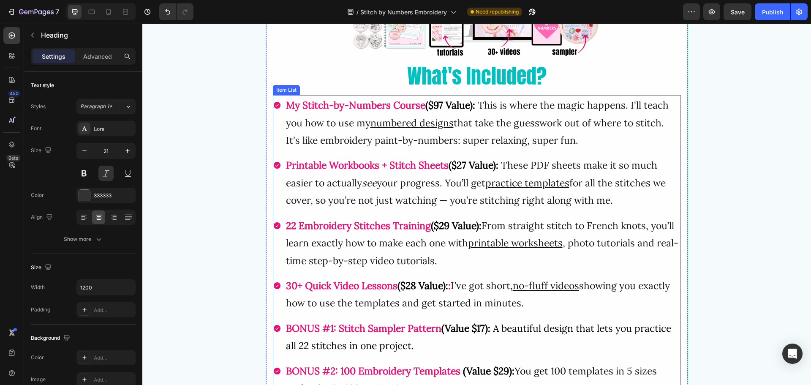
scroll to position [1838, 0]
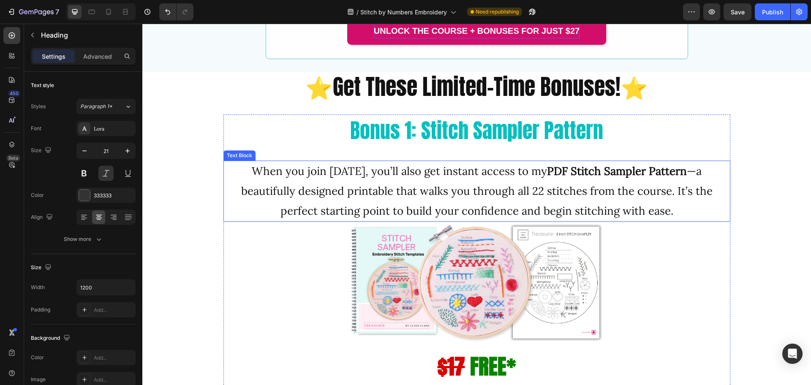
scroll to position [2049, 0]
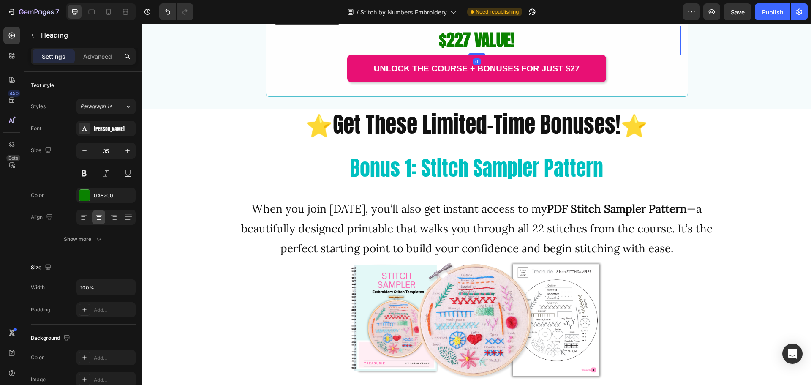
click at [532, 55] on h2 "$227 VALUE!" at bounding box center [477, 40] width 408 height 29
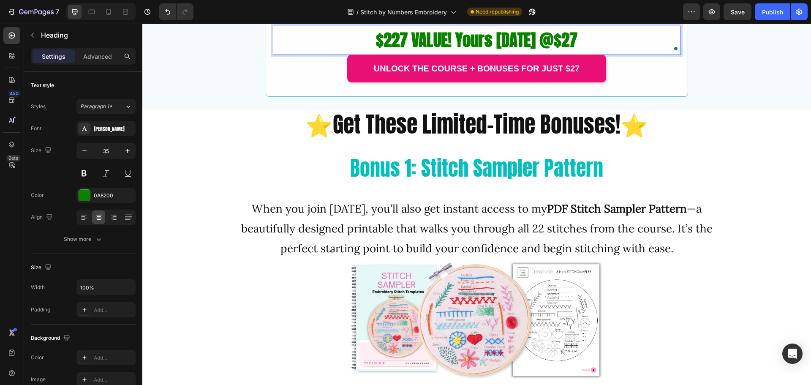
click at [551, 52] on strong "$227 VALUE! Yours today @$27" at bounding box center [477, 39] width 202 height 25
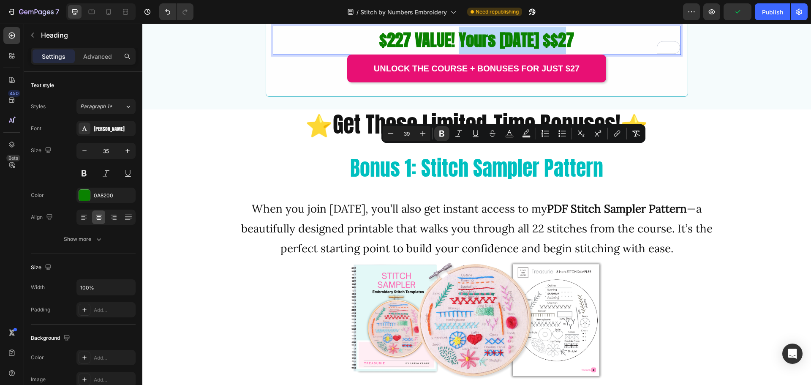
drag, startPoint x: 460, startPoint y: 160, endPoint x: 576, endPoint y: 158, distance: 116.2
click at [576, 54] on p "$227 VALUE! Yours today $$27" at bounding box center [477, 40] width 406 height 27
click at [373, 54] on p "$227 VALUE! Yours today $$27" at bounding box center [477, 40] width 406 height 27
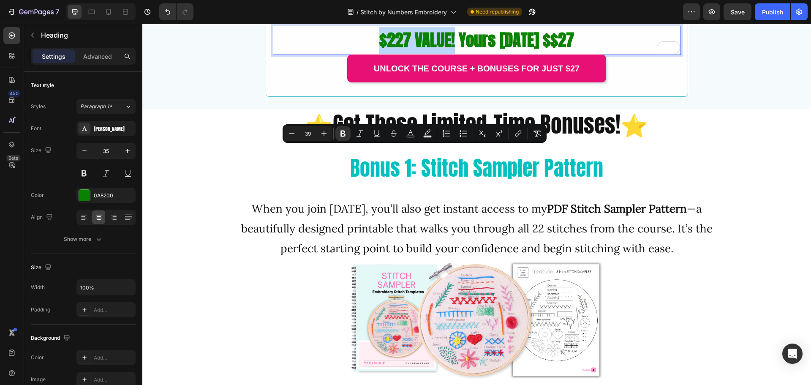
drag, startPoint x: 376, startPoint y: 161, endPoint x: 454, endPoint y: 162, distance: 77.3
click at [454, 52] on strong "$227 VALUE! Yours today $$27" at bounding box center [476, 39] width 195 height 25
click at [428, 134] on icon "Editor contextual toolbar" at bounding box center [427, 133] width 8 height 8
type input "000000"
type input "77"
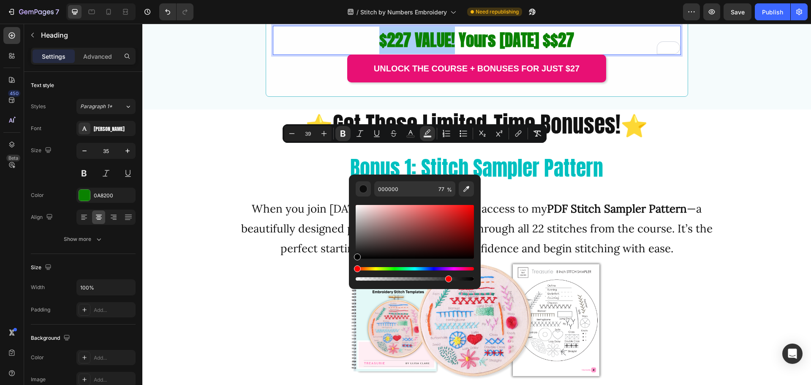
click at [450, 280] on div "Editor contextual toolbar" at bounding box center [448, 278] width 7 height 7
type input "80"
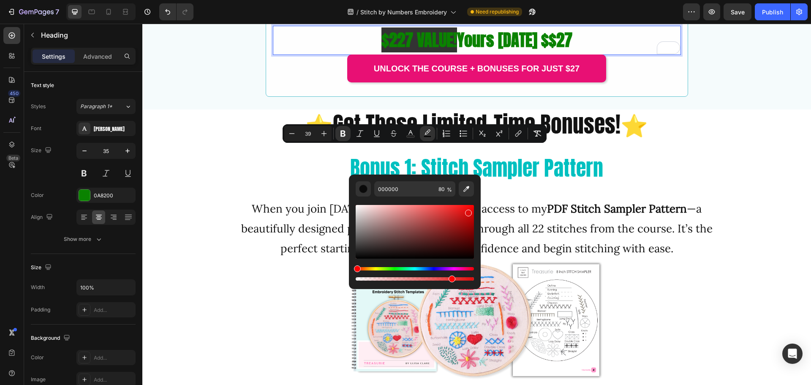
click at [468, 211] on div "Editor contextual toolbar" at bounding box center [415, 232] width 118 height 54
type input "FF0707"
click at [471, 205] on div "Editor contextual toolbar" at bounding box center [415, 232] width 118 height 54
click at [426, 132] on icon "Editor contextual toolbar" at bounding box center [428, 131] width 6 height 5
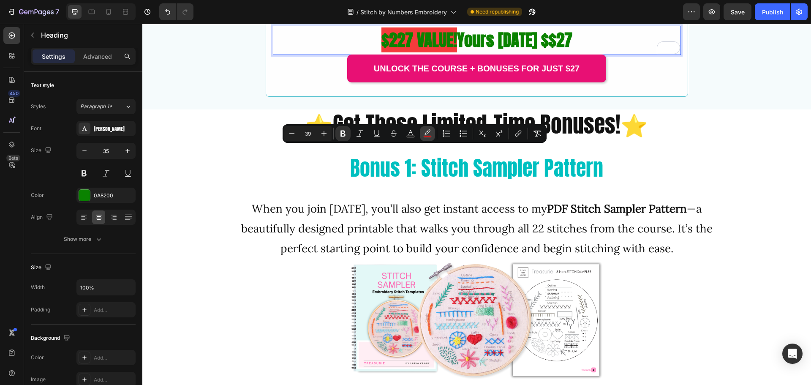
click at [382, 52] on strong "$227 VALUE!" at bounding box center [420, 39] width 76 height 25
click at [412, 129] on button "Text Color" at bounding box center [410, 133] width 15 height 15
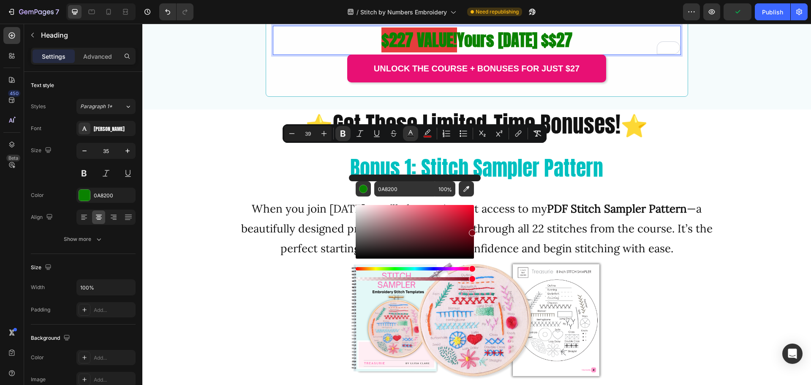
click at [472, 269] on div "Hue" at bounding box center [415, 268] width 118 height 3
click at [473, 208] on div "Editor contextual toolbar" at bounding box center [415, 232] width 118 height 54
type input "ED0225"
click at [535, 134] on icon "Editor contextual toolbar" at bounding box center [537, 133] width 8 height 8
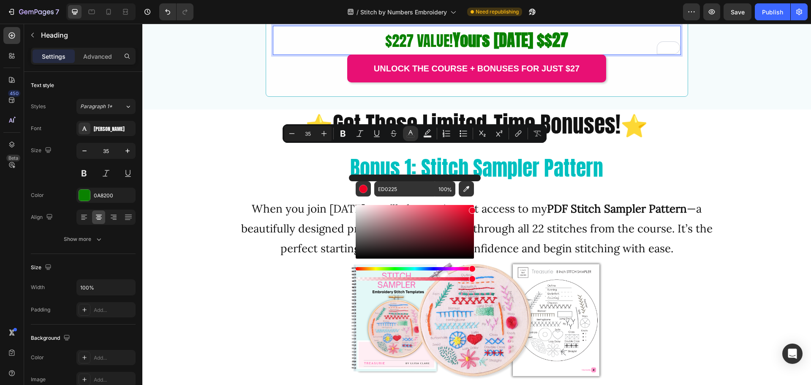
type input "39"
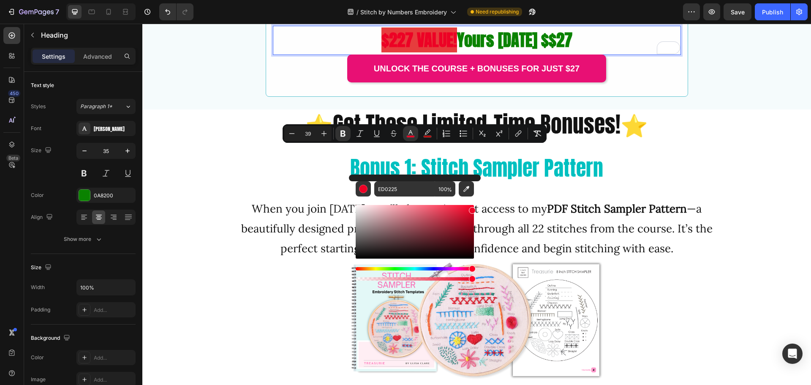
click at [478, 52] on strong "Yours today $$27" at bounding box center [514, 39] width 115 height 25
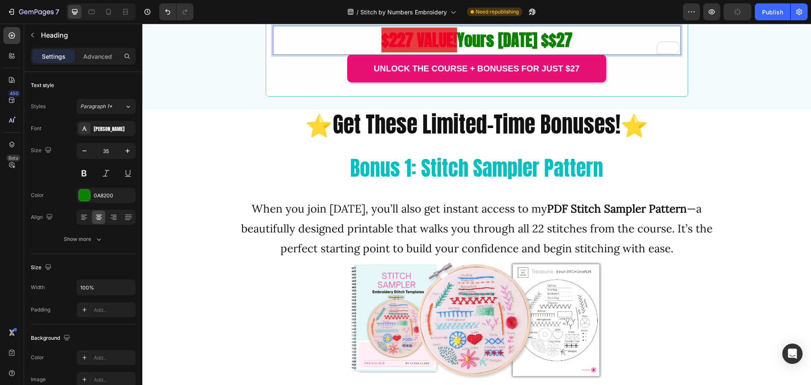
click at [597, 54] on p "$227 VALUE! Yours today $$27" at bounding box center [477, 40] width 406 height 27
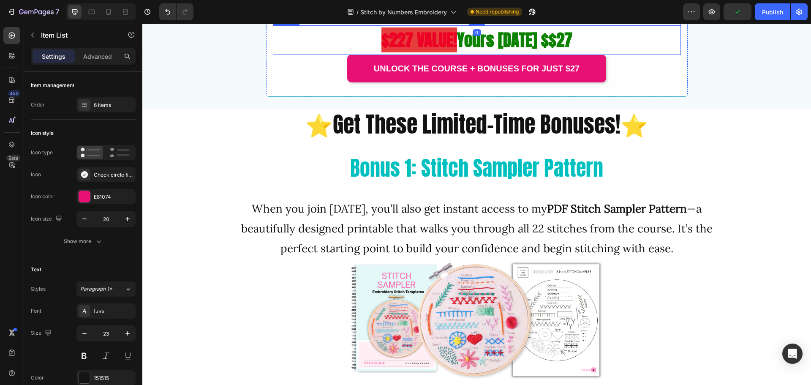
click at [457, 52] on strong "Yours today $$27" at bounding box center [514, 39] width 115 height 25
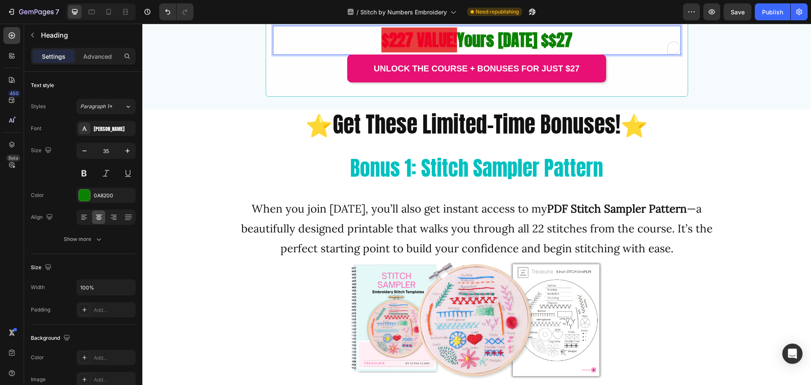
click at [409, 52] on strong "$227 VALUE!" at bounding box center [420, 39] width 76 height 25
click at [395, 52] on strong "$227 VALUE!" at bounding box center [420, 39] width 76 height 25
drag, startPoint x: 379, startPoint y: 159, endPoint x: 452, endPoint y: 161, distance: 72.7
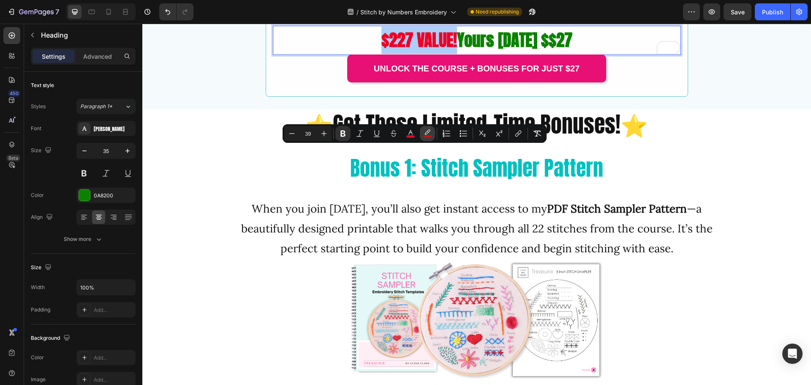
click at [425, 132] on icon "Editor contextual toolbar" at bounding box center [427, 133] width 8 height 8
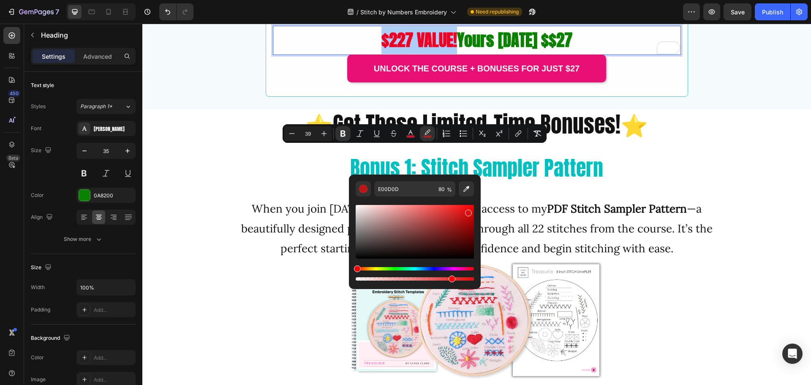
click at [357, 279] on div "Editor contextual toolbar" at bounding box center [415, 278] width 118 height 3
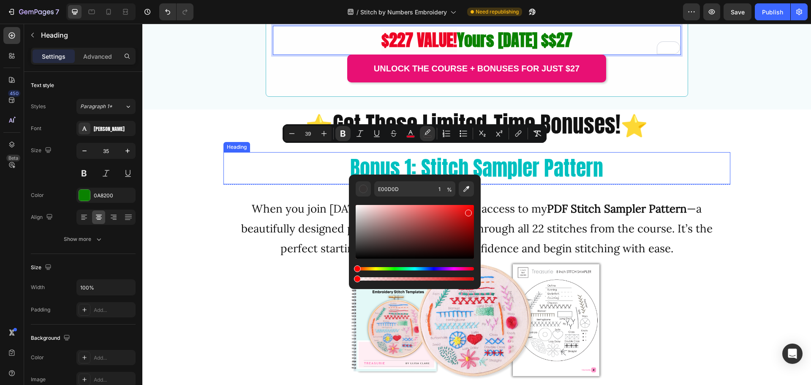
drag, startPoint x: 501, startPoint y: 303, endPoint x: 333, endPoint y: 279, distance: 169.4
type input "0"
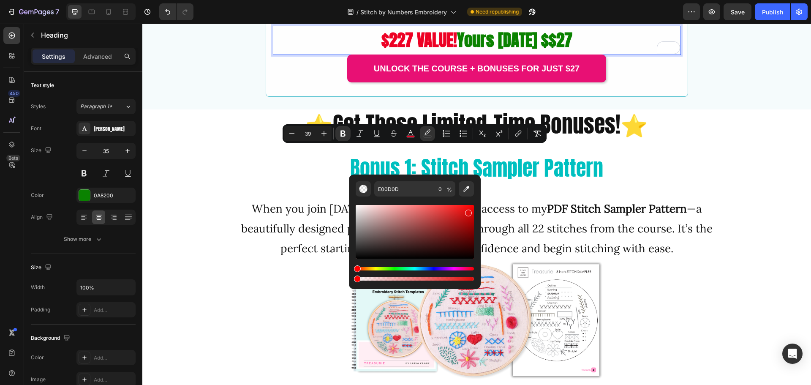
click at [420, 52] on strong "$227 VALUE!" at bounding box center [420, 39] width 76 height 25
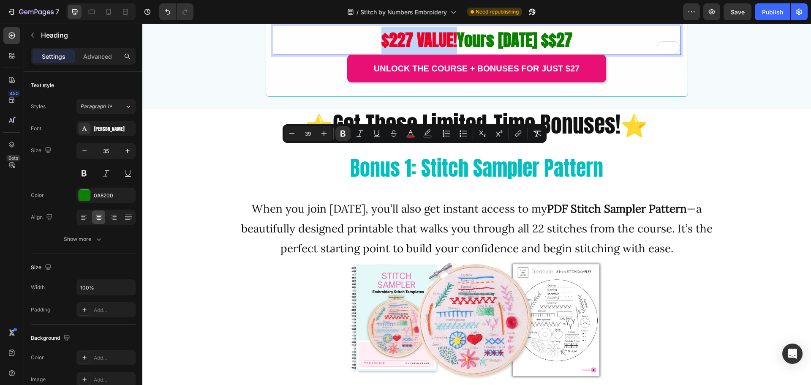
drag, startPoint x: 378, startPoint y: 160, endPoint x: 452, endPoint y: 164, distance: 74.1
click at [398, 134] on icon "Editor contextual toolbar" at bounding box center [394, 133] width 8 height 8
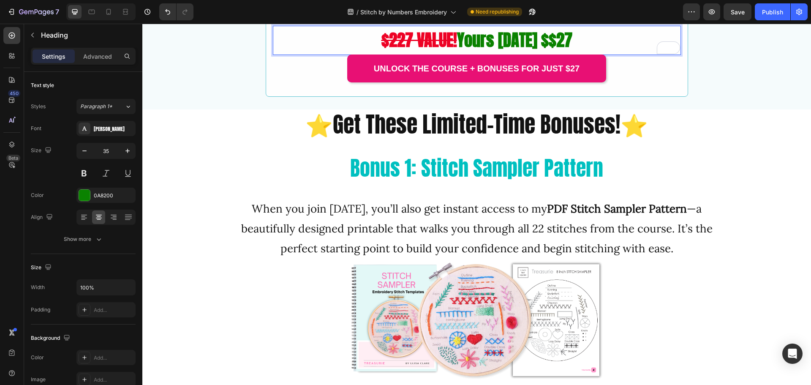
click at [613, 54] on p "$227 VALUE! Yours today $$27" at bounding box center [477, 40] width 406 height 27
click at [549, 52] on strong "Yours today $$27" at bounding box center [514, 39] width 115 height 25
click at [592, 54] on p "$227 VALUE! Yours today $27" at bounding box center [477, 40] width 406 height 27
drag, startPoint x: 383, startPoint y: 156, endPoint x: 456, endPoint y: 158, distance: 72.7
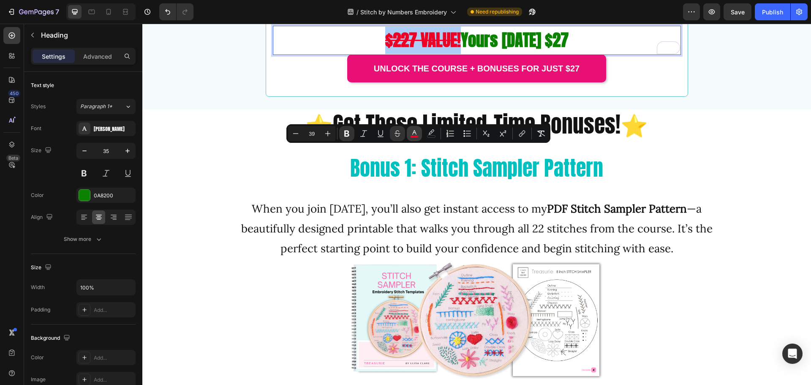
click at [417, 133] on icon "Editor contextual toolbar" at bounding box center [414, 133] width 8 height 8
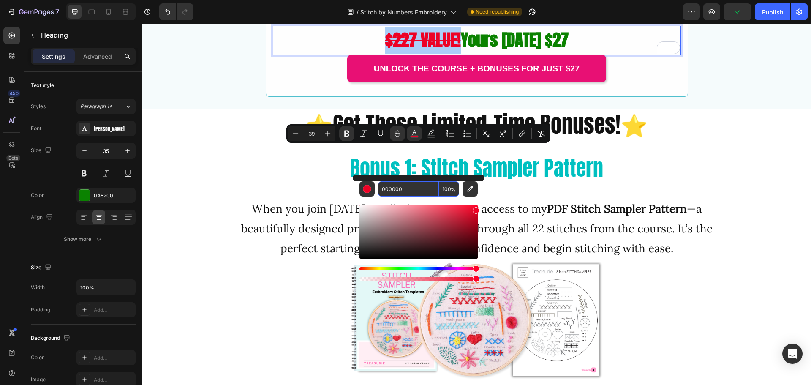
type input "000000"
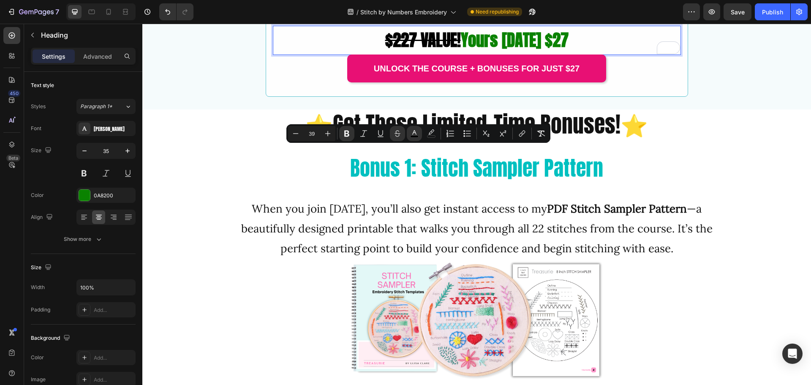
click at [549, 52] on strong "Yours [DATE] $27" at bounding box center [515, 39] width 108 height 25
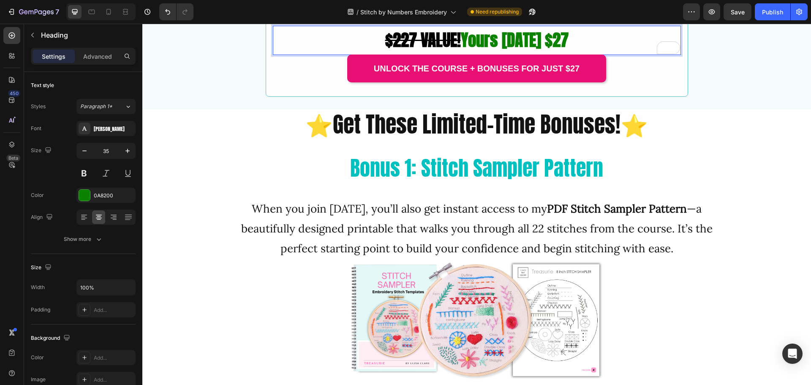
click at [605, 54] on p "$227 VALUE! Yours today $27" at bounding box center [477, 40] width 406 height 27
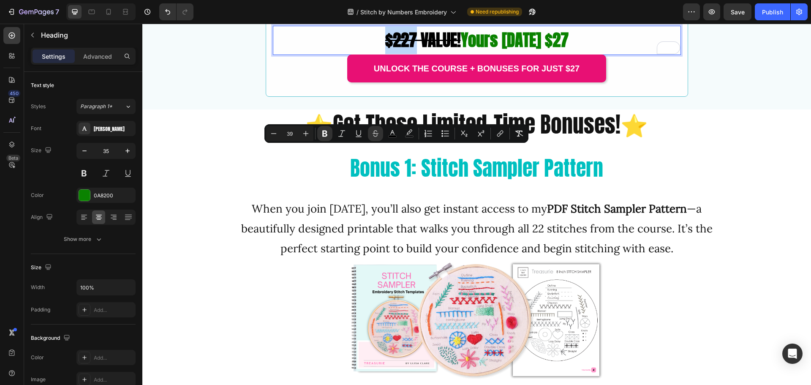
drag, startPoint x: 381, startPoint y: 157, endPoint x: 413, endPoint y: 160, distance: 31.9
click at [516, 52] on strong "Yours [DATE] $27" at bounding box center [515, 39] width 108 height 25
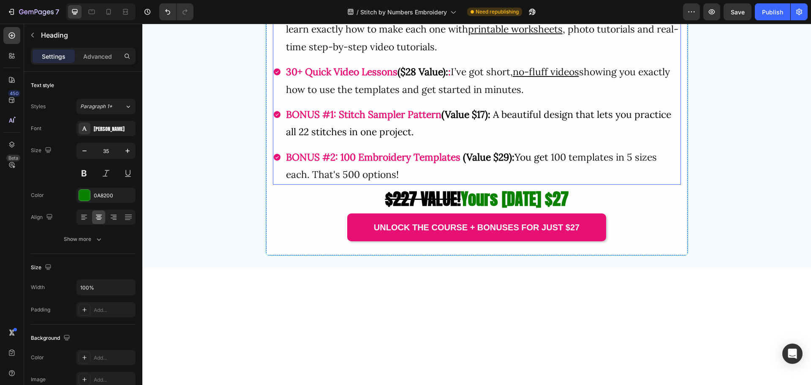
scroll to position [1901, 0]
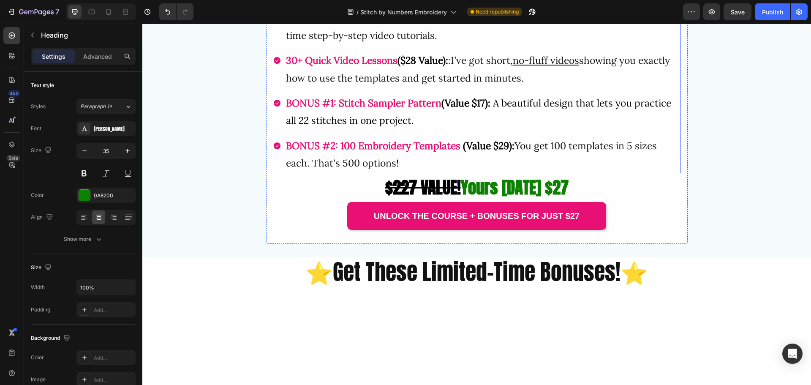
click at [517, 152] on span "(Value $29): You get" at bounding box center [507, 145] width 88 height 12
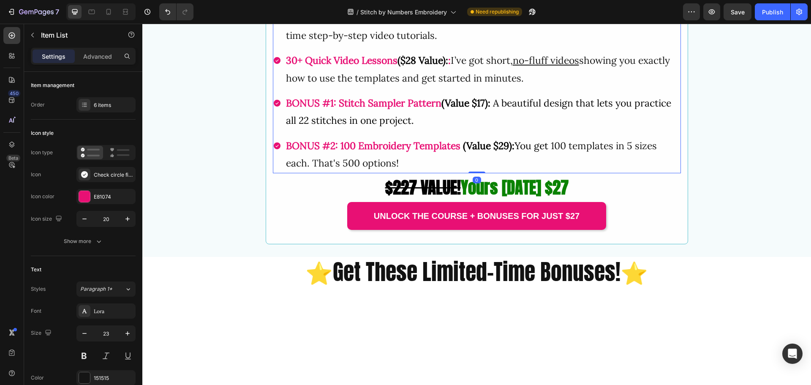
click at [518, 152] on span "(Value $29): You get" at bounding box center [507, 145] width 88 height 12
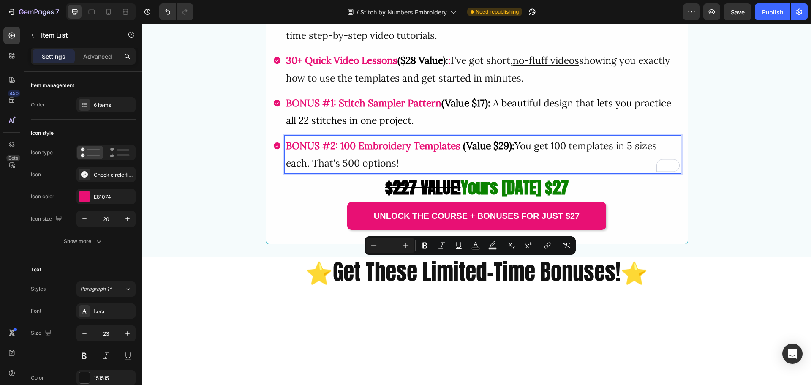
drag, startPoint x: 518, startPoint y: 264, endPoint x: 527, endPoint y: 277, distance: 15.6
click at [527, 172] on p "BONUS #2: 100 Embroidery Templates (Value $29): You get 100 templates in 5 size…" at bounding box center [483, 154] width 394 height 35
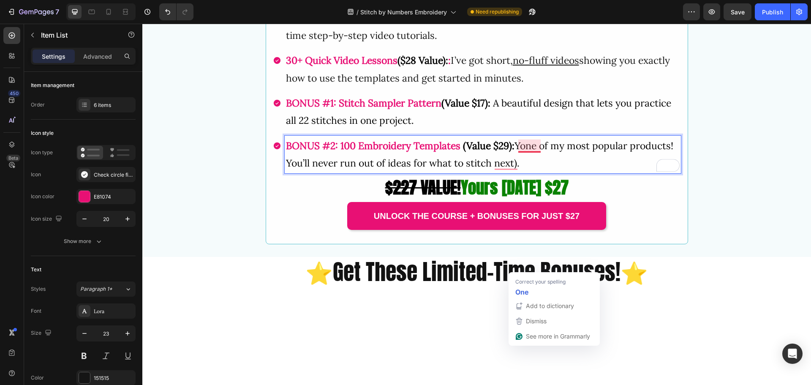
click at [518, 169] on span "(Value $29): Yone of my most popular products! You’ll never run out of ideas fo…" at bounding box center [479, 154] width 387 height 30
click at [521, 169] on span "(Value $29): Yone of my most popular products! You’ll never run out of ideas fo…" at bounding box center [479, 154] width 387 height 30
click at [525, 169] on span "(Value $29): Yone of my most popular products! You’ll never run out of ideas fo…" at bounding box center [479, 154] width 387 height 30
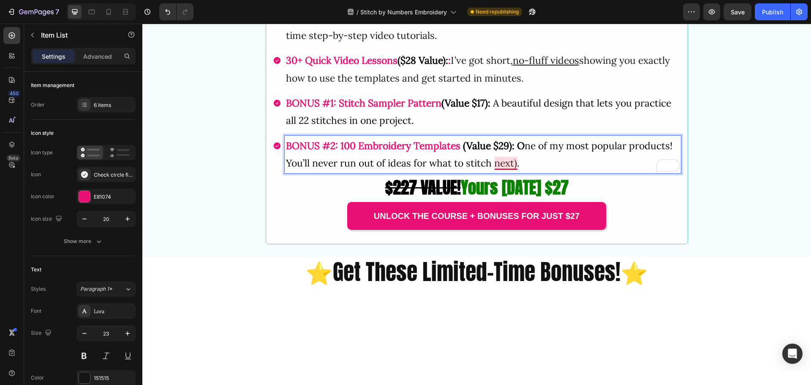
click at [513, 169] on span "(Value $29): O ne of my most popular products! You’ll never run out of ideas fo…" at bounding box center [479, 154] width 387 height 30
click at [516, 169] on span "(Value $29): O ne of my most popular products! You’ll never run out of ideas fo…" at bounding box center [479, 154] width 387 height 30
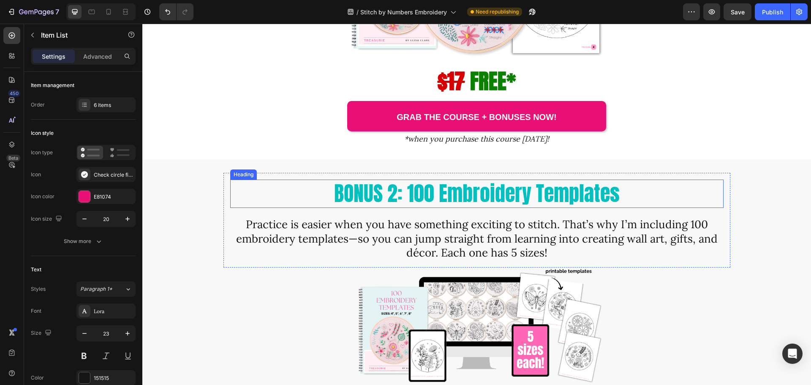
scroll to position [2493, 0]
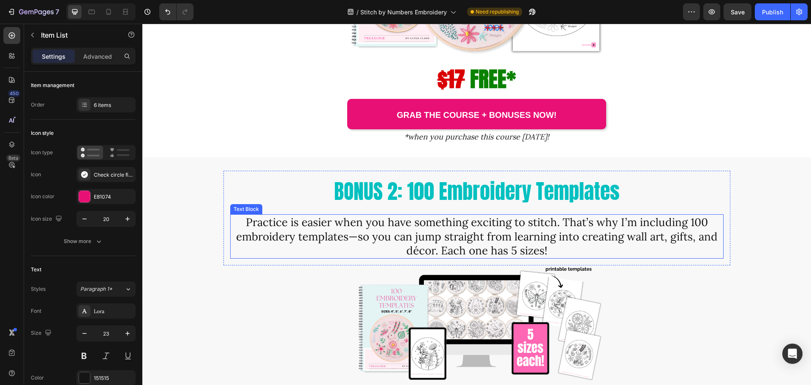
click at [338, 232] on span "Practice is easier when you have something exciting to stitch. That’s why I’m i…" at bounding box center [477, 236] width 482 height 43
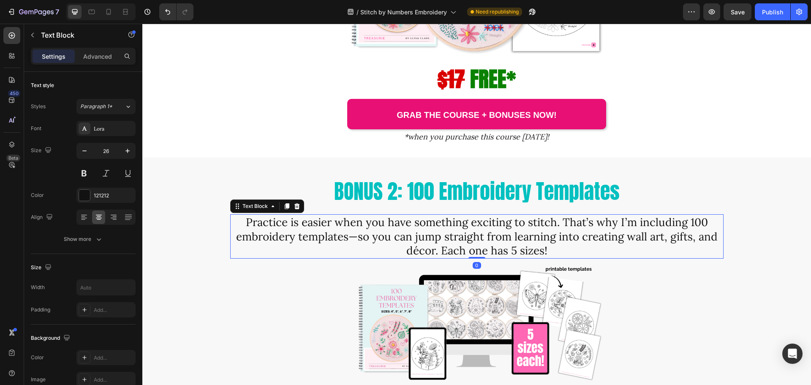
click at [338, 232] on span "Practice is easier when you have something exciting to stitch. That’s why I’m i…" at bounding box center [477, 236] width 482 height 43
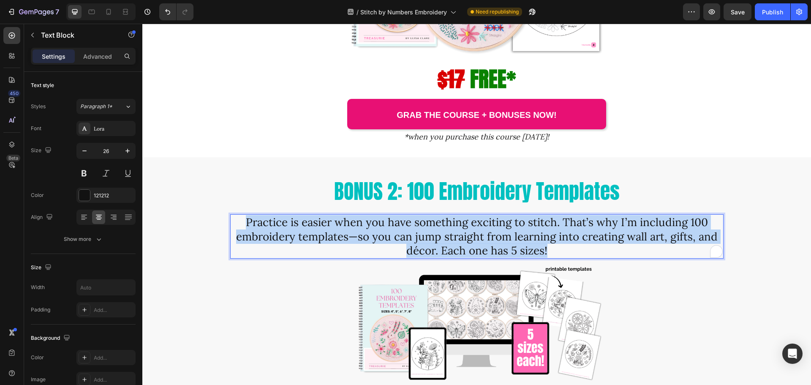
click at [338, 232] on span "Practice is easier when you have something exciting to stitch. That’s why I’m i…" at bounding box center [477, 236] width 482 height 43
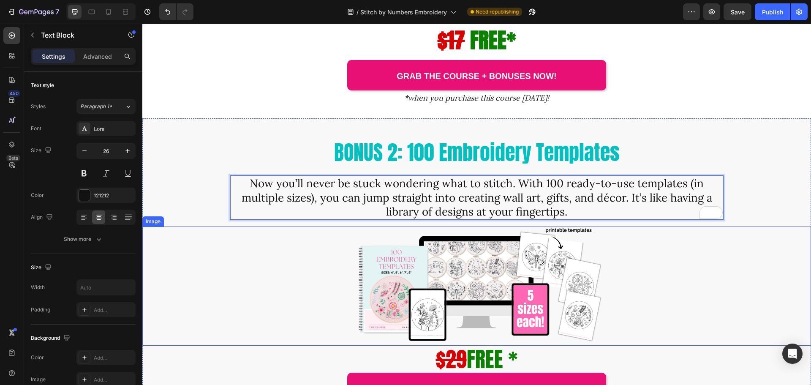
scroll to position [2577, 0]
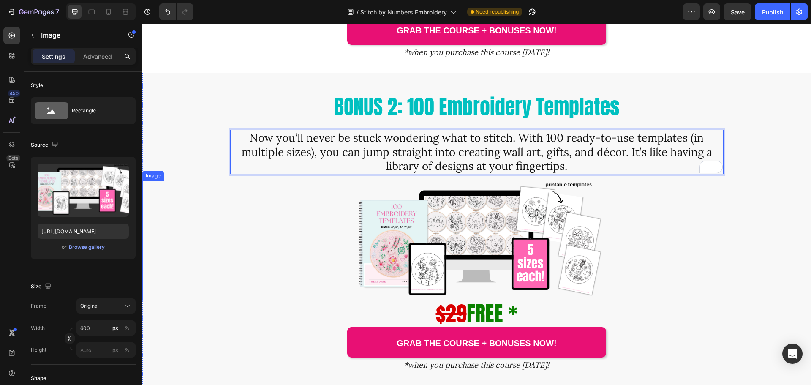
click at [689, 254] on div at bounding box center [476, 240] width 669 height 119
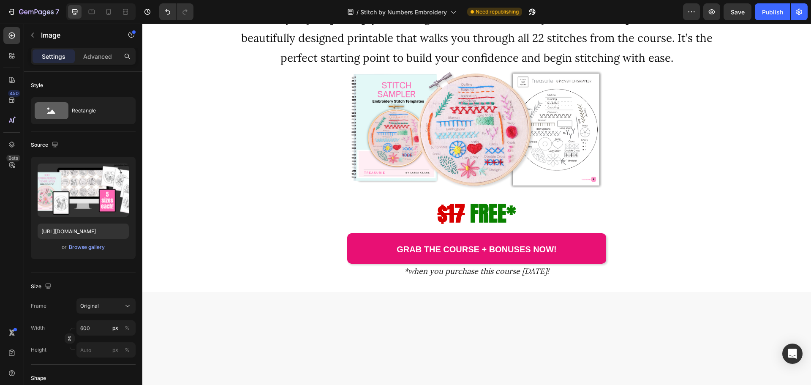
scroll to position [2197, 0]
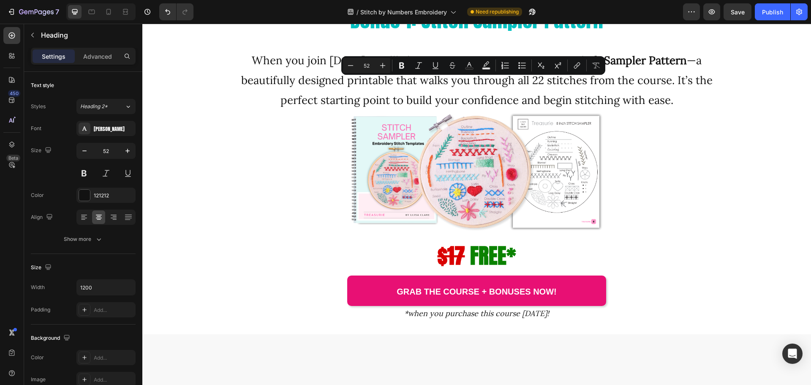
drag, startPoint x: 334, startPoint y: 100, endPoint x: 621, endPoint y: 102, distance: 286.9
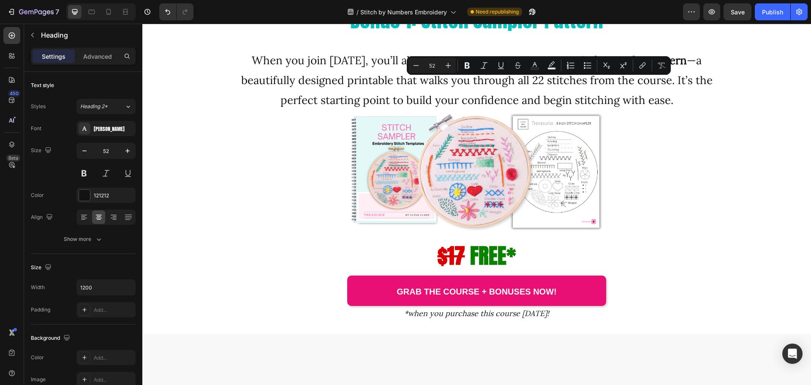
drag, startPoint x: 480, startPoint y: 99, endPoint x: 598, endPoint y: 98, distance: 118.7
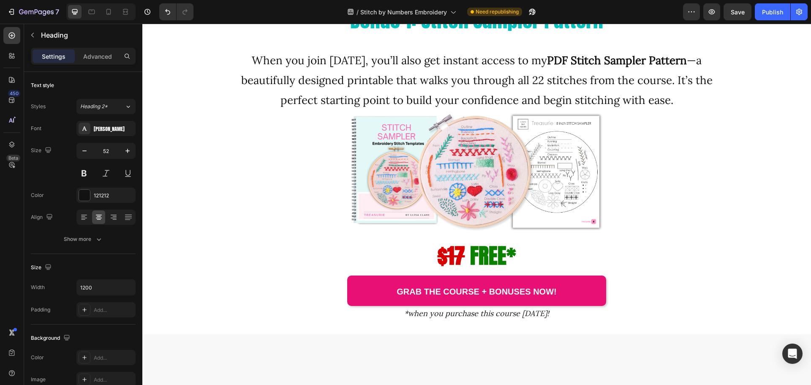
drag, startPoint x: 433, startPoint y: 99, endPoint x: 485, endPoint y: 95, distance: 52.1
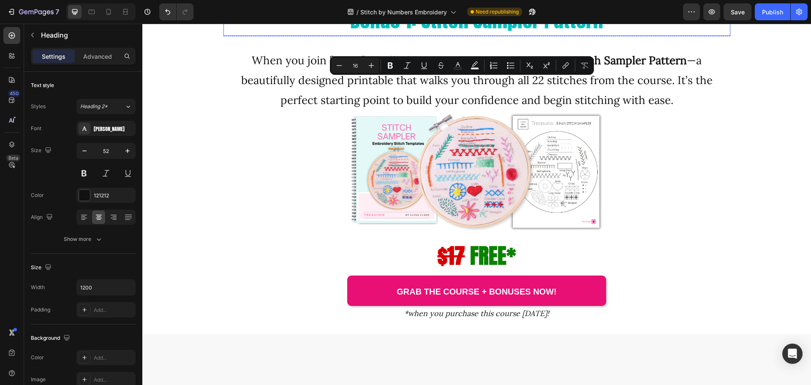
click at [453, 35] on span "Bonus 1: Stitch Sampler Pattern" at bounding box center [476, 20] width 253 height 30
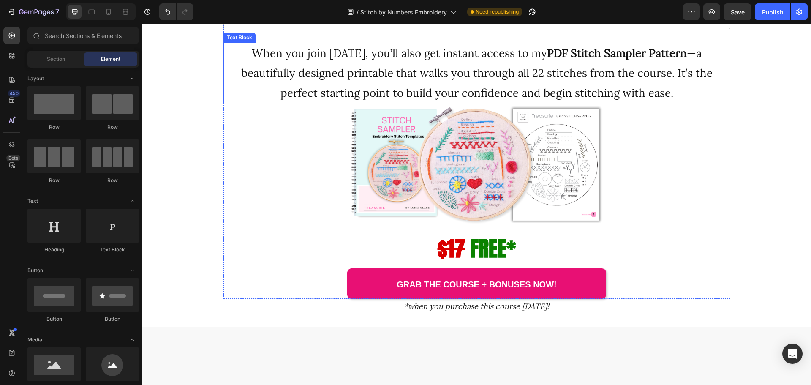
click at [413, 103] on p "When you join today, you’ll also get instant access to my PDF Stitch Sampler Pa…" at bounding box center [476, 73] width 505 height 59
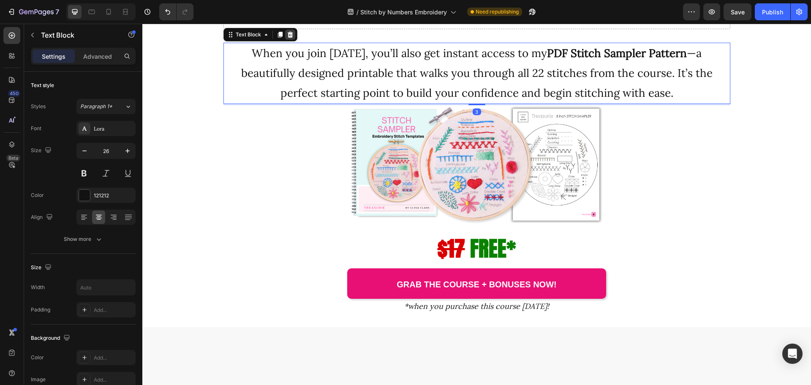
click at [289, 38] on icon at bounding box center [289, 35] width 5 height 6
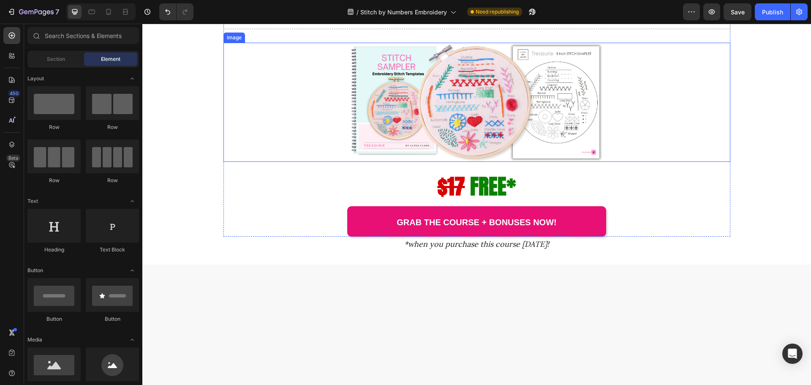
click at [401, 162] on img at bounding box center [477, 102] width 254 height 119
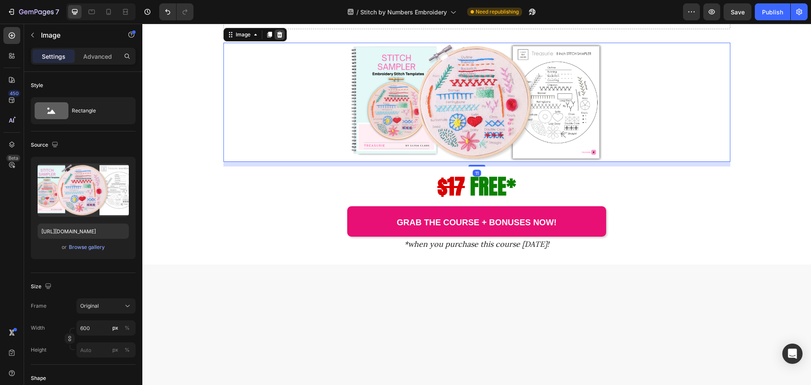
click at [278, 38] on icon at bounding box center [279, 35] width 5 height 6
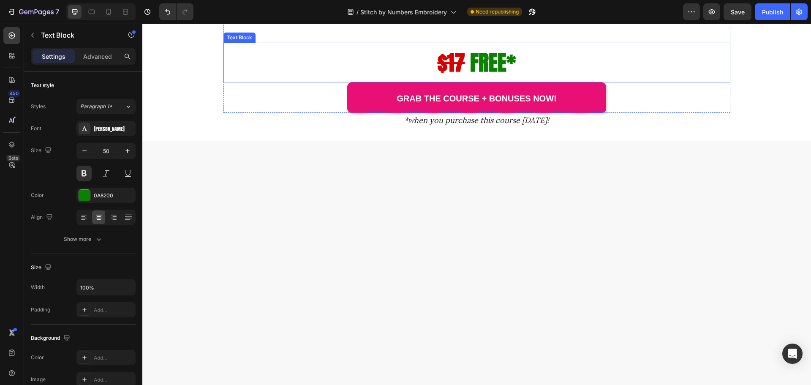
click at [438, 78] on strong "$17" at bounding box center [451, 62] width 27 height 32
click at [289, 38] on icon at bounding box center [290, 34] width 7 height 7
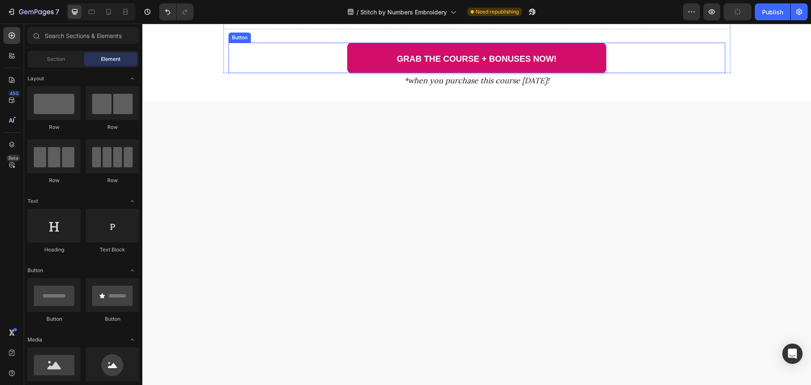
drag, startPoint x: 387, startPoint y: 173, endPoint x: 379, endPoint y: 171, distance: 8.3
click at [387, 73] on link "Grab the Course + Bonuses Now!" at bounding box center [476, 58] width 259 height 30
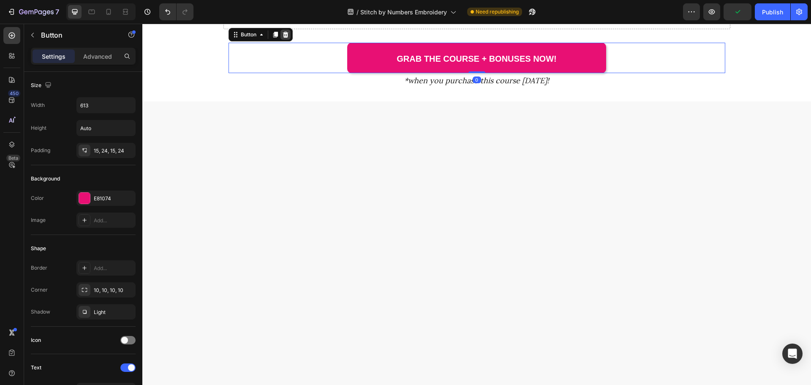
click at [287, 40] on div at bounding box center [286, 35] width 10 height 10
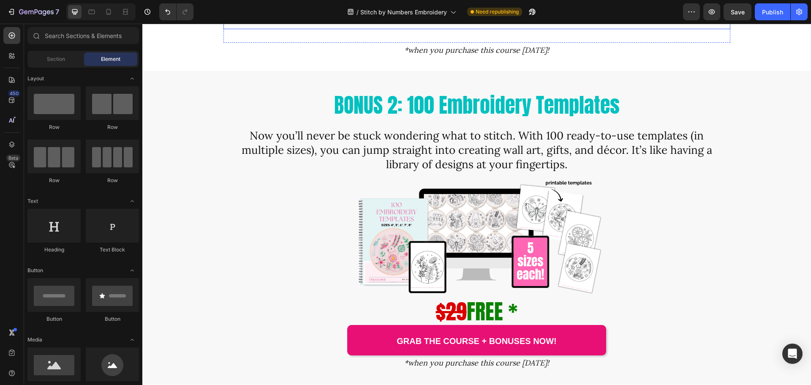
click at [450, 23] on div "Drop element here" at bounding box center [477, 17] width 68 height 14
click at [280, 29] on div "Drop element here" at bounding box center [477, 16] width 507 height 25
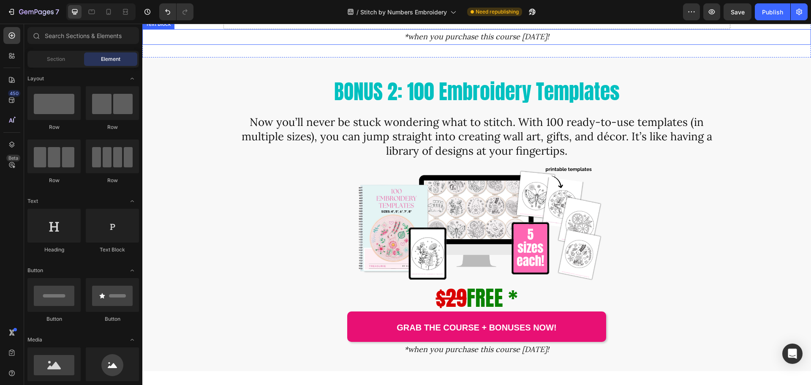
click at [364, 44] on p "*when you purchase this course [DATE]!" at bounding box center [476, 37] width 667 height 14
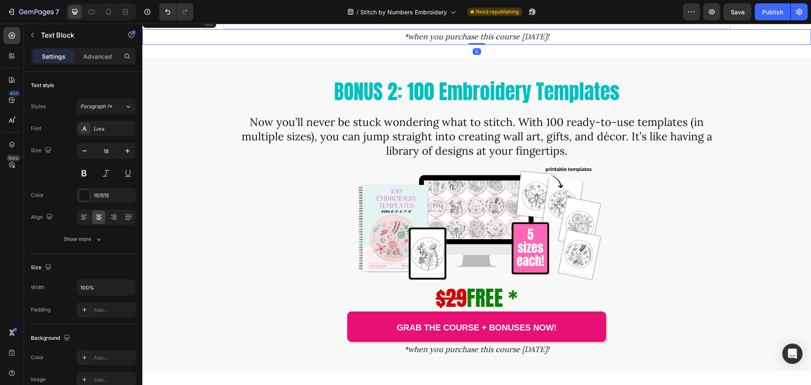
click at [212, 25] on icon at bounding box center [209, 21] width 7 height 7
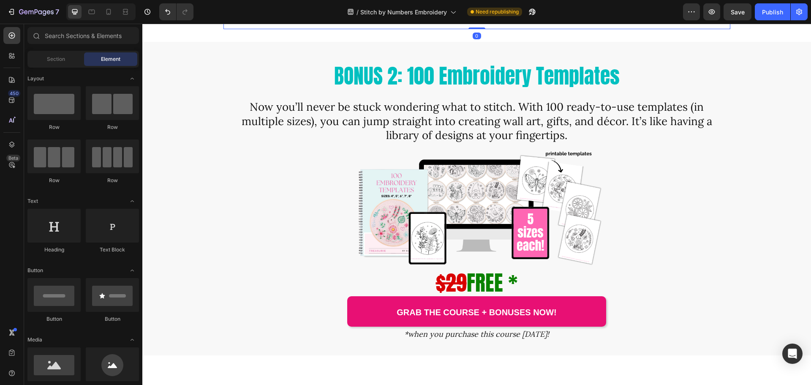
click at [387, 29] on div "Drop element here" at bounding box center [477, 16] width 507 height 25
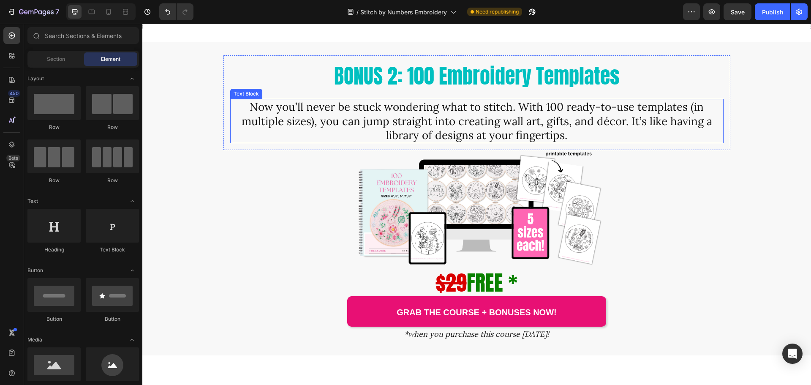
click at [370, 142] on span "Now you’ll never be stuck wondering what to stitch. With 100 ready-to-use templ…" at bounding box center [477, 121] width 471 height 43
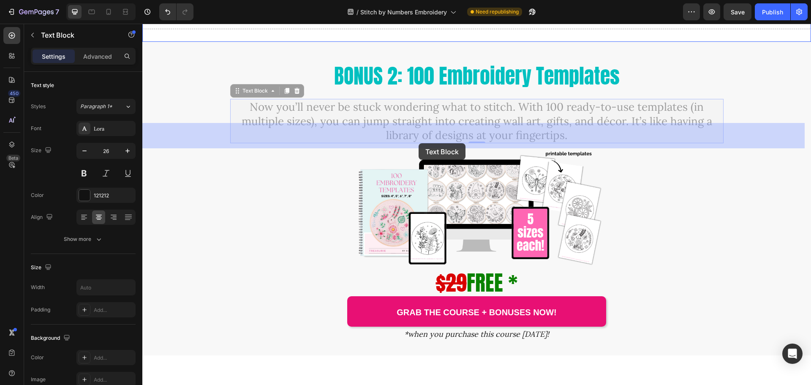
drag, startPoint x: 235, startPoint y: 211, endPoint x: 472, endPoint y: 174, distance: 239.9
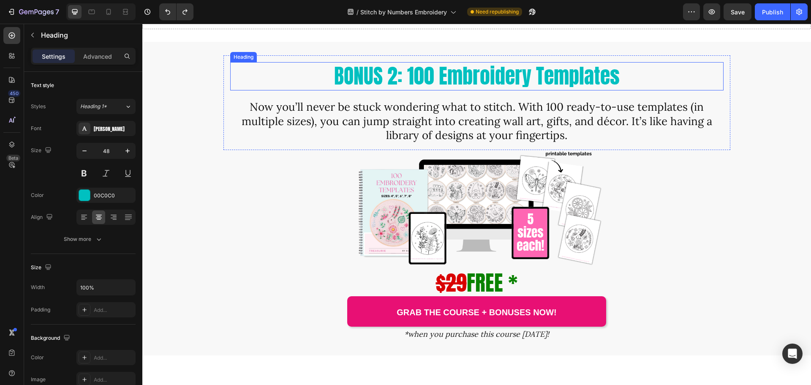
click at [429, 91] on span "BONUS 2: 100 Embroidery Templates" at bounding box center [477, 76] width 286 height 30
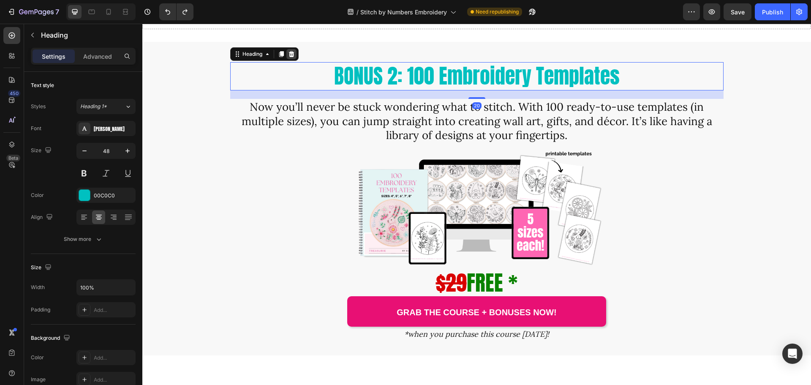
click at [289, 57] on icon at bounding box center [291, 54] width 5 height 6
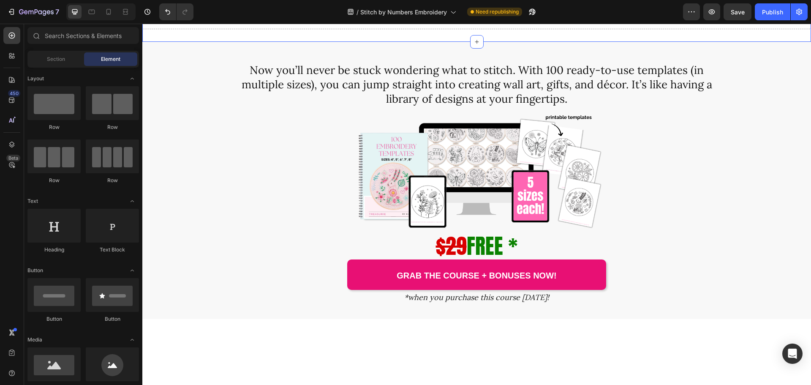
click at [511, 29] on div "Drop element here" at bounding box center [476, 16] width 669 height 25
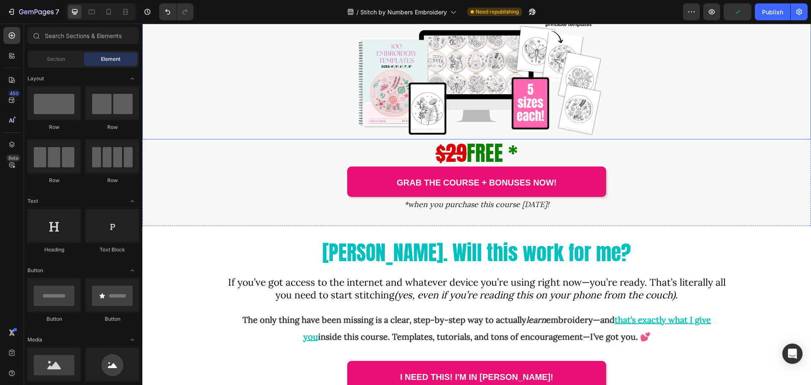
scroll to position [2155, 0]
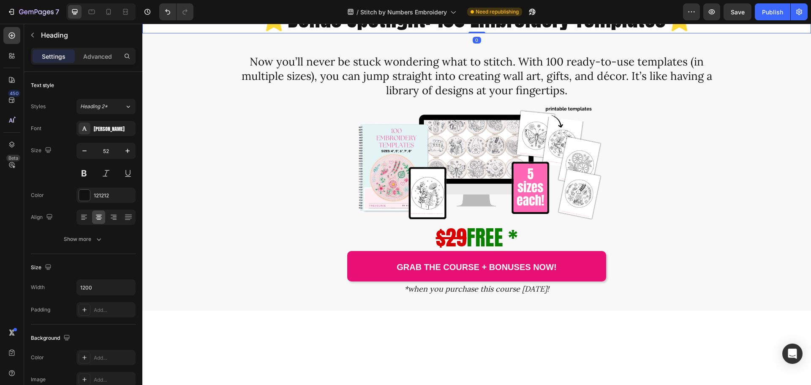
click at [734, 34] on div "⭐Bonus Spotlight: 100 Embroidery Templates⭐" at bounding box center [476, 18] width 669 height 30
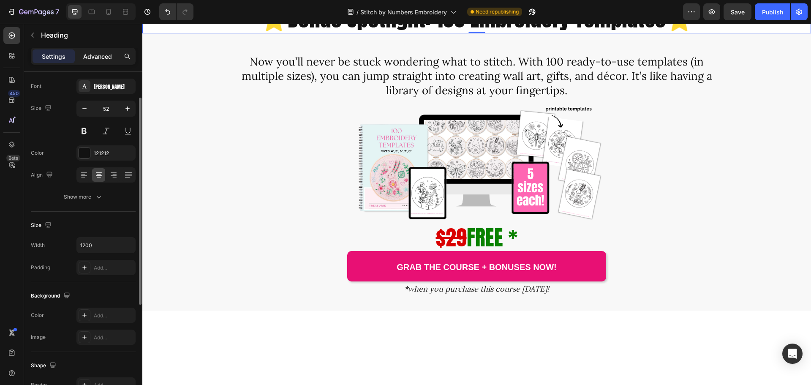
click at [94, 55] on p "Advanced" at bounding box center [97, 56] width 29 height 9
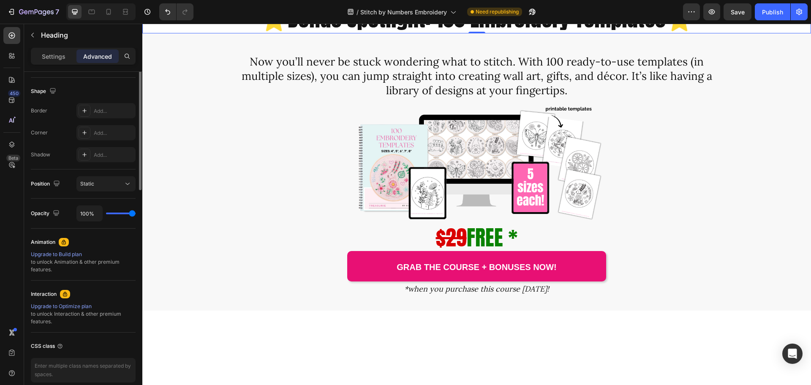
scroll to position [85, 0]
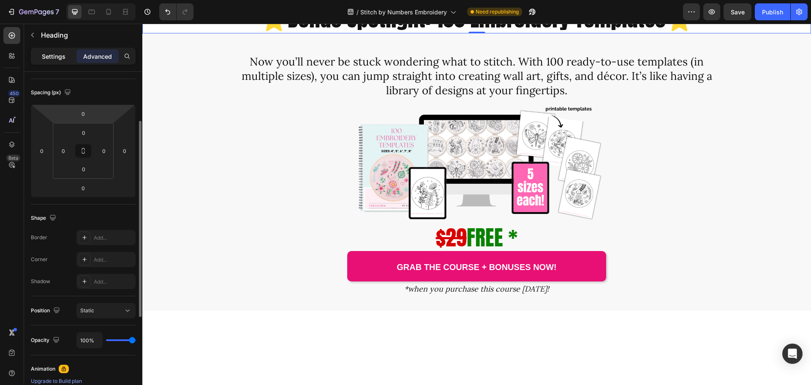
click at [57, 59] on p "Settings" at bounding box center [54, 56] width 24 height 9
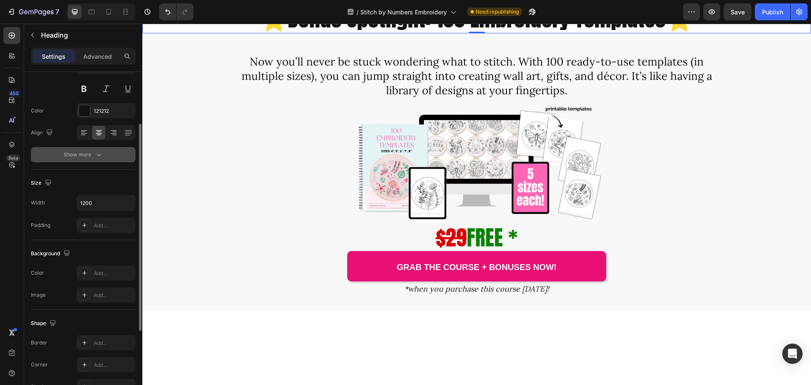
click at [70, 156] on div "Show more" at bounding box center [83, 154] width 39 height 8
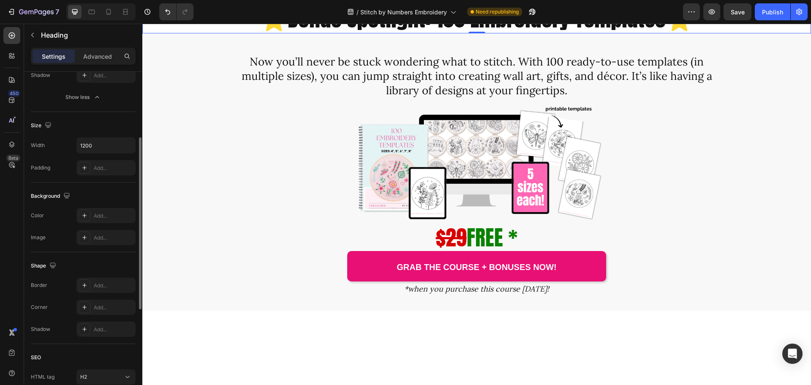
scroll to position [296, 0]
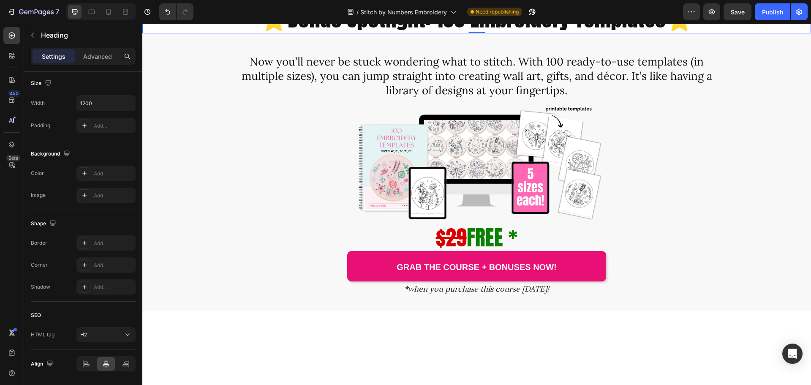
click at [454, 34] on h2 "⭐Bonus Spotlight: 100 Embroidery Templates⭐" at bounding box center [477, 18] width 507 height 30
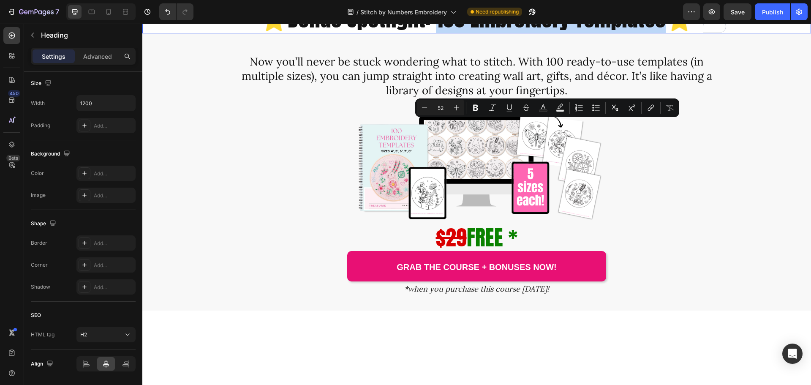
drag, startPoint x: 436, startPoint y: 139, endPoint x: 665, endPoint y: 135, distance: 229.0
click at [665, 33] on p "⭐Bonus Spotlight: 100 Embroidery Templates⭐" at bounding box center [476, 18] width 505 height 29
click at [564, 109] on icon "Editor contextual toolbar" at bounding box center [560, 108] width 8 height 8
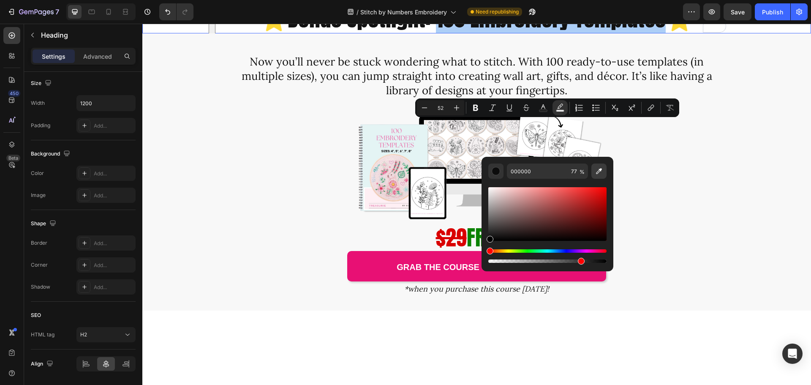
click at [597, 171] on icon "Editor contextual toolbar" at bounding box center [599, 171] width 8 height 8
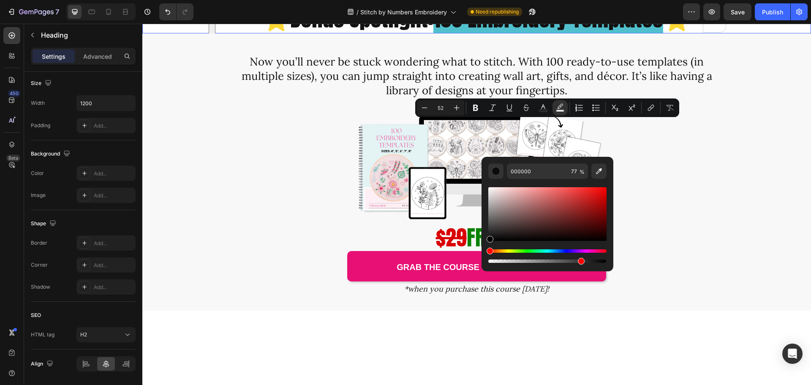
type input "51C0CE"
type input "100"
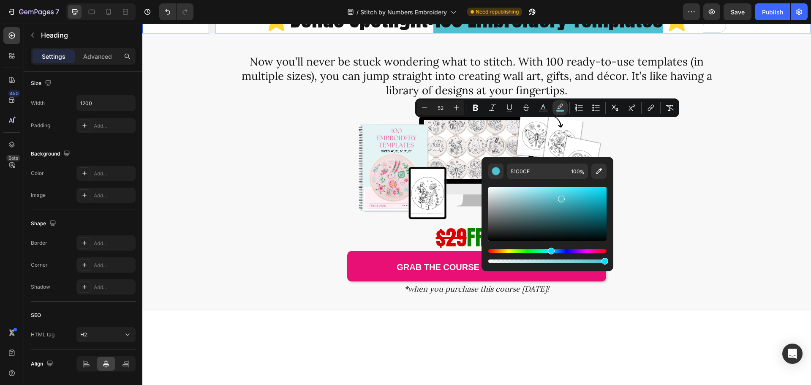
click at [642, 35] on span "100 Embroidery Templates" at bounding box center [549, 18] width 230 height 33
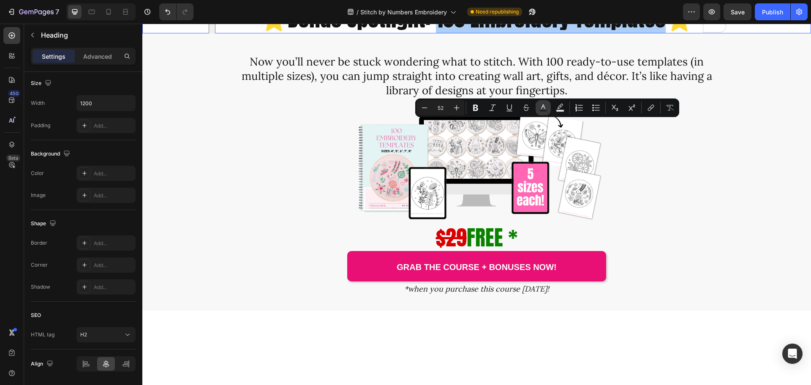
click at [543, 106] on icon "Editor contextual toolbar" at bounding box center [543, 108] width 8 height 8
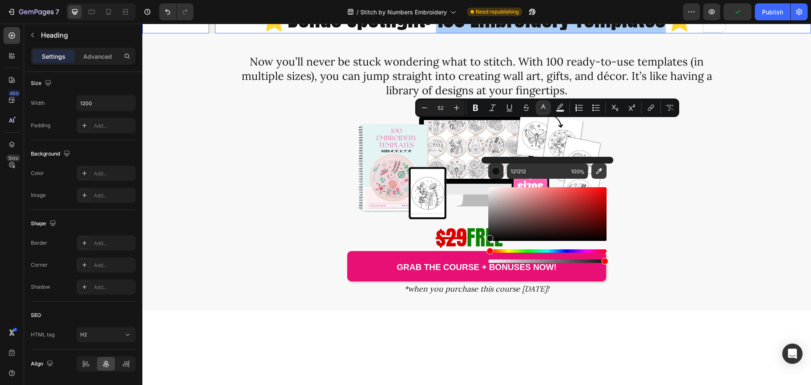
click at [598, 171] on icon "Editor contextual toolbar" at bounding box center [599, 171] width 6 height 6
type input "51C0CE"
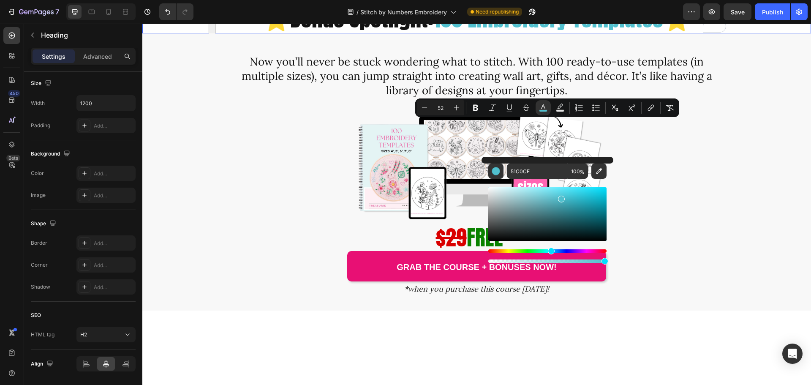
click at [573, 35] on span "100 Embroidery Templates" at bounding box center [549, 18] width 230 height 33
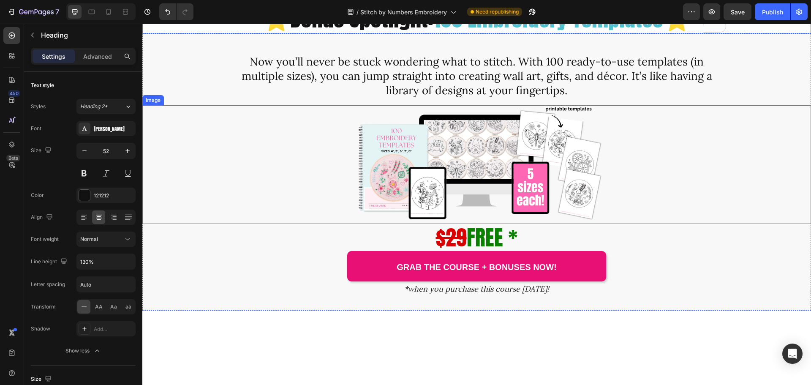
scroll to position [296, 0]
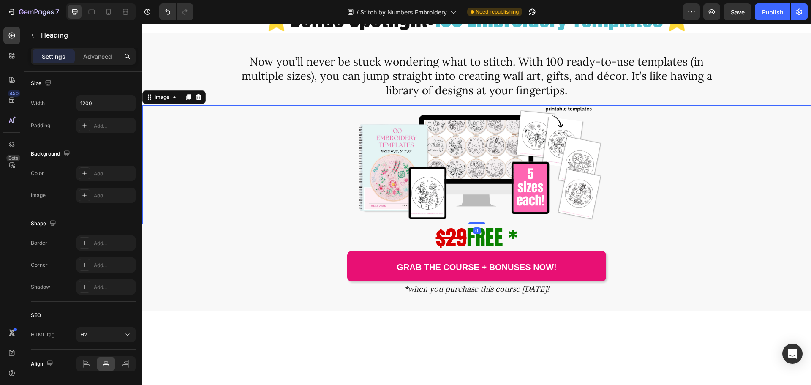
click at [658, 224] on div at bounding box center [476, 164] width 669 height 119
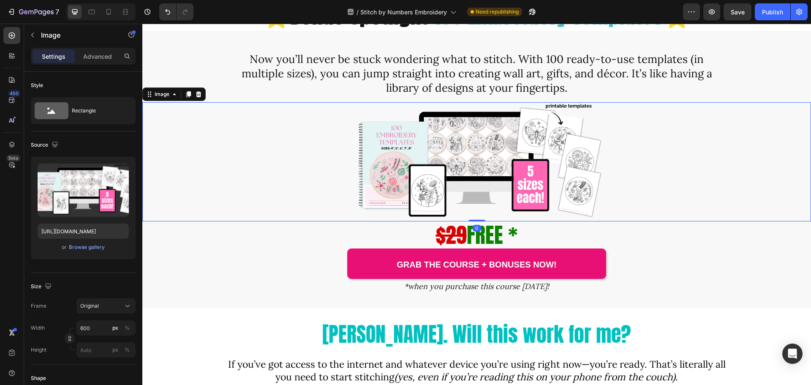
scroll to position [2282, 0]
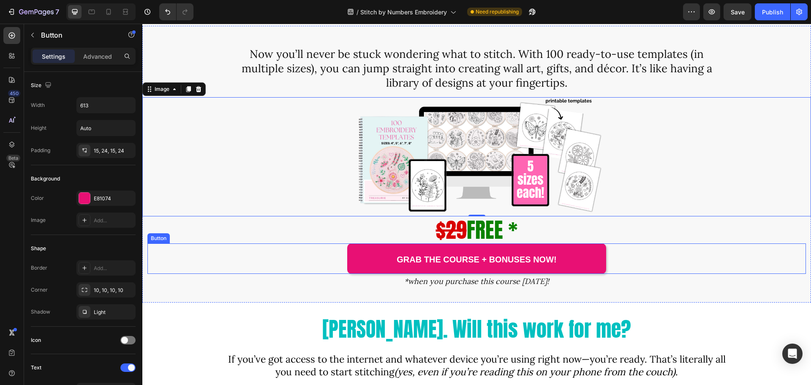
click at [655, 271] on div "Grab the Course + Bonuses Now! Button" at bounding box center [476, 258] width 659 height 30
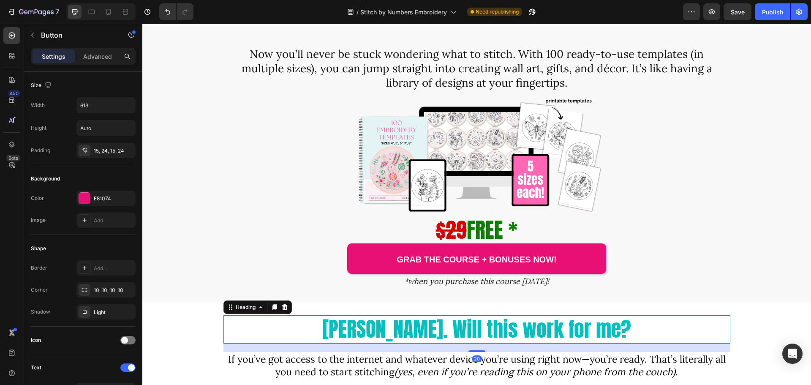
click at [577, 325] on span "[PERSON_NAME]. Will this work for me?" at bounding box center [476, 329] width 309 height 30
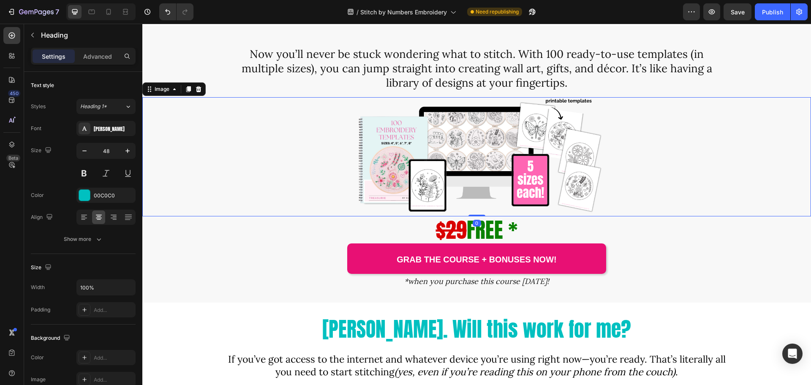
click at [157, 209] on div at bounding box center [476, 156] width 669 height 119
click at [265, 321] on h2 "[PERSON_NAME]. Will this work for me?" at bounding box center [477, 329] width 507 height 28
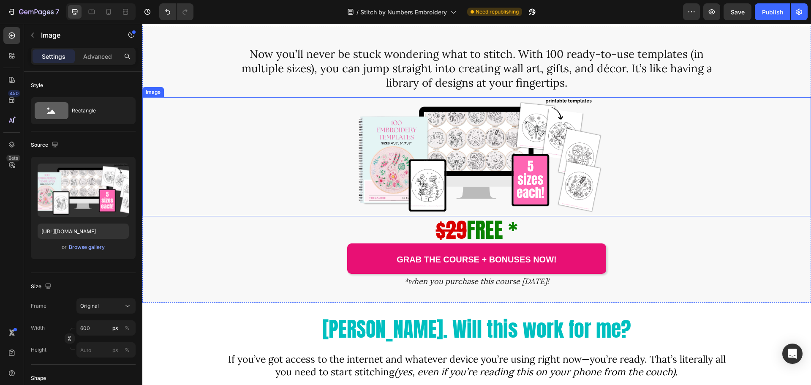
click at [366, 166] on img at bounding box center [477, 156] width 254 height 119
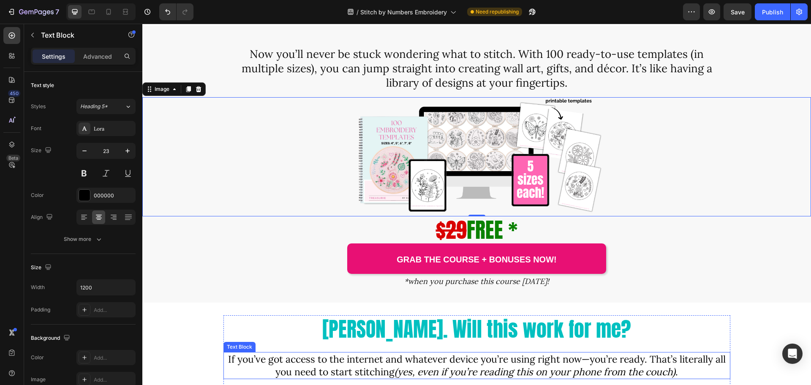
click at [300, 360] on span "If you’ve got access to the internet and whatever device you’re using right now…" at bounding box center [477, 365] width 498 height 25
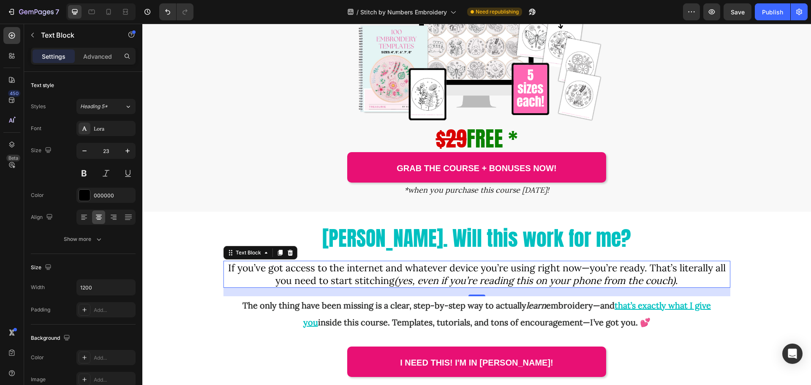
scroll to position [2239, 0]
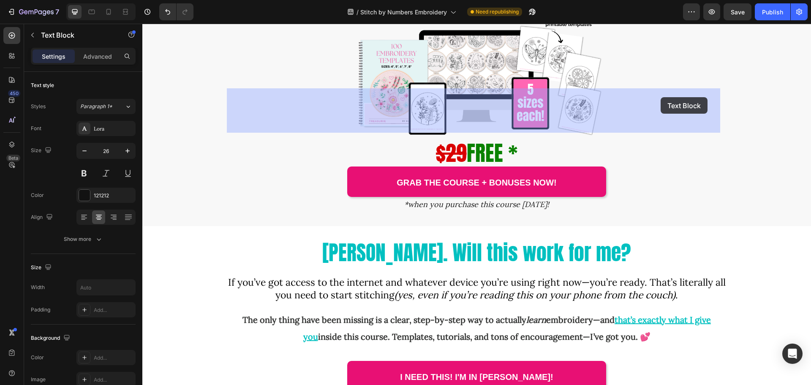
drag, startPoint x: 546, startPoint y: 94, endPoint x: 646, endPoint y: 95, distance: 99.7
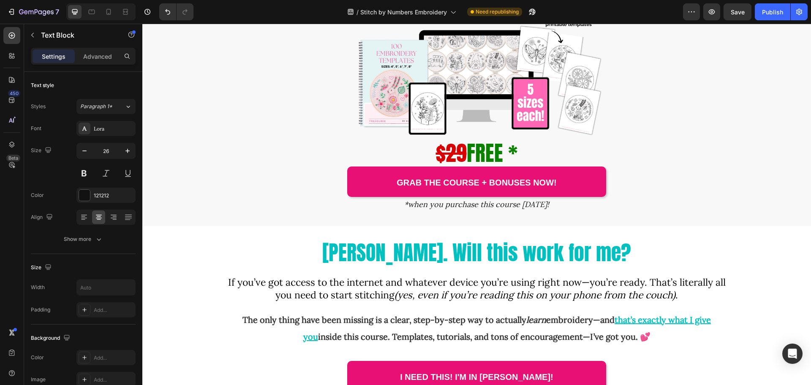
drag, startPoint x: 597, startPoint y: 95, endPoint x: 540, endPoint y: 99, distance: 57.1
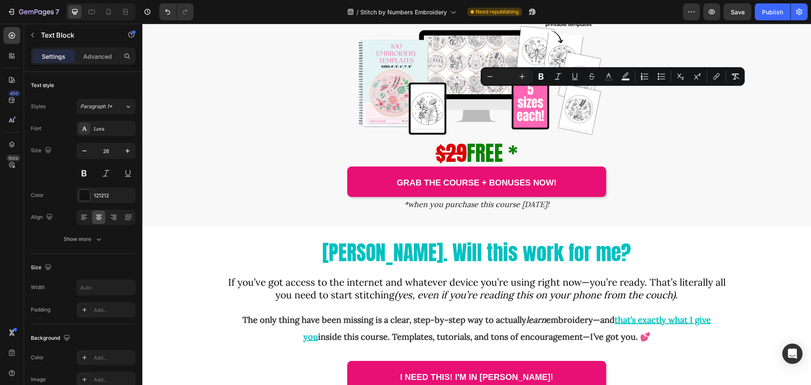
drag, startPoint x: 542, startPoint y: 98, endPoint x: 682, endPoint y: 99, distance: 139.9
drag, startPoint x: 540, startPoint y: 74, endPoint x: 553, endPoint y: 74, distance: 12.7
click at [540, 74] on icon "Editor contextual toolbar" at bounding box center [541, 77] width 5 height 6
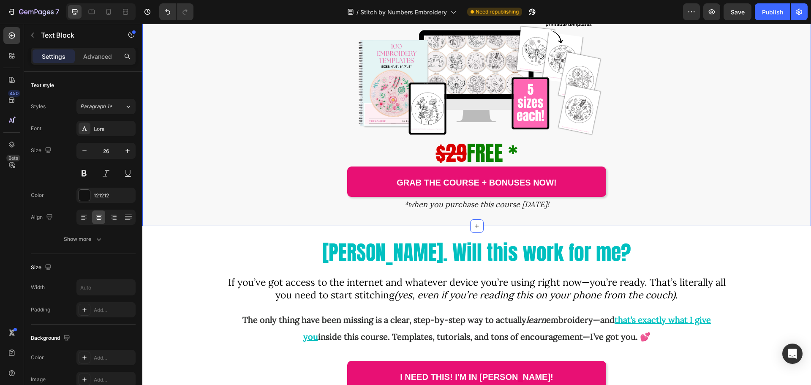
click at [576, 74] on div "Now you’ll never be stuck wondering what to stitch. With 100 ready-to-use templ…" at bounding box center [476, 87] width 669 height 277
drag, startPoint x: 544, startPoint y: 97, endPoint x: 682, endPoint y: 98, distance: 138.2
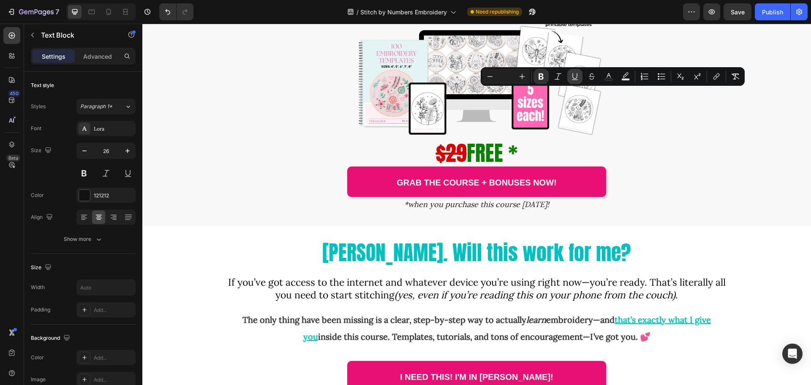
click at [574, 74] on icon "Editor contextual toolbar" at bounding box center [575, 76] width 8 height 8
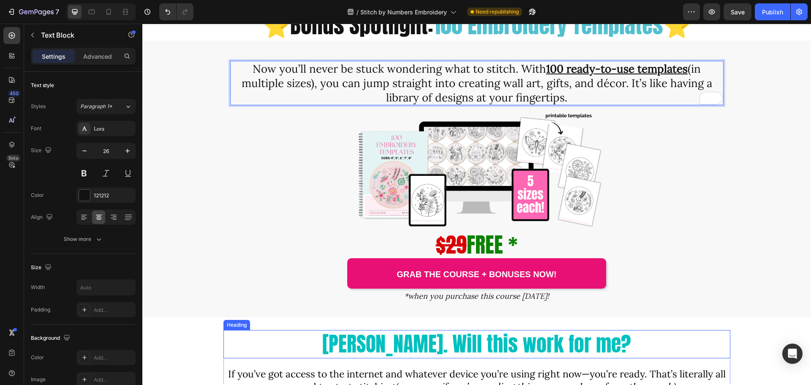
scroll to position [2282, 0]
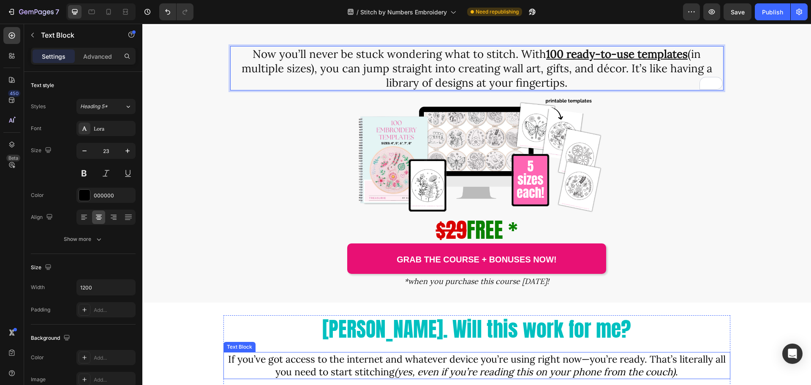
click at [615, 364] on span "If you’ve got access to the internet and whatever device you’re using right now…" at bounding box center [477, 365] width 498 height 25
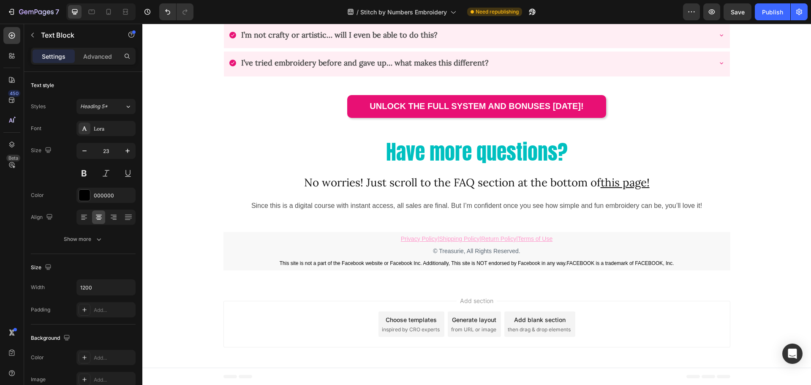
scroll to position [3509, 0]
click at [770, 7] on button "Publish" at bounding box center [772, 11] width 35 height 17
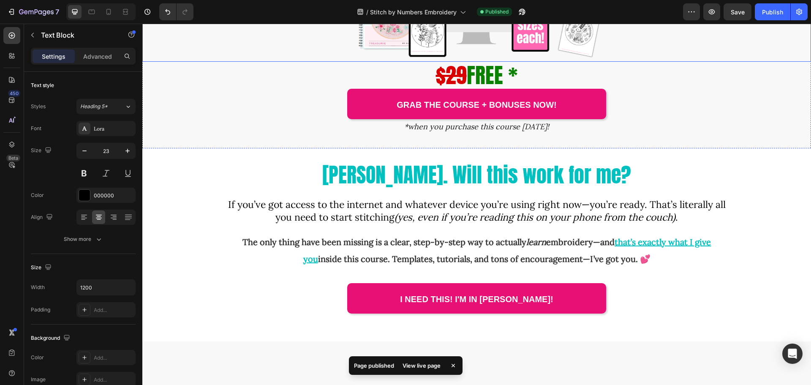
scroll to position [2241, 0]
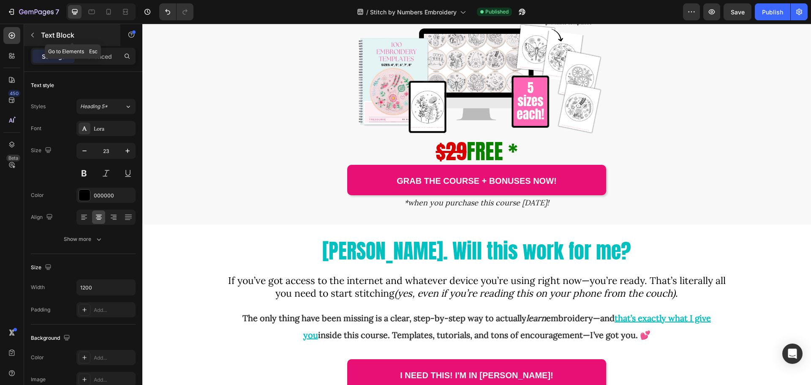
click at [35, 34] on icon "button" at bounding box center [32, 35] width 7 height 7
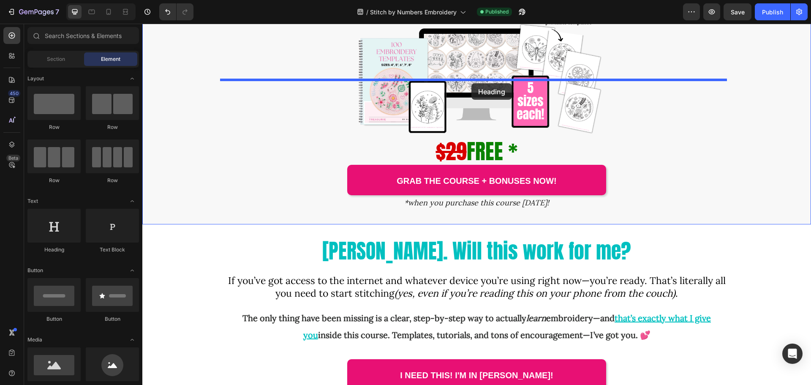
drag, startPoint x: 199, startPoint y: 262, endPoint x: 472, endPoint y: 83, distance: 325.7
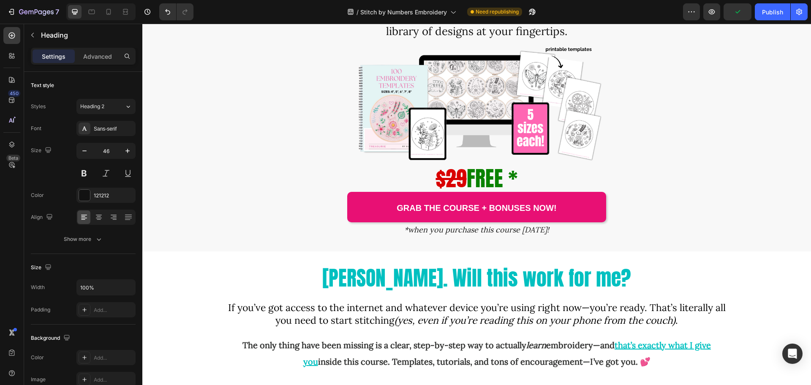
click at [99, 218] on icon at bounding box center [99, 218] width 6 height 1
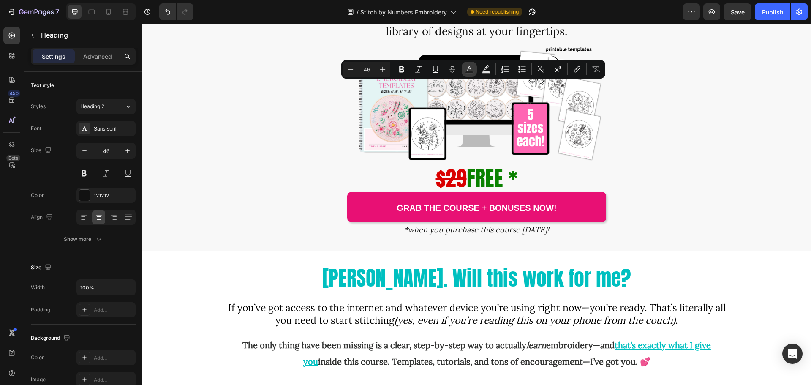
click at [470, 66] on icon "Editor contextual toolbar" at bounding box center [469, 69] width 8 height 8
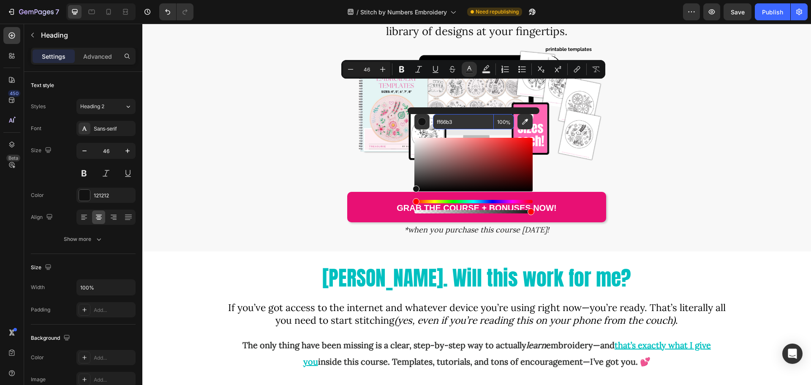
type input "FF66B3"
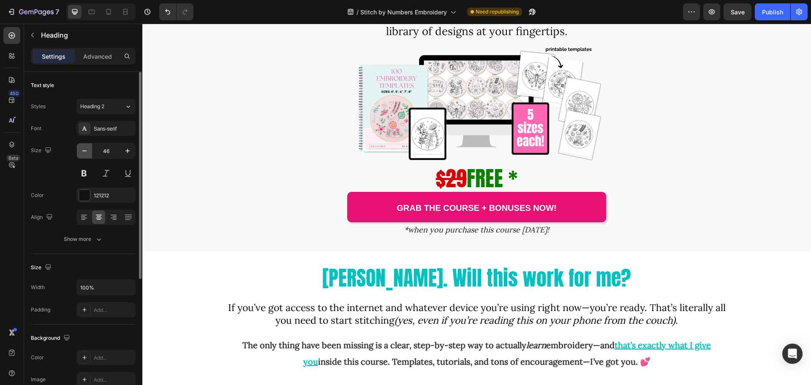
click at [85, 152] on icon "button" at bounding box center [84, 151] width 8 height 8
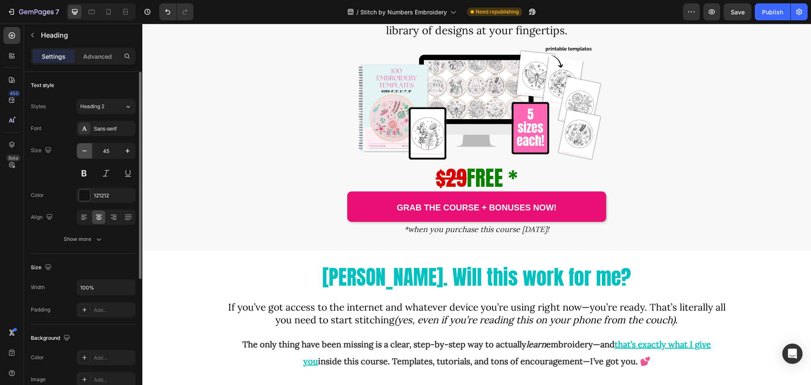
click at [85, 152] on icon "button" at bounding box center [84, 151] width 8 height 8
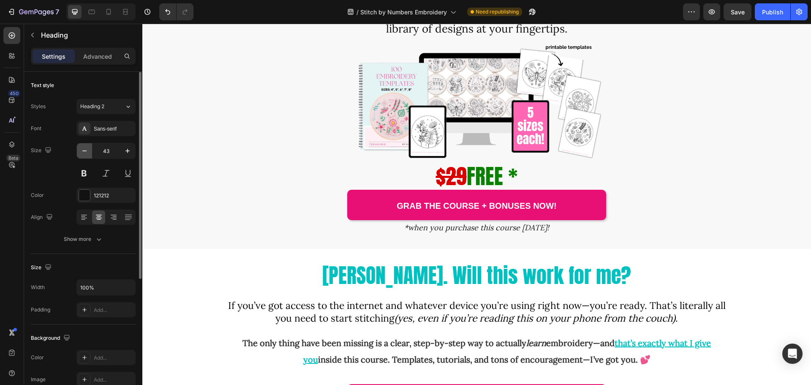
click at [85, 152] on icon "button" at bounding box center [84, 151] width 8 height 8
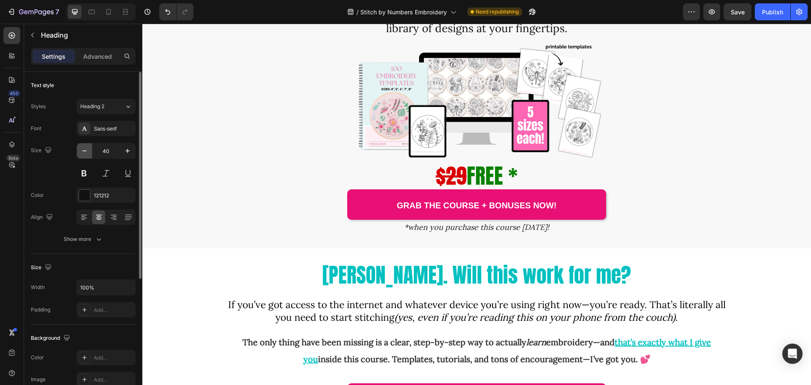
click at [85, 152] on icon "button" at bounding box center [84, 151] width 8 height 8
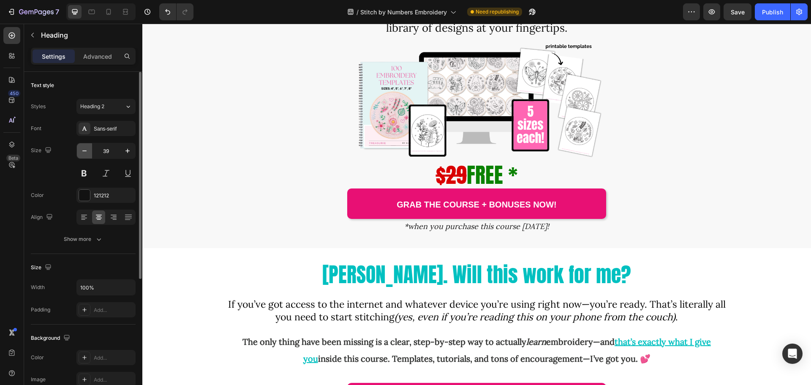
click at [85, 152] on icon "button" at bounding box center [84, 151] width 8 height 8
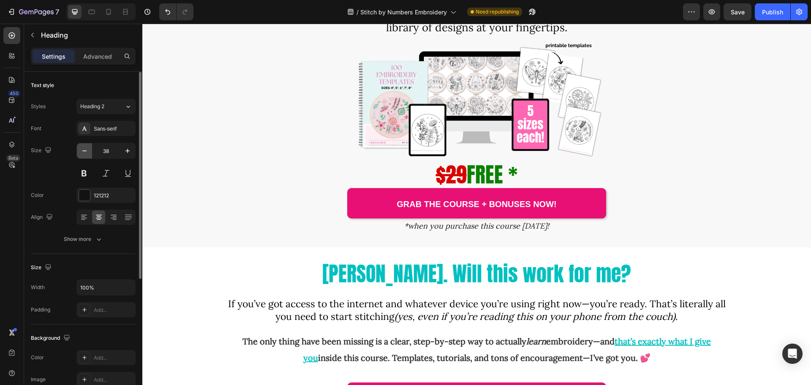
click at [85, 152] on icon "button" at bounding box center [84, 151] width 8 height 8
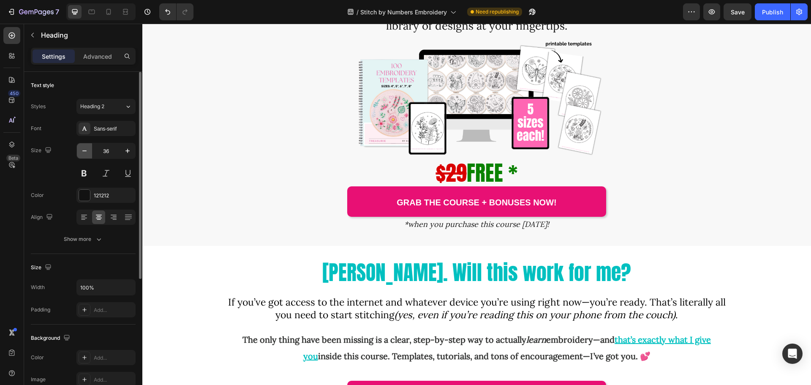
click at [85, 152] on icon "button" at bounding box center [84, 151] width 8 height 8
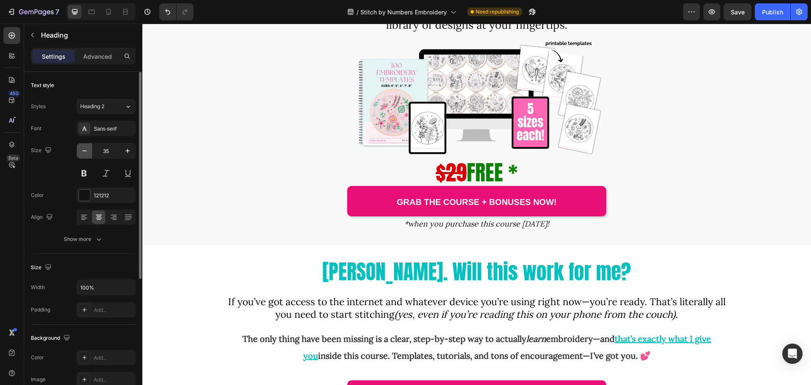
click at [85, 152] on icon "button" at bounding box center [84, 151] width 8 height 8
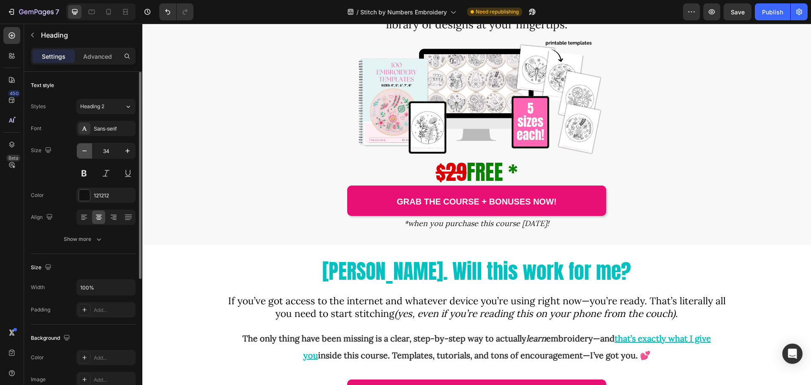
click at [85, 152] on icon "button" at bounding box center [84, 151] width 8 height 8
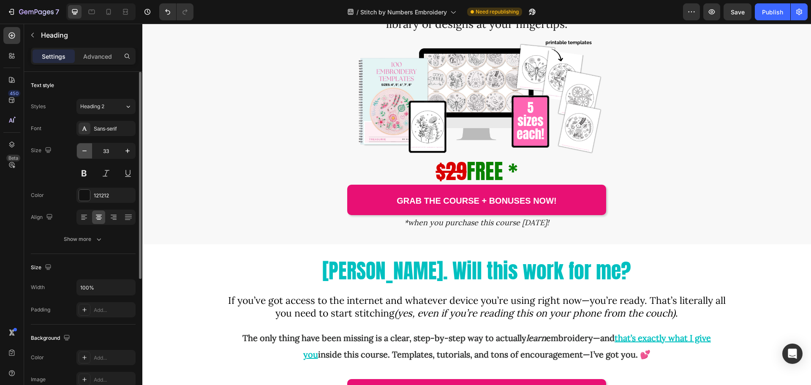
click at [85, 152] on icon "button" at bounding box center [84, 151] width 8 height 8
type input "32"
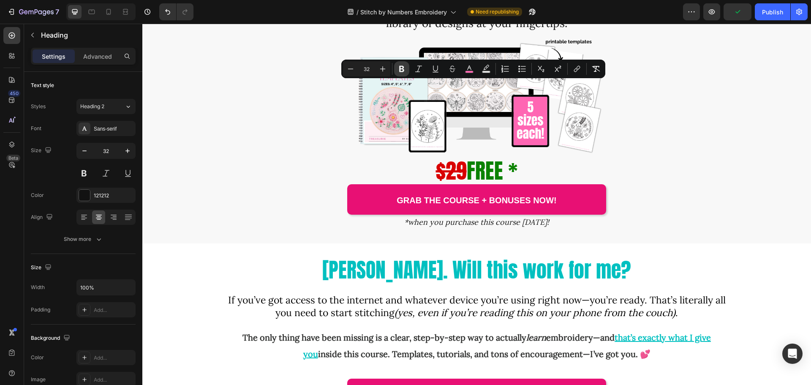
click at [401, 68] on icon "Editor contextual toolbar" at bounding box center [402, 69] width 8 height 8
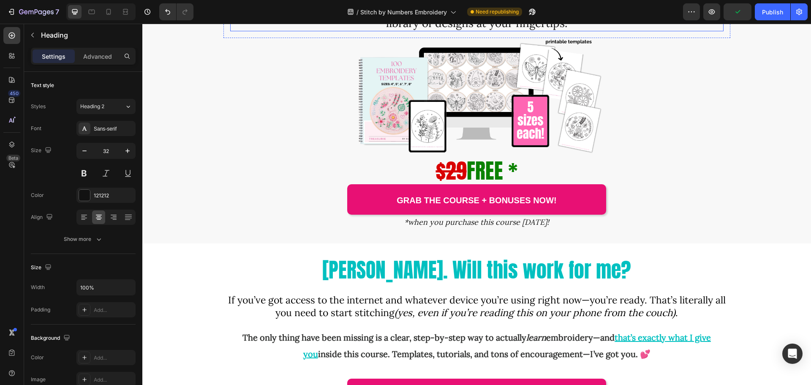
click at [307, 30] on p "Now you’ll never be stuck wondering what to stitch. With 100 ready-to-use templ…" at bounding box center [477, 9] width 492 height 43
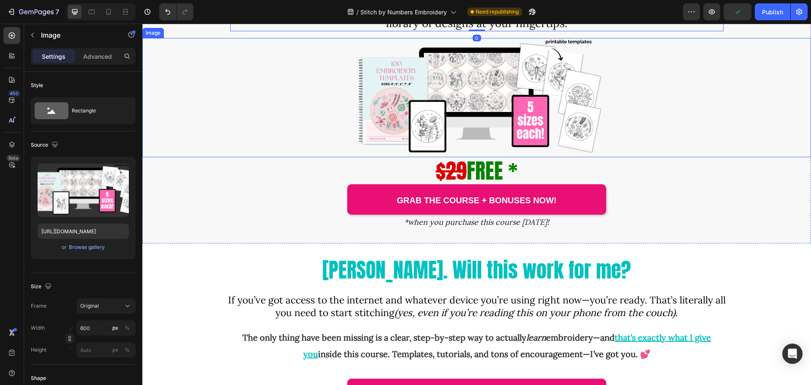
click at [252, 157] on div at bounding box center [476, 97] width 669 height 119
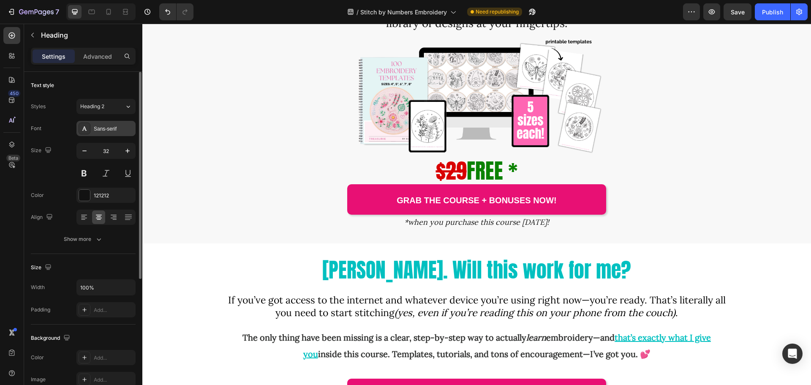
click at [112, 127] on div "Sans-serif" at bounding box center [114, 129] width 40 height 8
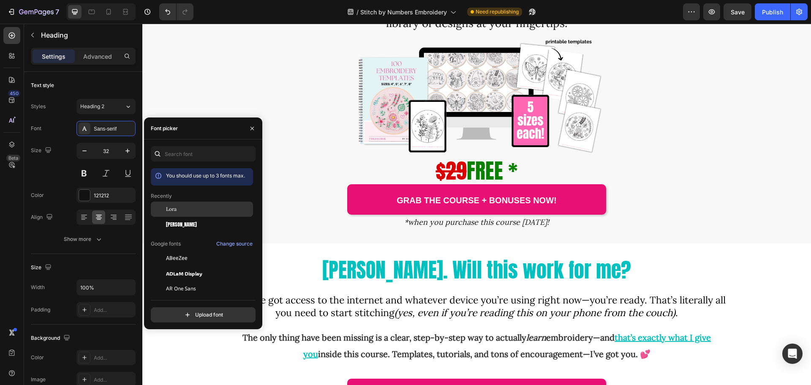
click at [170, 207] on span "Lora" at bounding box center [171, 209] width 11 height 8
click at [393, 30] on span "Now you’ll never be stuck wondering what to stitch. With 100 ready-to-use templ…" at bounding box center [477, 9] width 471 height 43
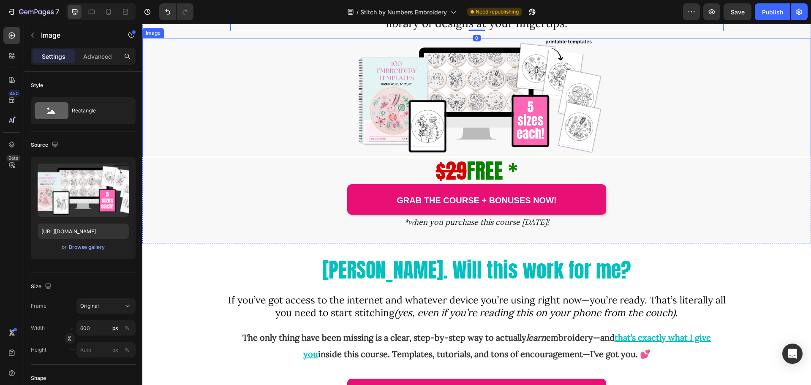
click at [259, 157] on div at bounding box center [476, 97] width 669 height 119
click at [398, 30] on span "Now you’ll never be stuck wondering what to stitch. With 100 ready-to-use templ…" at bounding box center [477, 9] width 471 height 43
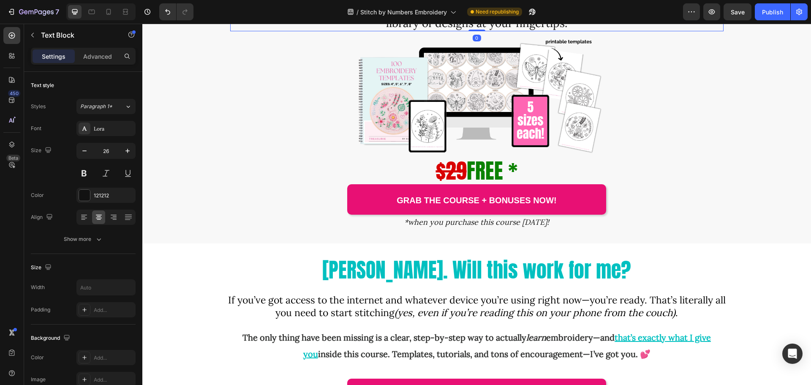
click at [398, 30] on span "Now you’ll never be stuck wondering what to stitch. With 100 ready-to-use templ…" at bounding box center [477, 9] width 471 height 43
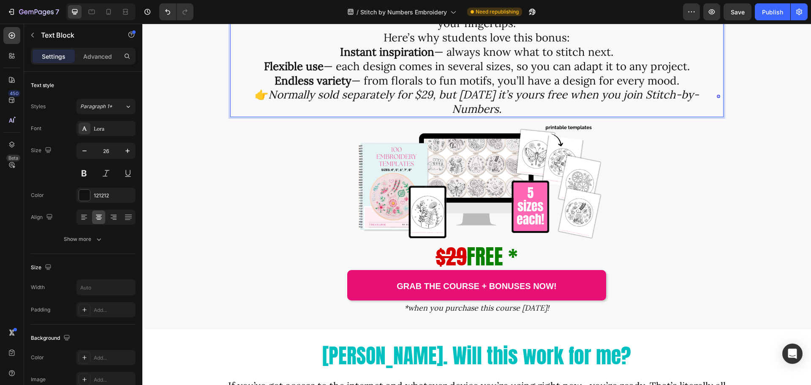
click at [548, 30] on p "With this exclusive bonus pack, you get 100 embroidery templates in multiple si…" at bounding box center [477, 9] width 492 height 43
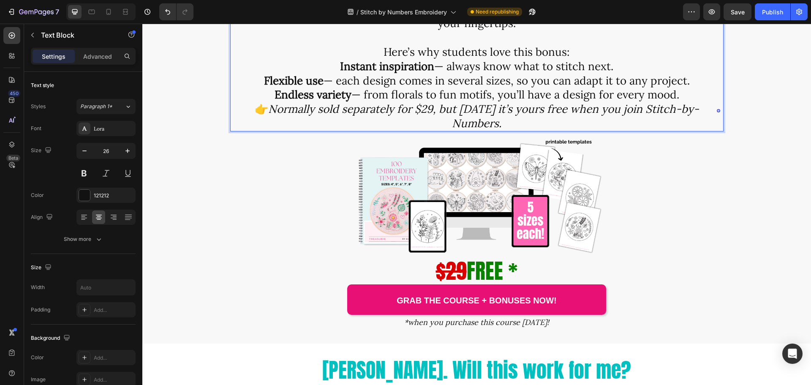
click at [382, 30] on p "With this exclusive bonus pack, you get 100 embroidery templates in multiple si…" at bounding box center [477, 9] width 492 height 43
click at [83, 152] on icon "button" at bounding box center [84, 151] width 8 height 8
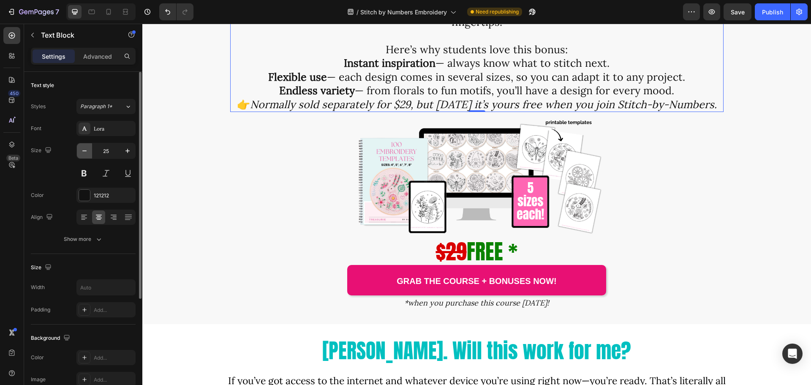
click at [82, 151] on icon "button" at bounding box center [84, 151] width 8 height 8
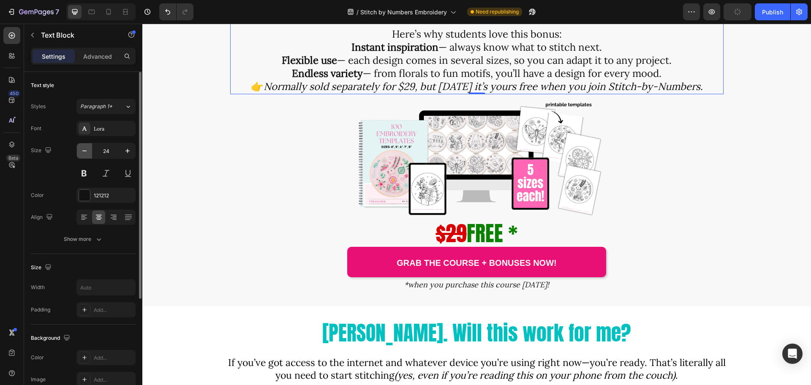
click at [82, 151] on icon "button" at bounding box center [84, 150] width 4 height 1
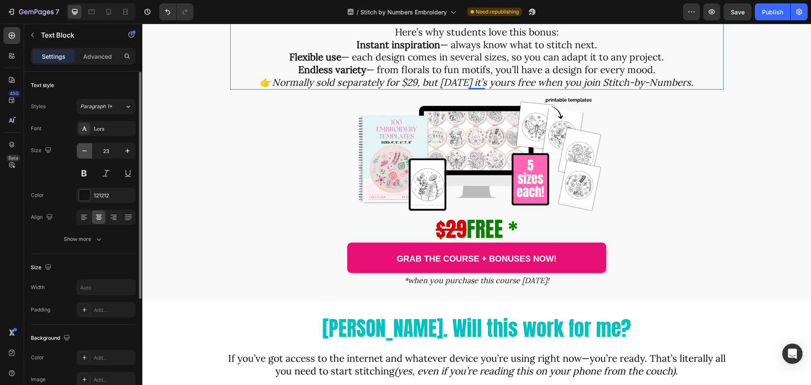
click at [82, 151] on icon "button" at bounding box center [84, 150] width 4 height 1
type input "22"
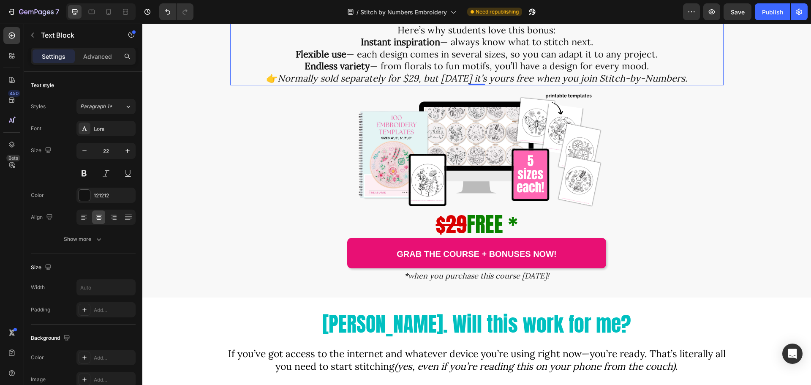
click at [447, 36] on p "Here’s why students love this bonus:" at bounding box center [477, 30] width 492 height 12
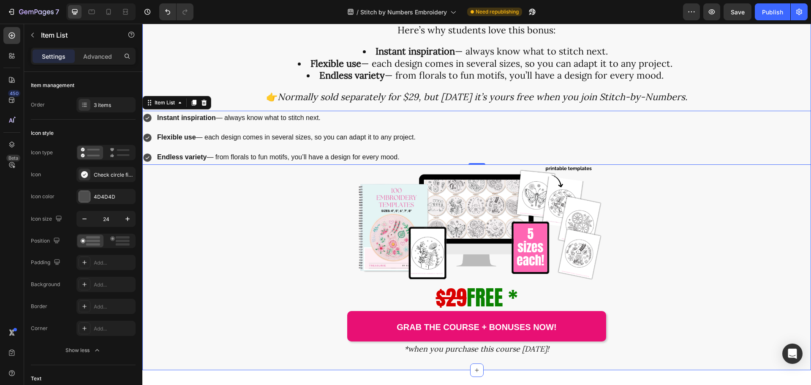
scroll to position [380, 0]
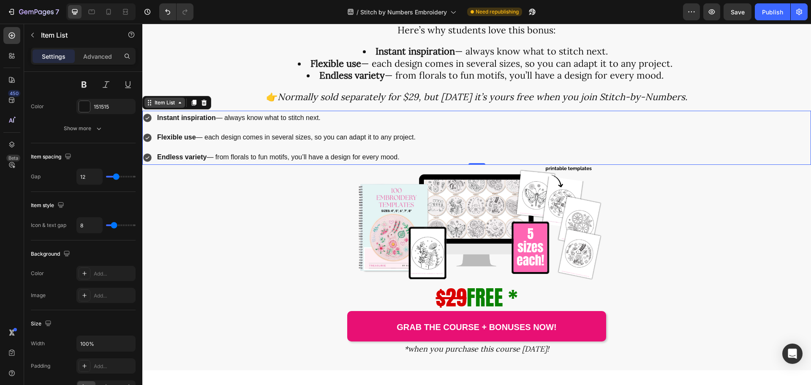
click at [150, 106] on icon at bounding box center [149, 102] width 7 height 7
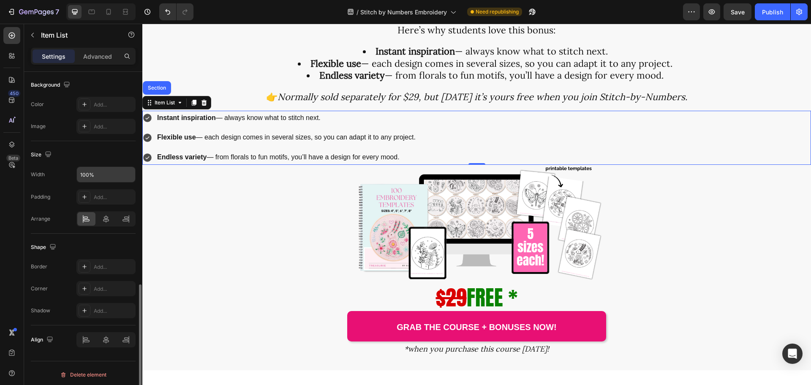
scroll to position [552, 0]
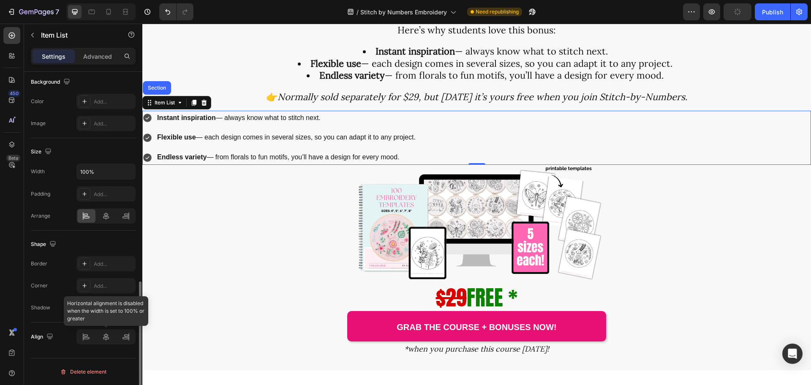
click at [109, 338] on div at bounding box center [105, 336] width 59 height 15
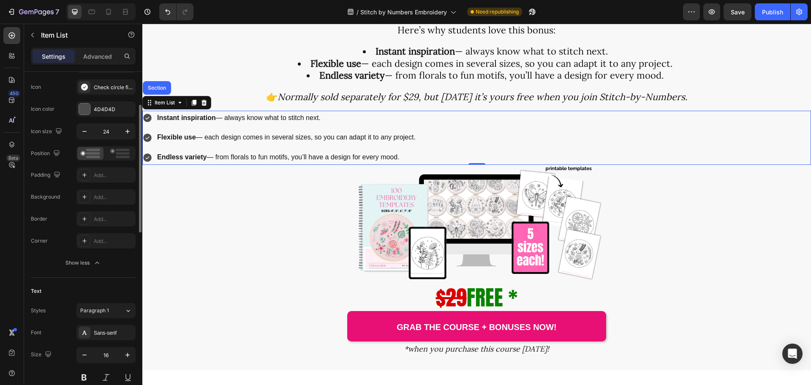
scroll to position [0, 0]
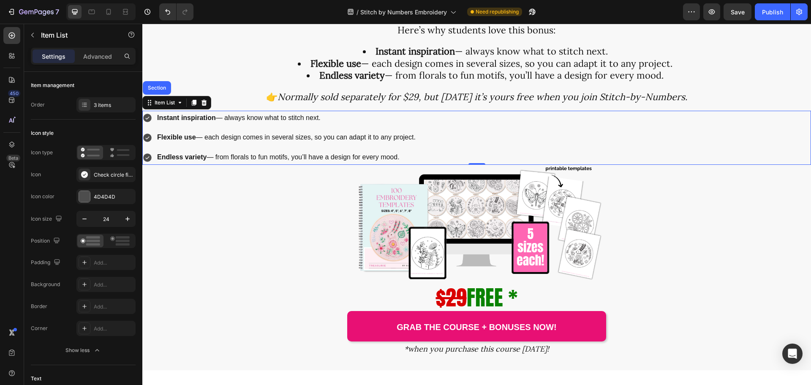
click at [43, 57] on p "Settings" at bounding box center [54, 56] width 24 height 9
click at [98, 57] on p "Advanced" at bounding box center [97, 56] width 29 height 9
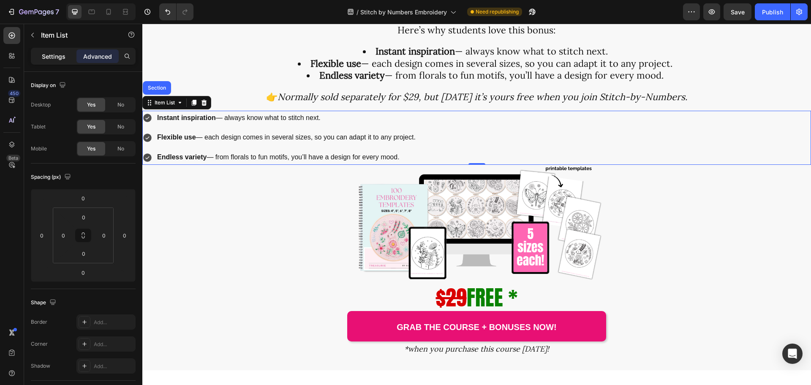
click at [48, 57] on p "Settings" at bounding box center [54, 56] width 24 height 9
type input "8"
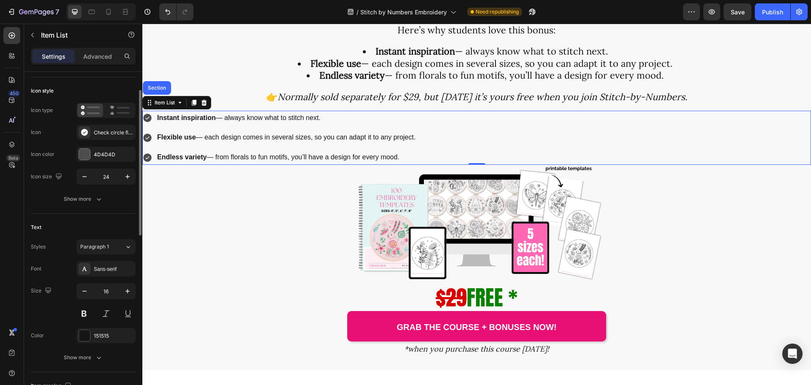
scroll to position [85, 0]
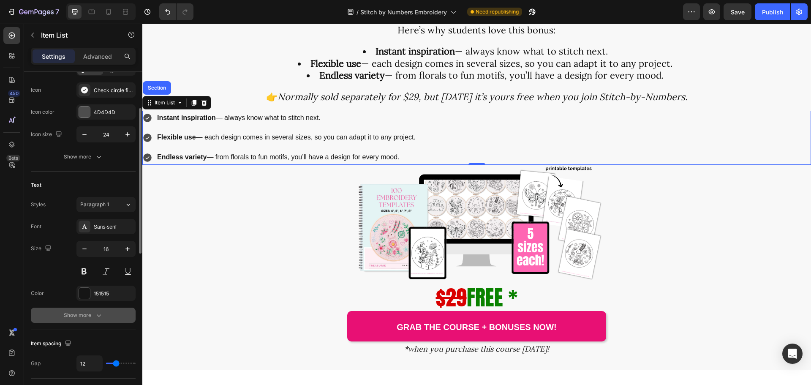
click at [87, 316] on div "Show more" at bounding box center [83, 315] width 39 height 8
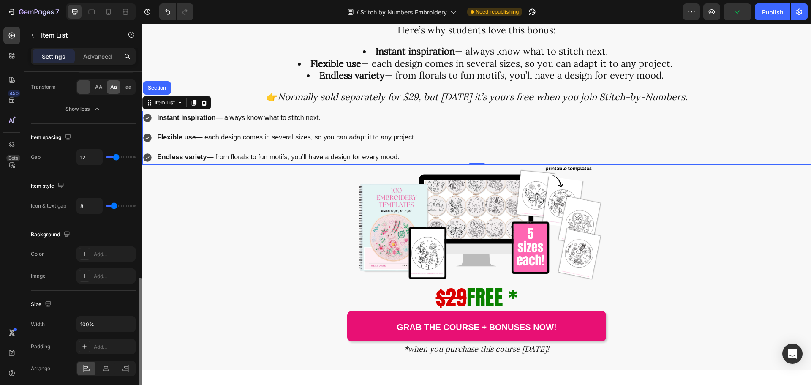
scroll to position [465, 0]
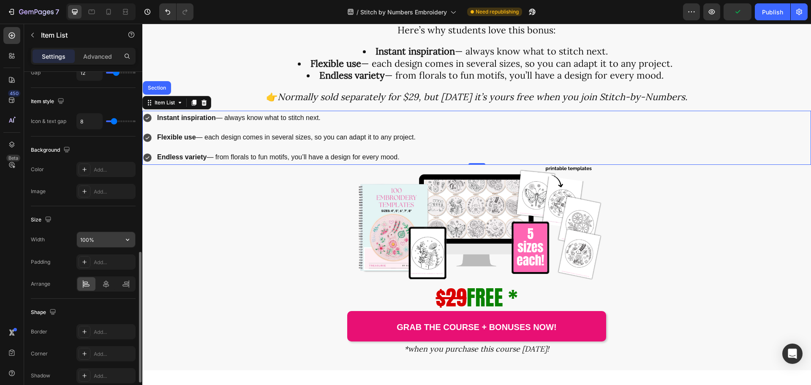
click at [97, 241] on input "100%" at bounding box center [106, 239] width 58 height 15
click at [126, 239] on icon "button" at bounding box center [127, 240] width 3 height 2
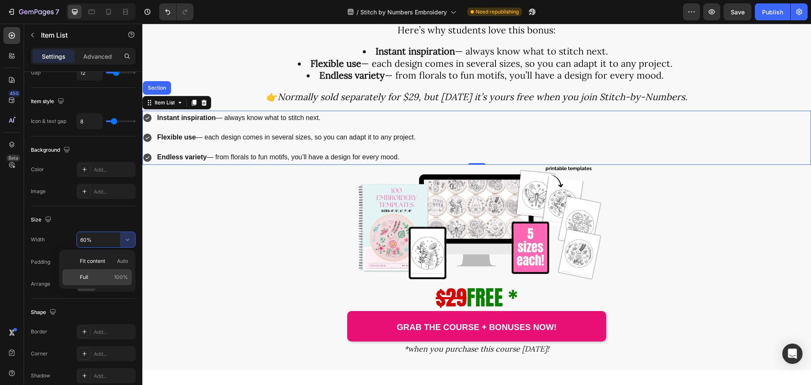
click at [116, 275] on span "100%" at bounding box center [121, 277] width 14 height 8
type input "100%"
click at [107, 239] on input "100%" at bounding box center [106, 239] width 58 height 15
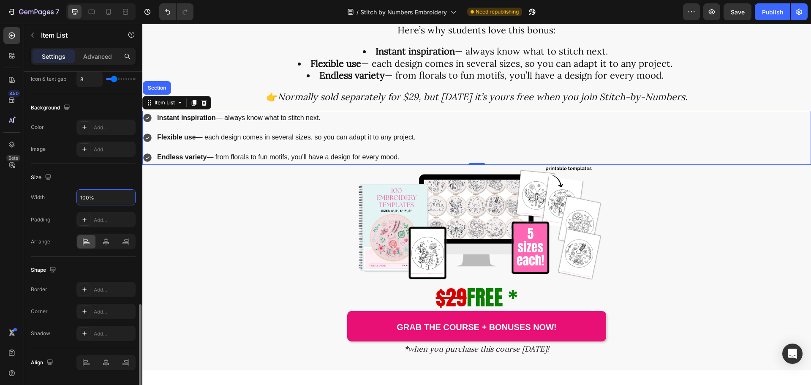
scroll to position [533, 0]
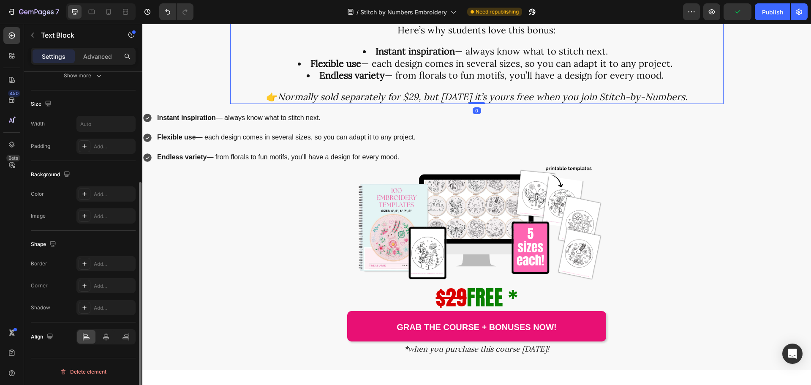
click at [348, 12] on p "With this exclusive bonus pack, you get 100 embroidery templates in multiple si…" at bounding box center [477, 0] width 492 height 24
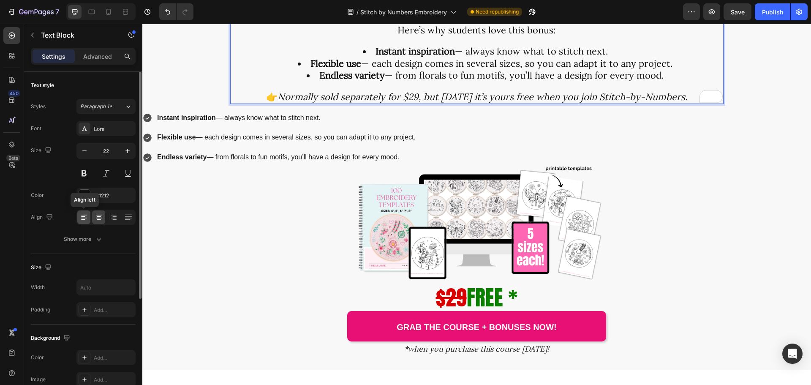
click at [88, 217] on icon at bounding box center [84, 217] width 8 height 8
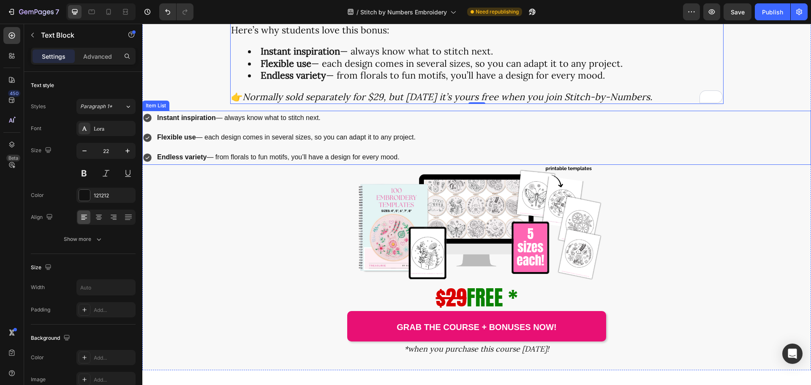
click at [272, 124] on p "Instant inspiration — always know what to stitch next." at bounding box center [286, 118] width 259 height 12
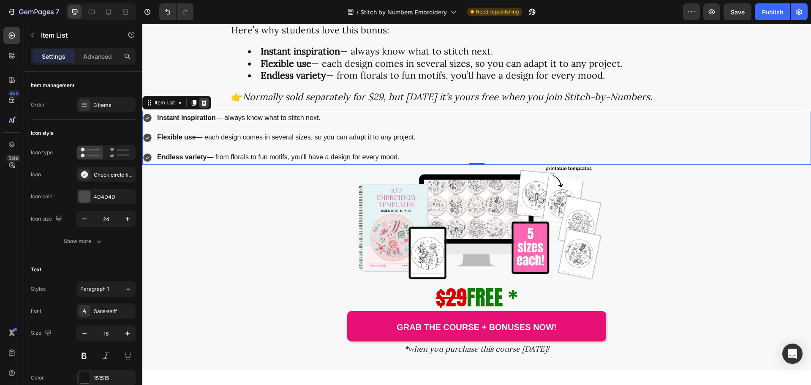
click at [205, 106] on icon at bounding box center [204, 102] width 7 height 7
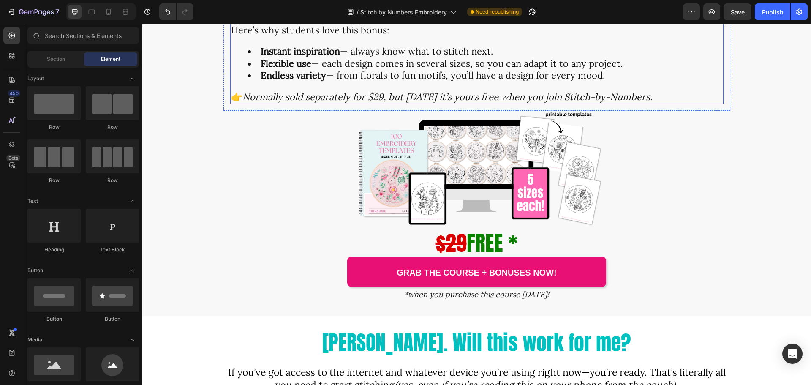
click at [265, 57] on strong "Instant inspiration" at bounding box center [300, 51] width 79 height 12
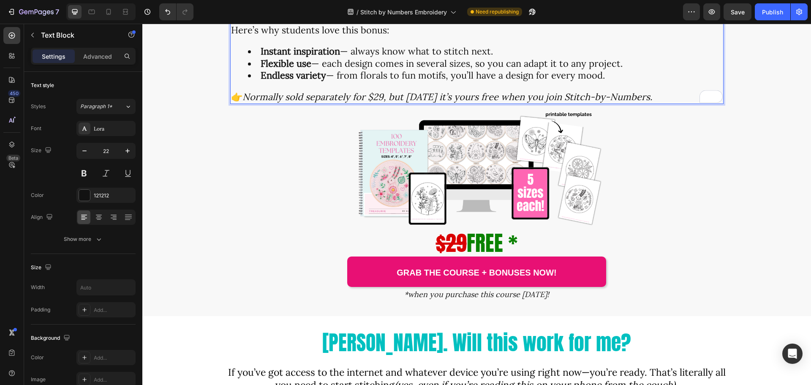
click at [265, 57] on strong "Instant inspiration" at bounding box center [300, 51] width 79 height 12
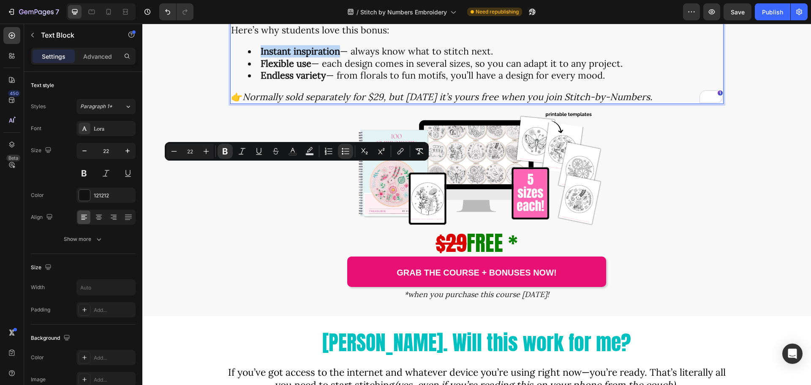
drag, startPoint x: 255, startPoint y: 170, endPoint x: 335, endPoint y: 172, distance: 80.3
click at [335, 57] on li "Instant inspiration — always know what to stitch next." at bounding box center [485, 51] width 475 height 12
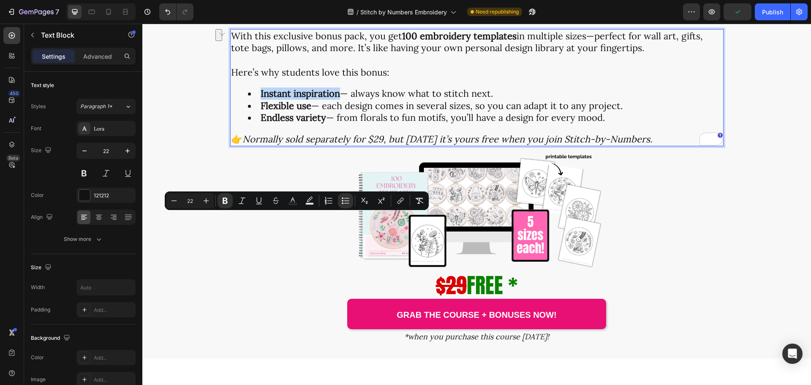
scroll to position [2114, 0]
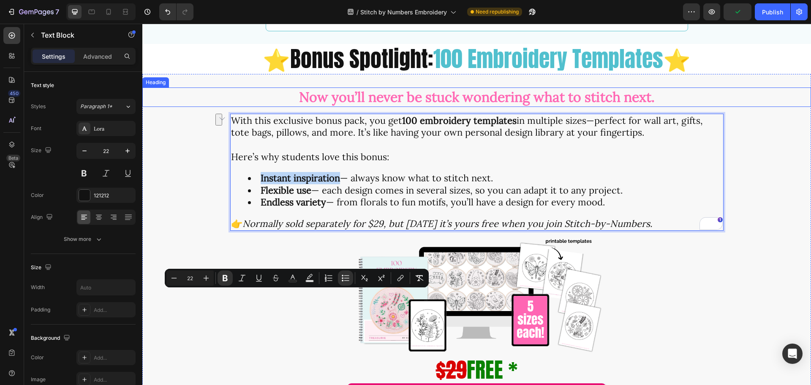
click at [375, 106] on strong "Now you’ll never be stuck wondering what to stitch next." at bounding box center [477, 96] width 356 height 17
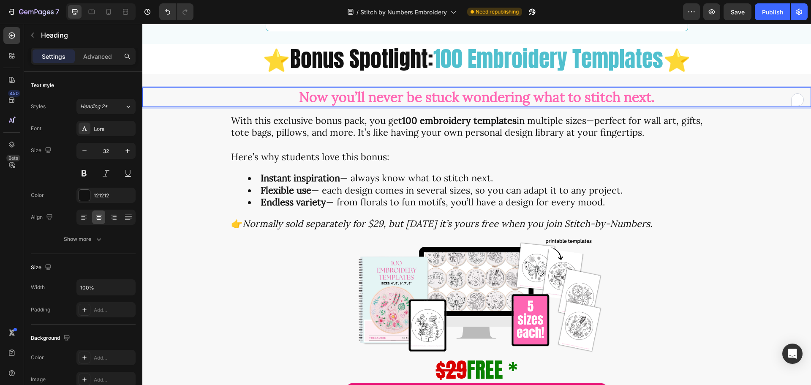
click at [314, 106] on strong "Now you’ll never be stuck wondering what to stitch next." at bounding box center [477, 96] width 356 height 17
click at [85, 196] on div at bounding box center [84, 195] width 11 height 11
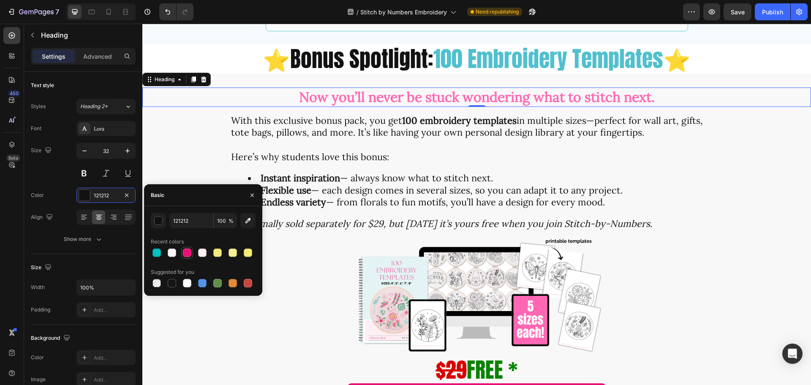
click at [188, 252] on div at bounding box center [187, 252] width 8 height 8
type input "E81074"
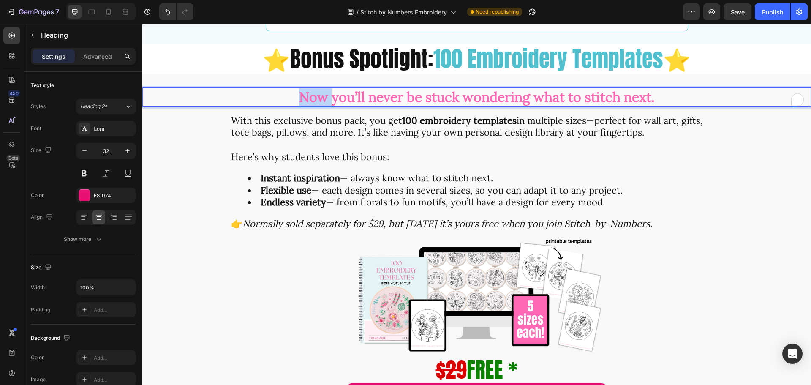
click at [303, 106] on strong "Now you’ll never be stuck wondering what to stitch next." at bounding box center [477, 96] width 356 height 17
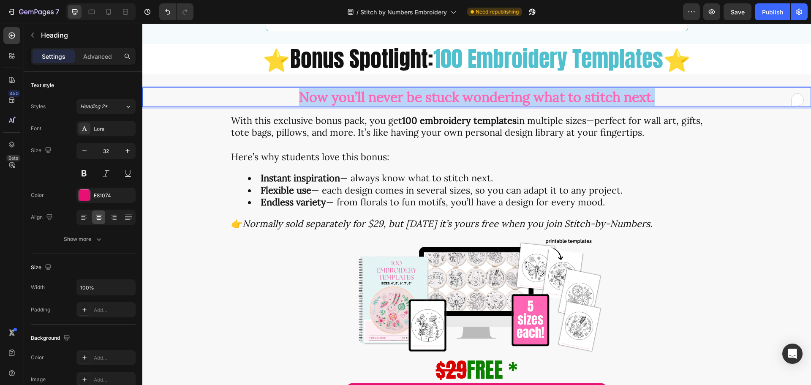
click at [303, 106] on strong "Now you’ll never be stuck wondering what to stitch next." at bounding box center [477, 96] width 356 height 17
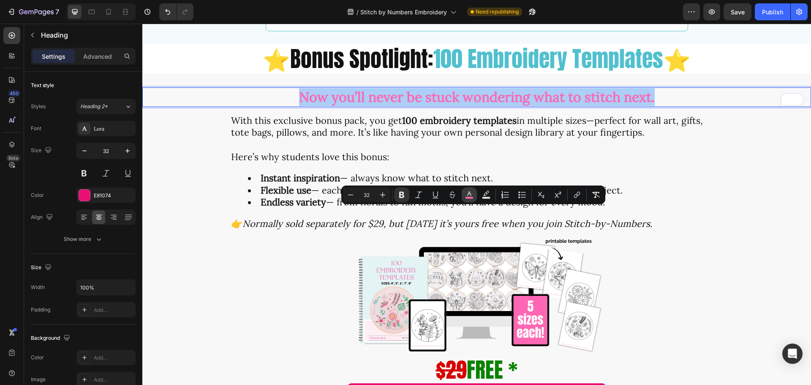
click at [472, 197] on rect "Editor contextual toolbar" at bounding box center [470, 198] width 8 height 2
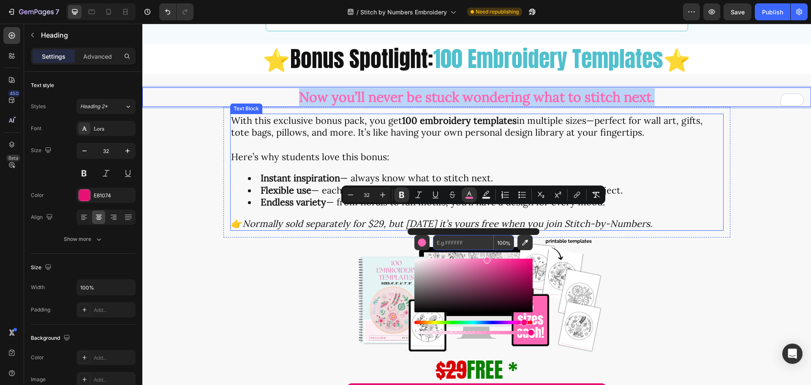
click at [385, 231] on div "With this exclusive bonus pack, you get 100 embroidery templates in multiple si…" at bounding box center [477, 172] width 494 height 117
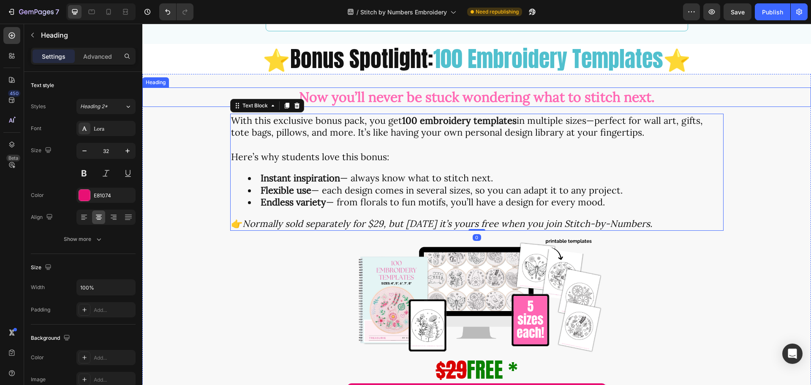
click at [376, 106] on strong "Now you’ll never be stuck wondering what to stitch next." at bounding box center [477, 96] width 356 height 17
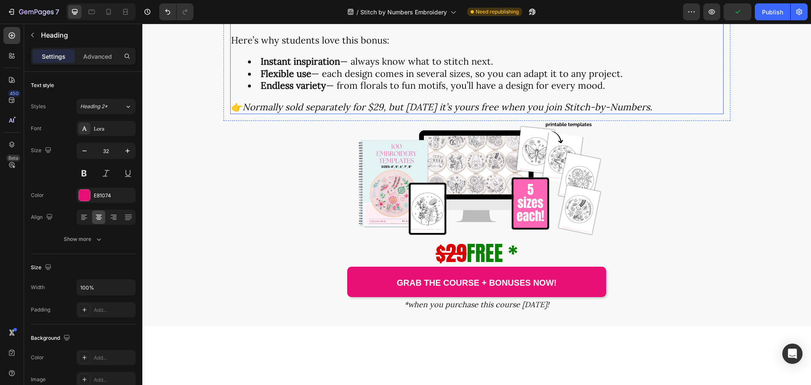
scroll to position [2241, 0]
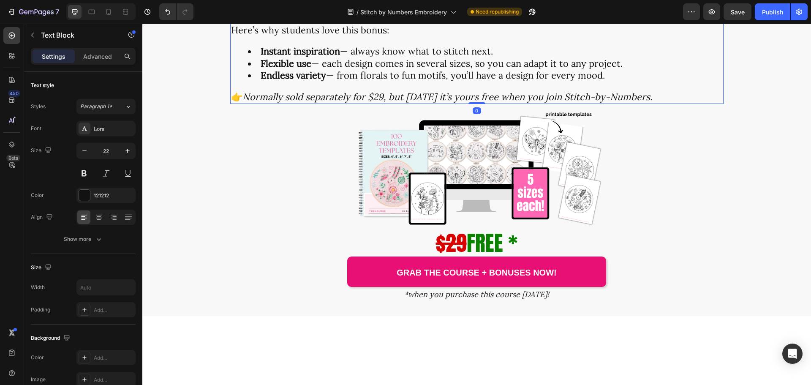
click at [245, 103] on icon "Normally sold separately for $29, but [DATE] it’s yours free when you join Stit…" at bounding box center [448, 97] width 410 height 12
click at [247, 103] on icon "Normally sold separately for $29, but [DATE] it’s yours free when you join Stit…" at bounding box center [448, 97] width 410 height 12
click at [246, 103] on icon "Normally sold separately for $29, but [DATE] it’s yours free when you join Stit…" at bounding box center [448, 97] width 410 height 12
drag, startPoint x: 242, startPoint y: 218, endPoint x: 230, endPoint y: 218, distance: 11.8
click at [231, 103] on icon "⭐Normally sold separately for $29, but today it’s yours free when you join Stit…" at bounding box center [441, 97] width 421 height 12
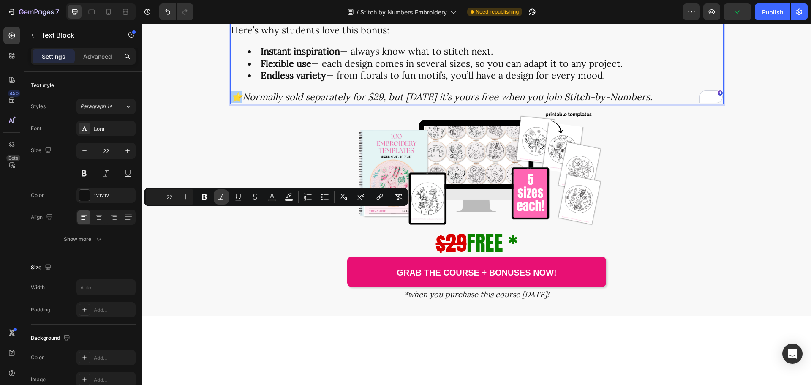
click at [219, 200] on icon "Editor contextual toolbar" at bounding box center [221, 197] width 8 height 8
click at [323, 103] on icon "Normally sold separately for $29, but [DATE] it’s yours free when you join Stit…" at bounding box center [448, 97] width 410 height 12
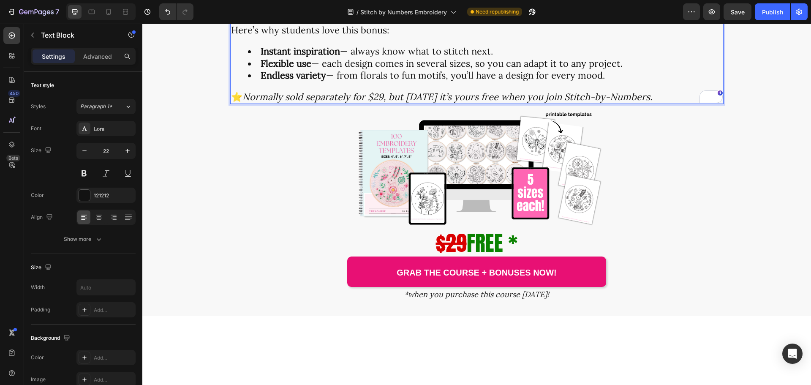
click at [642, 104] on div "With this exclusive bonus pack, you get 100 embroidery templates in multiple si…" at bounding box center [477, 45] width 494 height 117
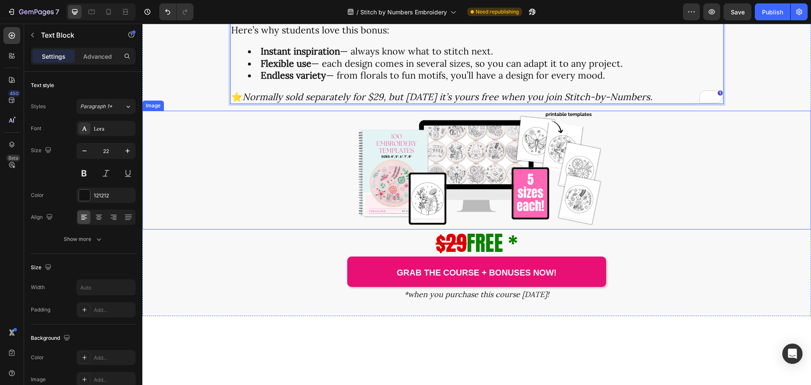
click at [255, 230] on div at bounding box center [476, 170] width 669 height 119
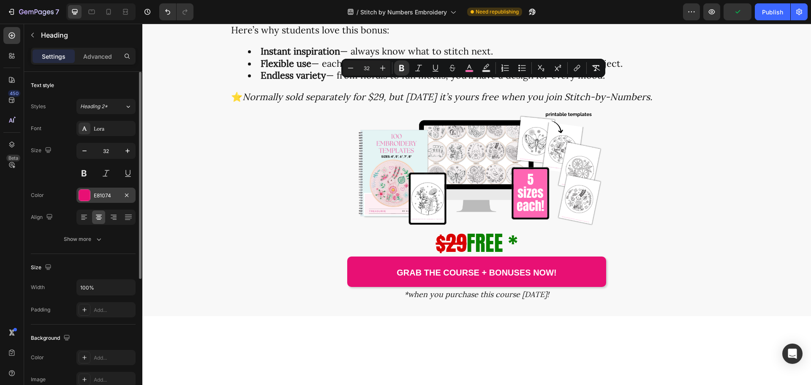
click at [85, 194] on div at bounding box center [84, 195] width 11 height 11
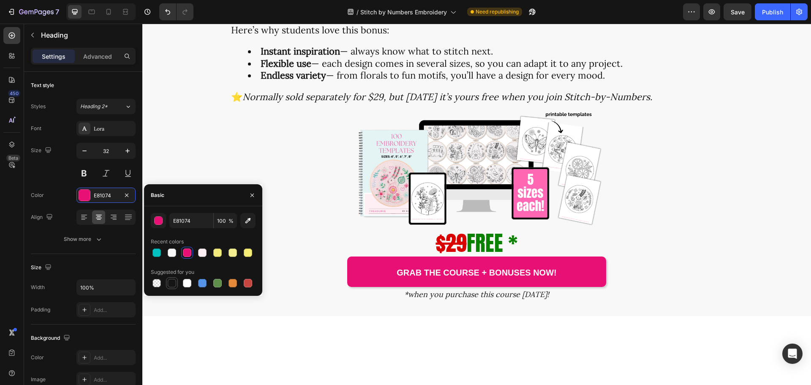
click at [173, 281] on div at bounding box center [172, 283] width 8 height 8
type input "151515"
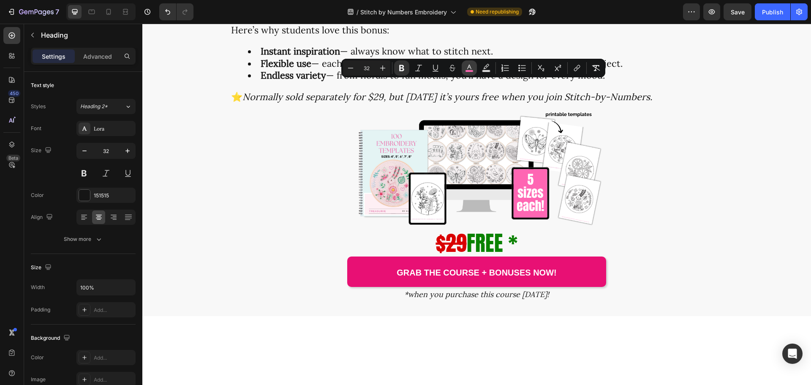
click at [471, 66] on icon "Editor contextual toolbar" at bounding box center [469, 68] width 8 height 8
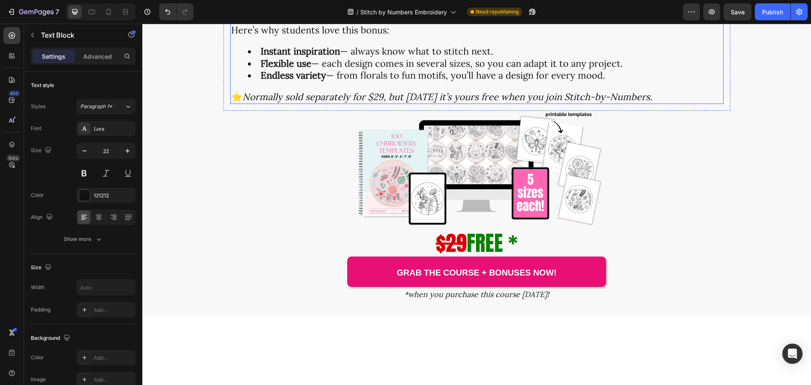
click at [360, 12] on p "With this exclusive bonus pack, you get 100 embroidery templates in multiple si…" at bounding box center [477, 0] width 492 height 24
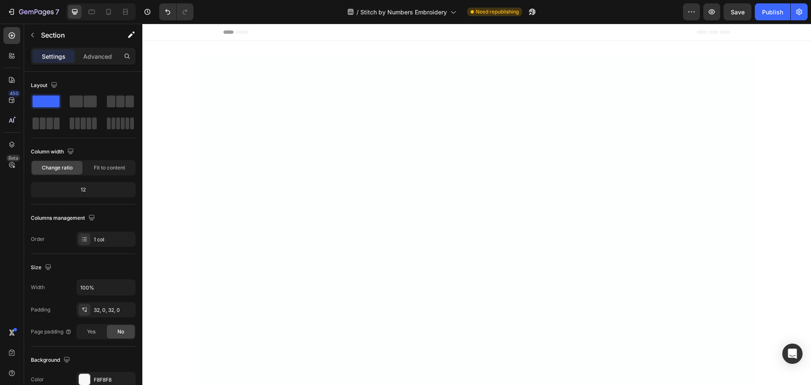
scroll to position [2157, 0]
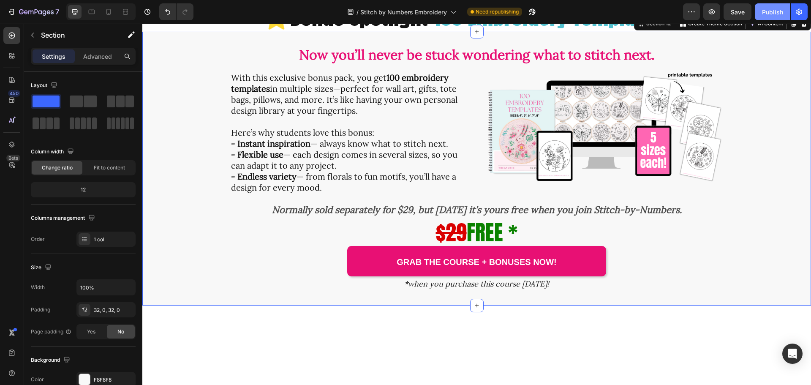
click at [769, 14] on div "Publish" at bounding box center [772, 12] width 21 height 9
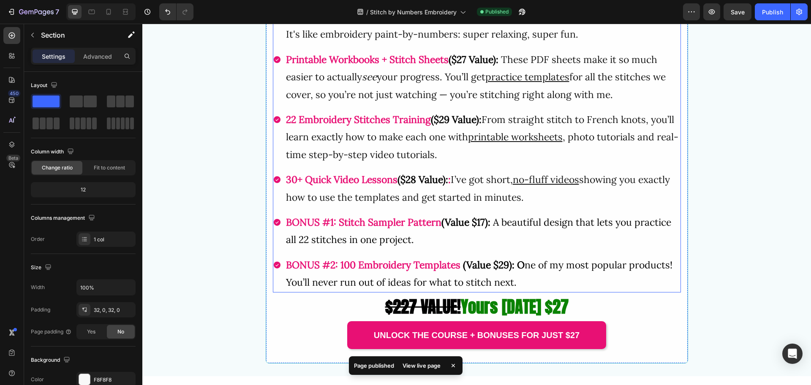
scroll to position [1903, 0]
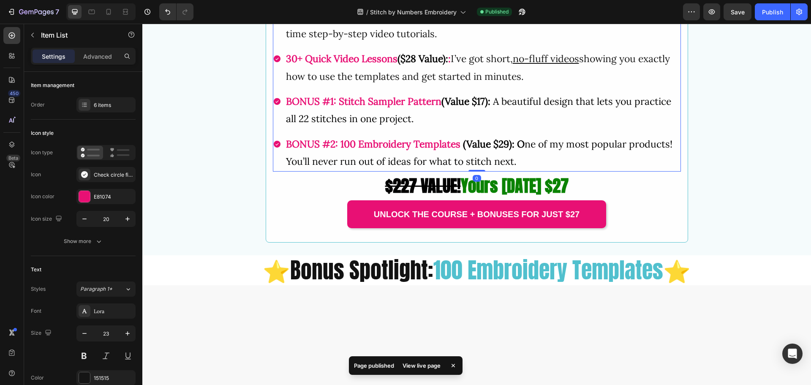
click at [451, 65] on strong ":" at bounding box center [449, 58] width 3 height 12
click at [449, 65] on strong ":" at bounding box center [449, 58] width 3 height 12
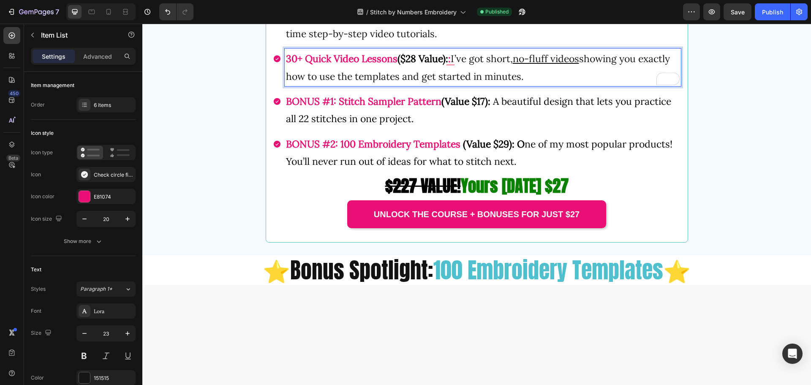
click at [451, 65] on strong ":" at bounding box center [449, 58] width 3 height 12
click at [777, 11] on div "Publish" at bounding box center [772, 12] width 21 height 9
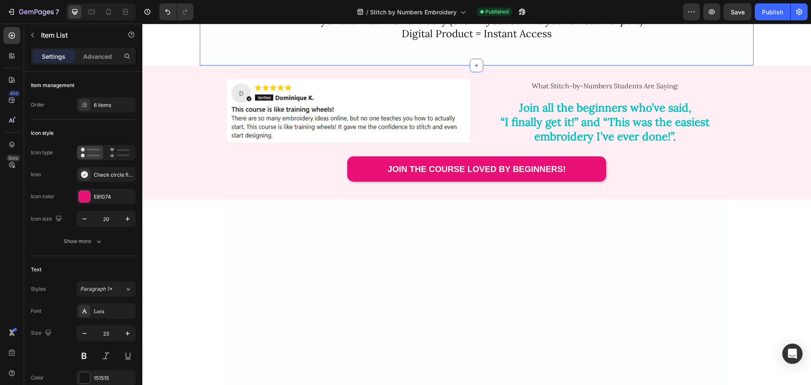
scroll to position [254, 0]
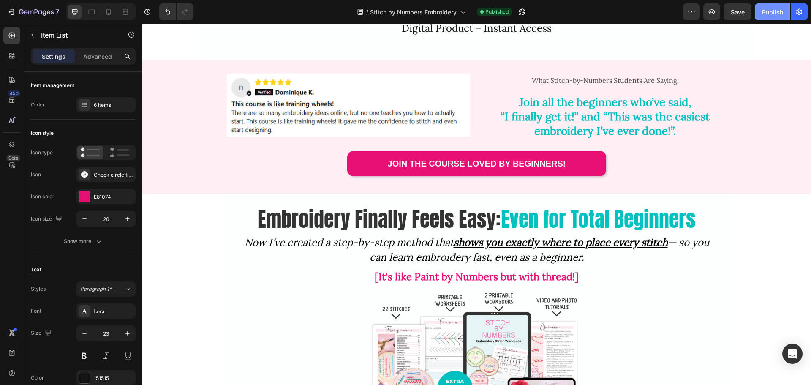
click at [778, 13] on div "Publish" at bounding box center [772, 12] width 21 height 9
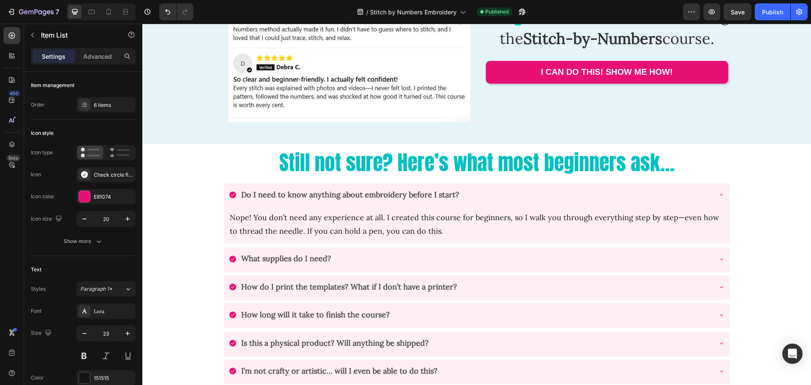
scroll to position [3296, 0]
